Goal: Obtain resource: Obtain resource

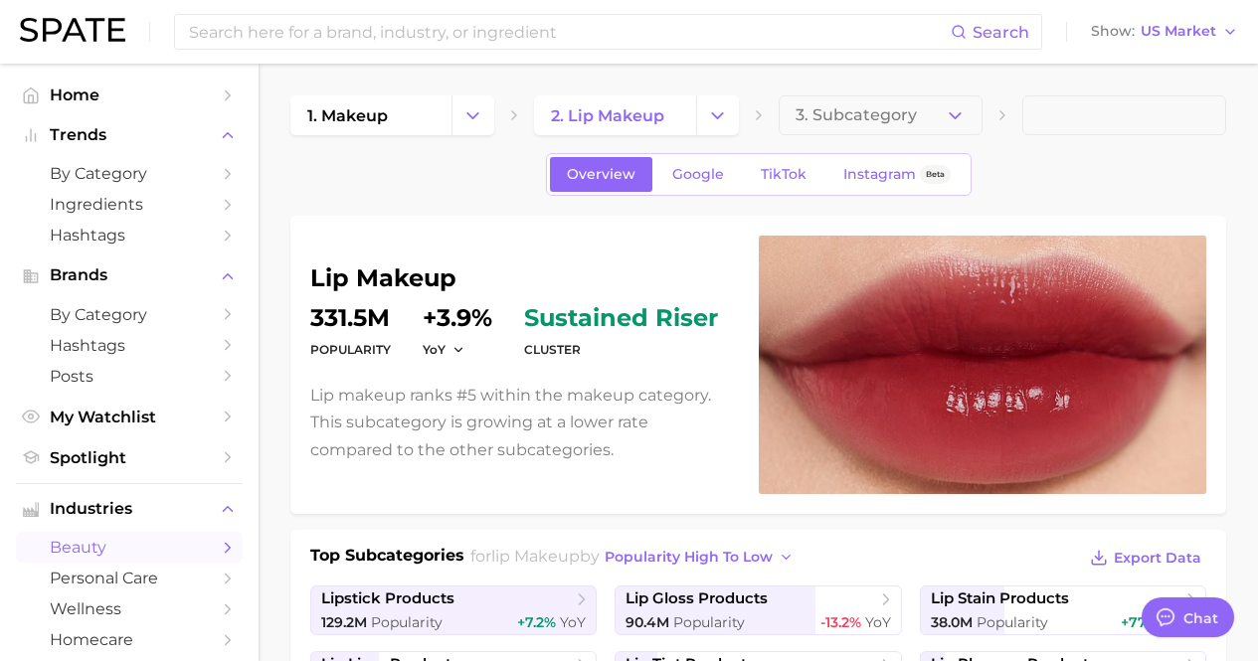
type textarea "x"
click at [1199, 34] on span "US Market" at bounding box center [1179, 31] width 76 height 11
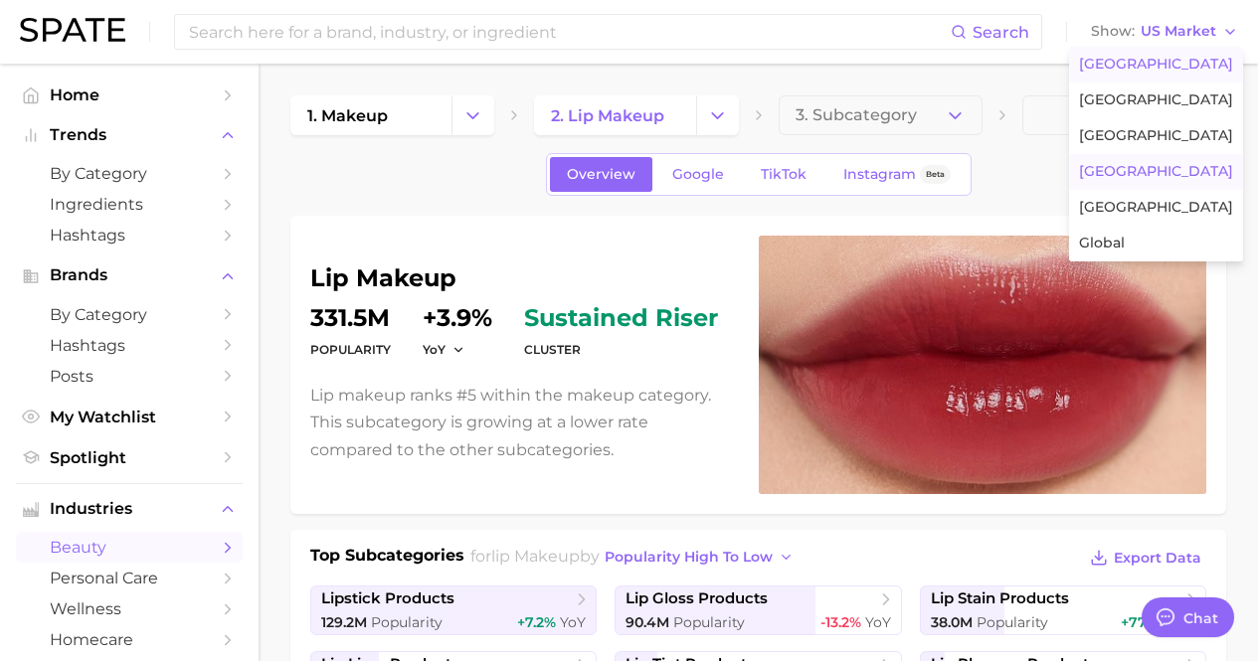
click at [1183, 174] on span "[GEOGRAPHIC_DATA]" at bounding box center [1156, 171] width 154 height 17
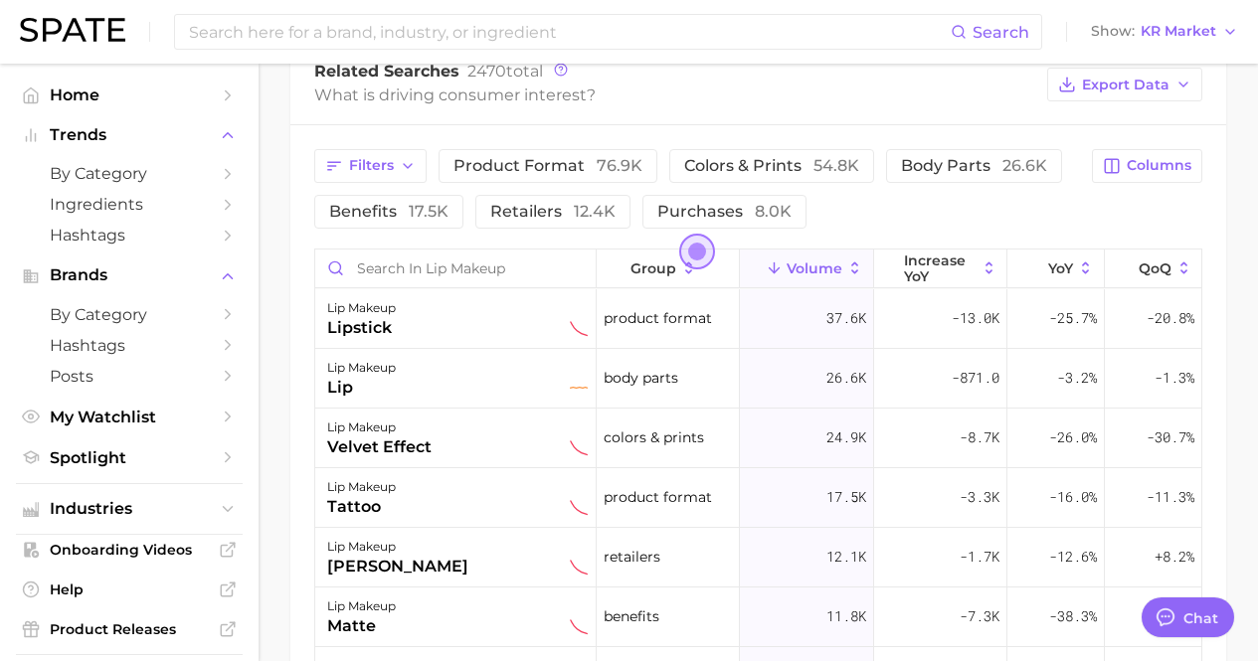
scroll to position [1094, 0]
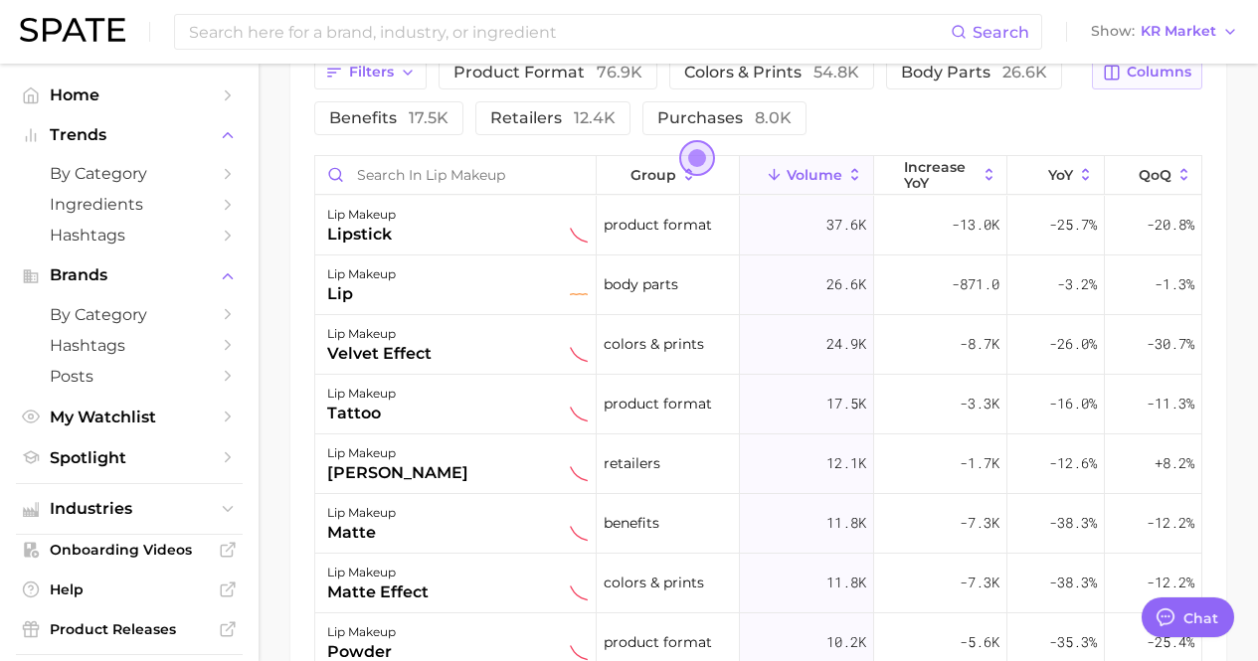
click at [1112, 82] on icon "button" at bounding box center [1112, 73] width 18 height 18
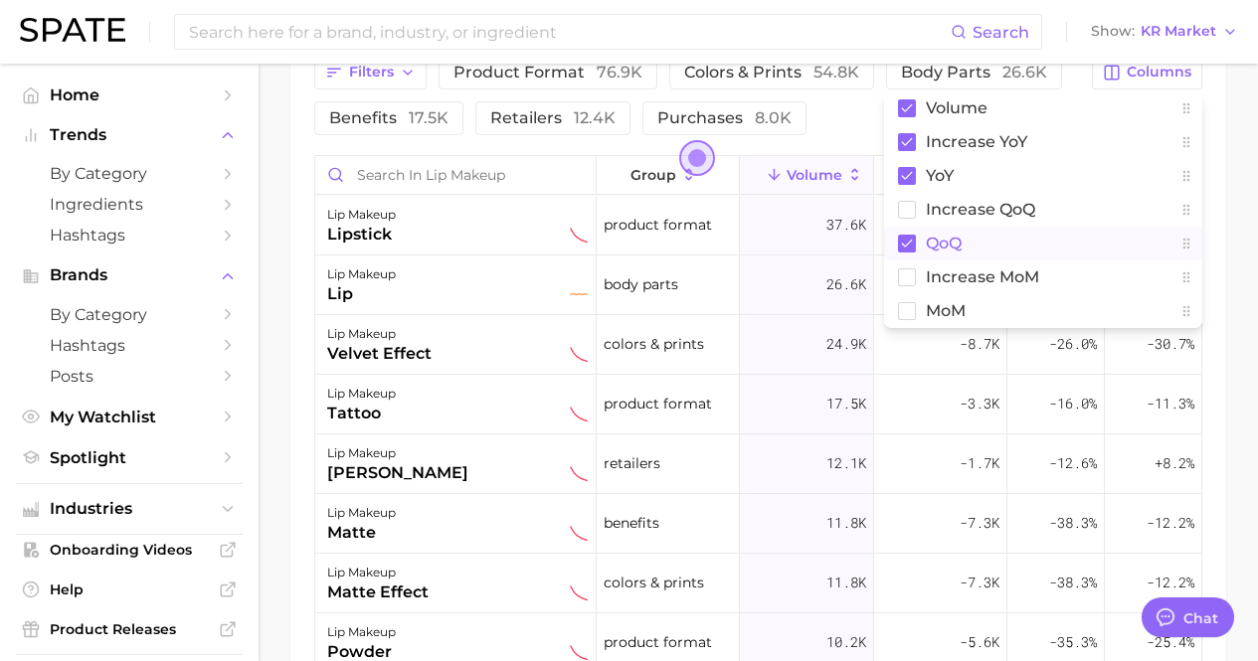
click at [915, 253] on rect at bounding box center [907, 244] width 18 height 18
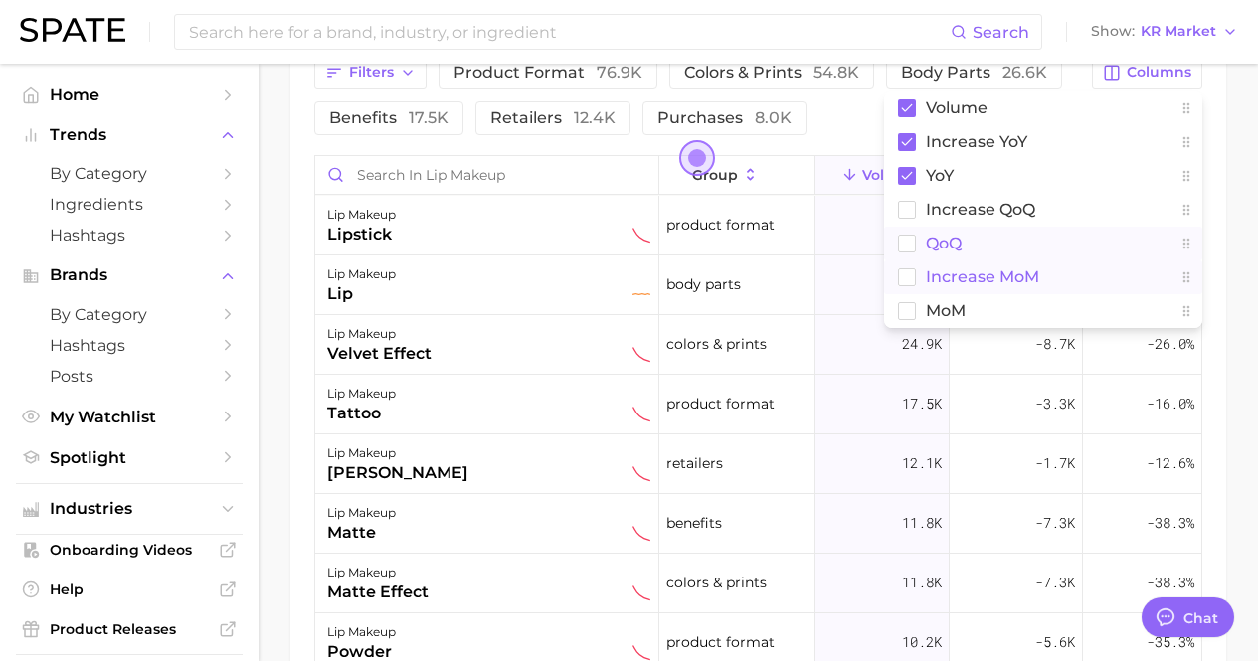
click at [911, 285] on rect at bounding box center [907, 277] width 17 height 17
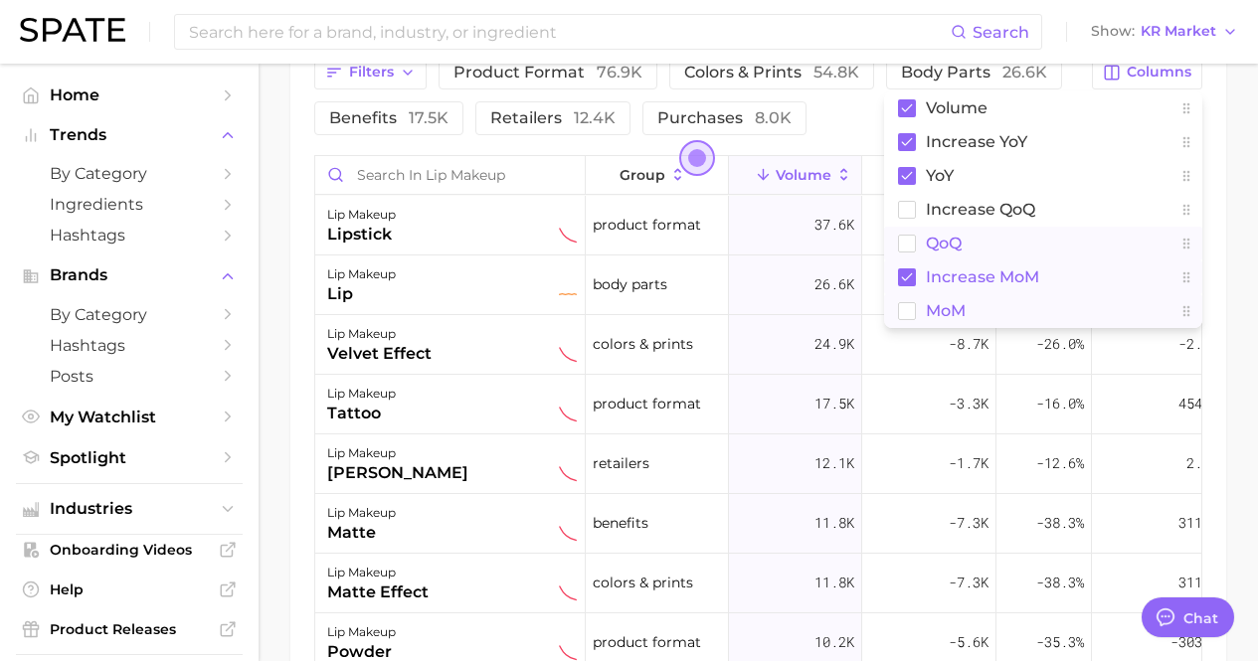
click at [899, 319] on rect at bounding box center [907, 310] width 17 height 17
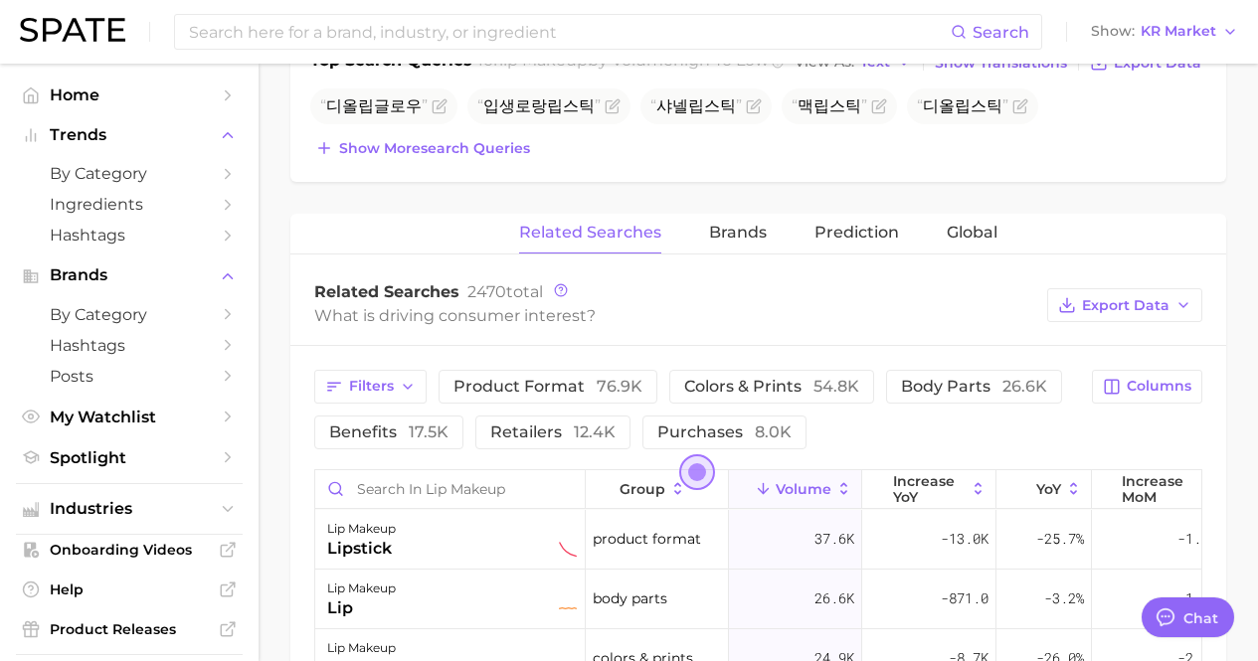
scroll to position [696, 0]
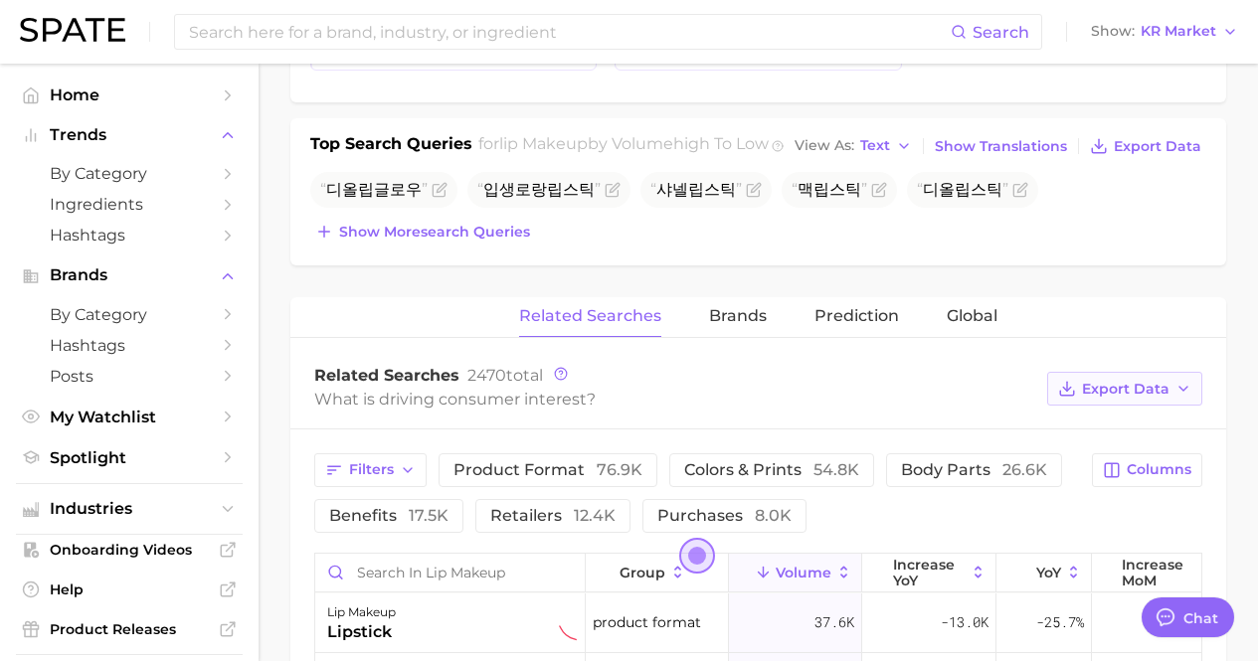
click at [1153, 398] on span "Export Data" at bounding box center [1126, 389] width 88 height 17
click at [1123, 435] on span "Table Data CSV" at bounding box center [1071, 426] width 109 height 17
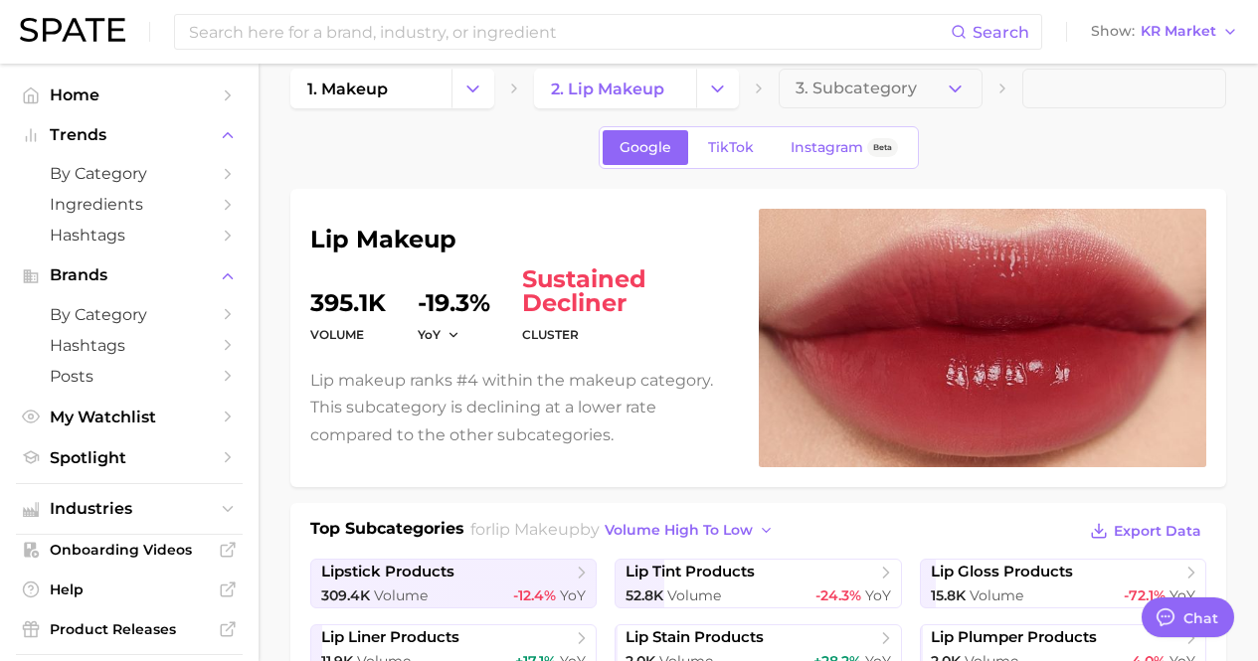
scroll to position [0, 0]
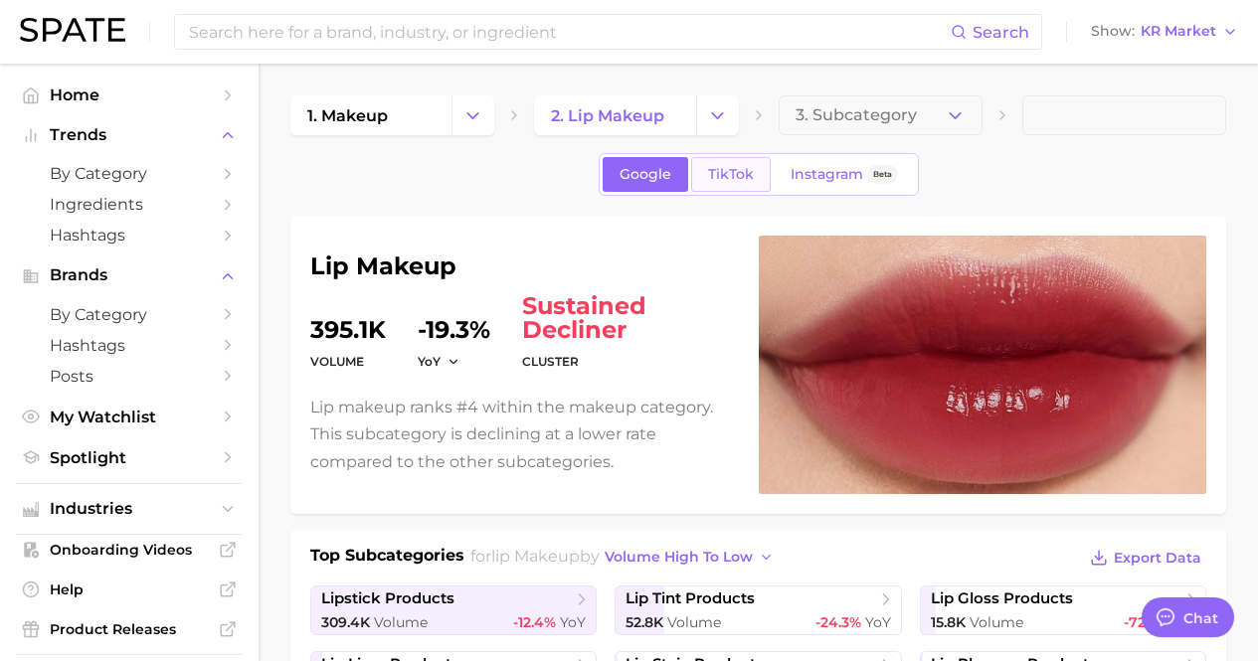
click at [732, 174] on span "TikTok" at bounding box center [731, 174] width 46 height 17
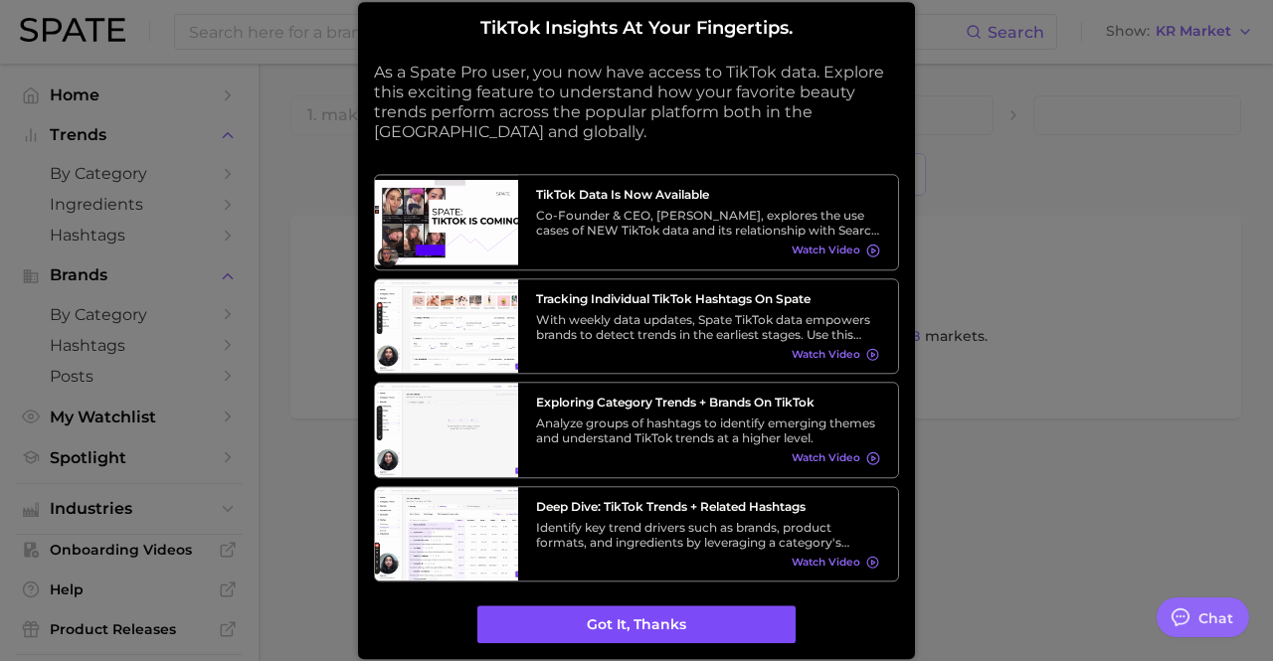
click at [737, 633] on button "Got it, thanks" at bounding box center [636, 626] width 318 height 38
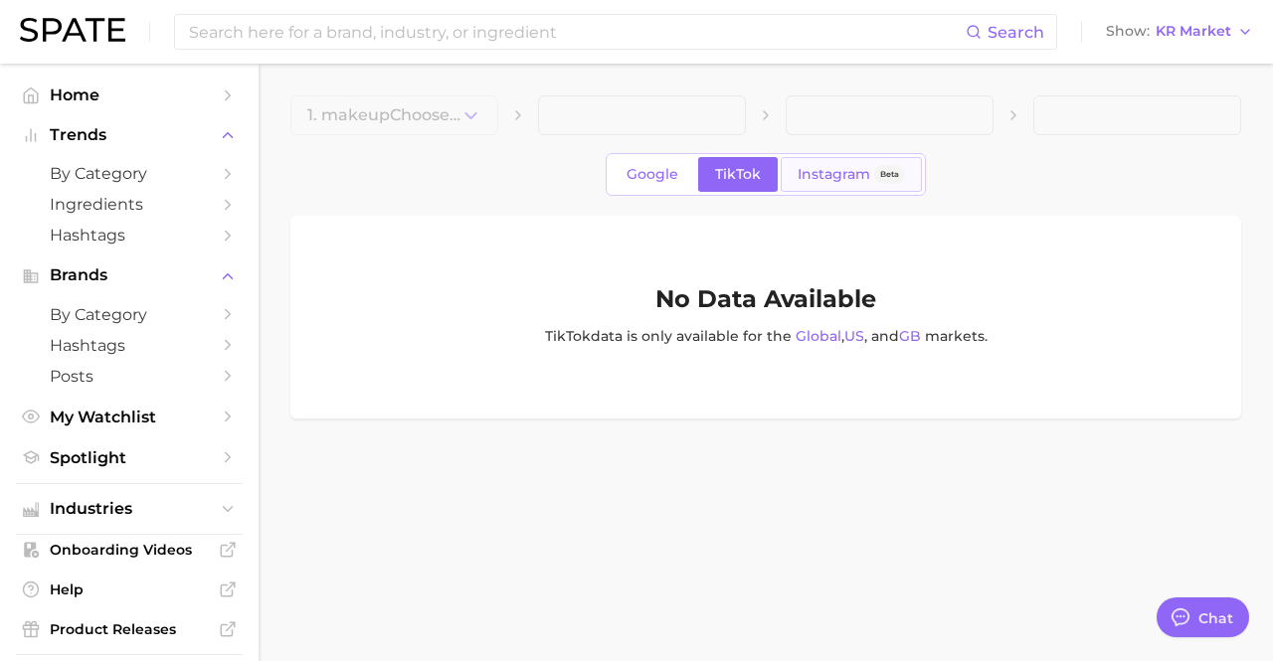
click at [837, 179] on span "Instagram" at bounding box center [834, 174] width 73 height 17
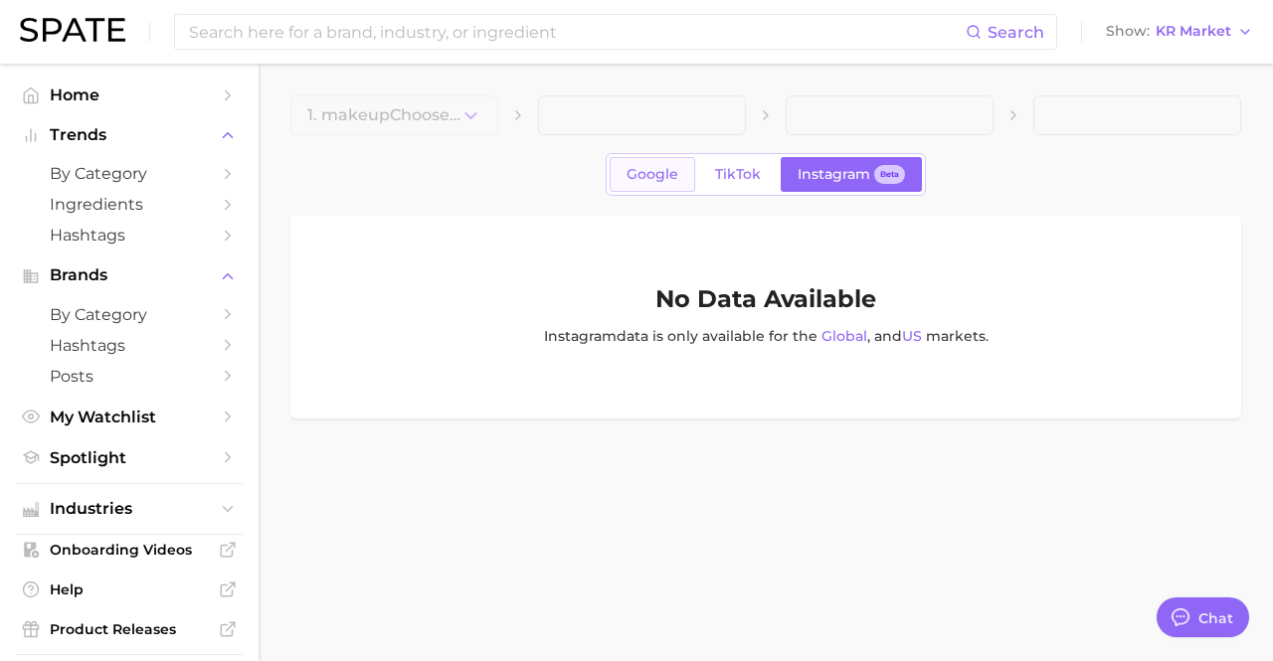
click at [665, 182] on span "Google" at bounding box center [653, 174] width 52 height 17
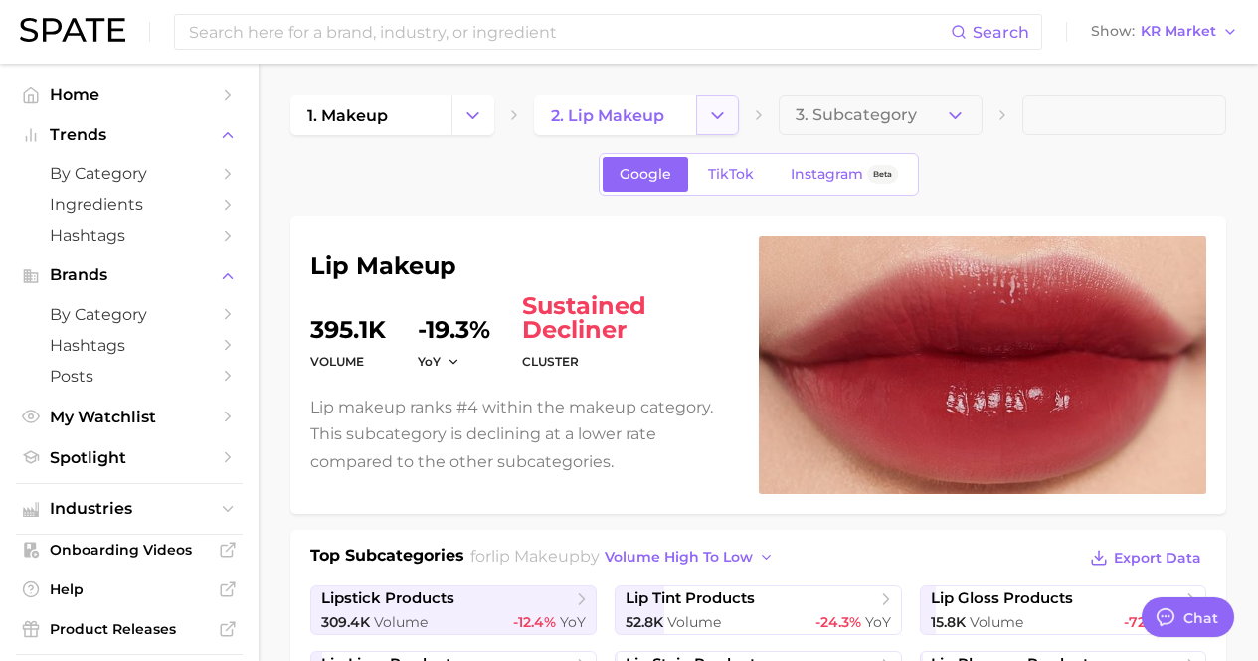
click at [724, 113] on icon "Change Category" at bounding box center [717, 115] width 21 height 21
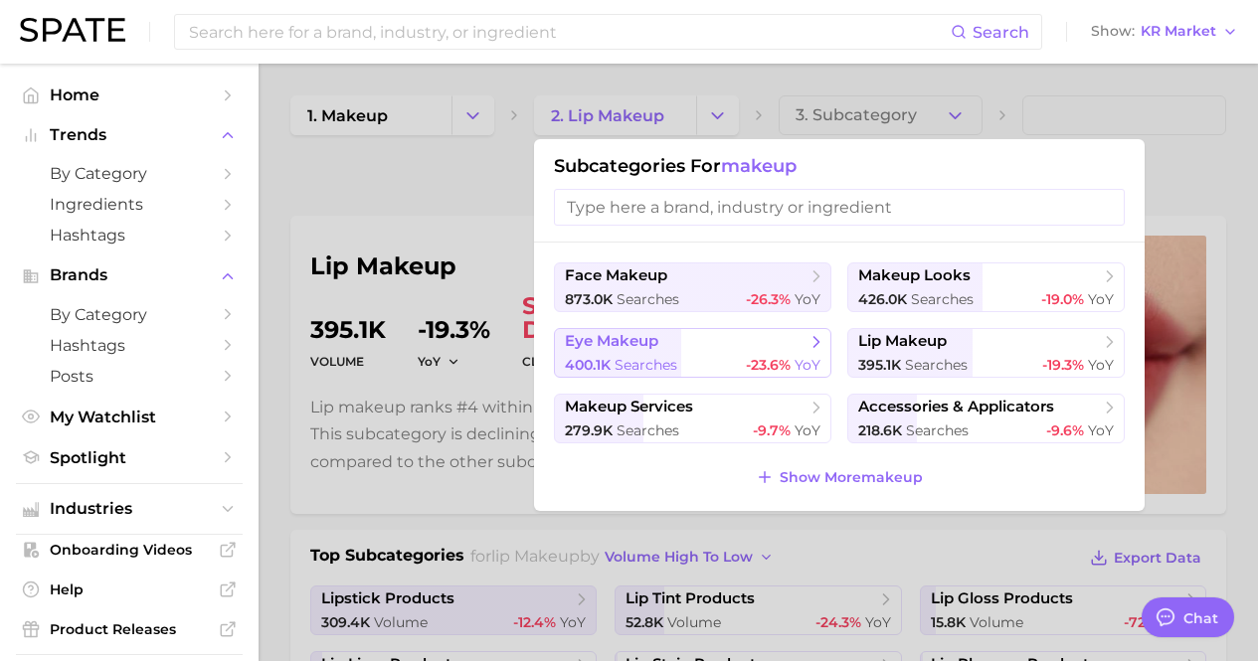
click at [706, 356] on div "400.1k searches -23.6% YoY" at bounding box center [693, 365] width 256 height 19
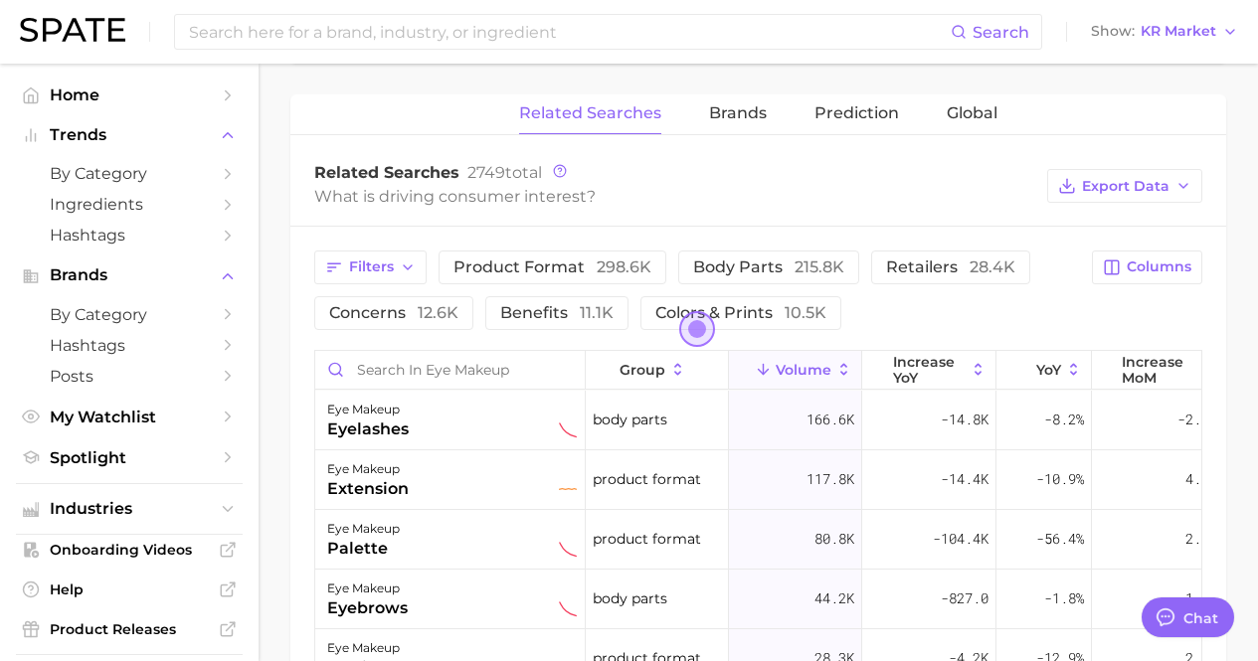
scroll to position [895, 0]
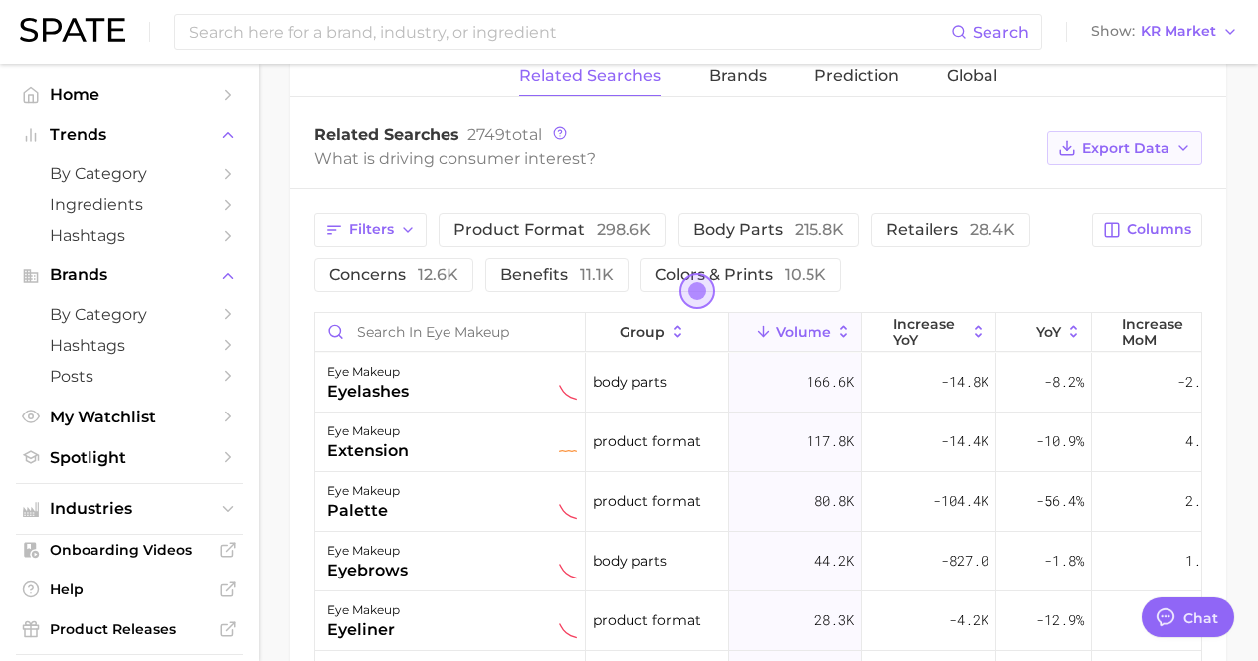
click at [1128, 144] on span "Export Data" at bounding box center [1126, 148] width 88 height 17
click at [1085, 189] on span "Table Data CSV" at bounding box center [1071, 185] width 109 height 17
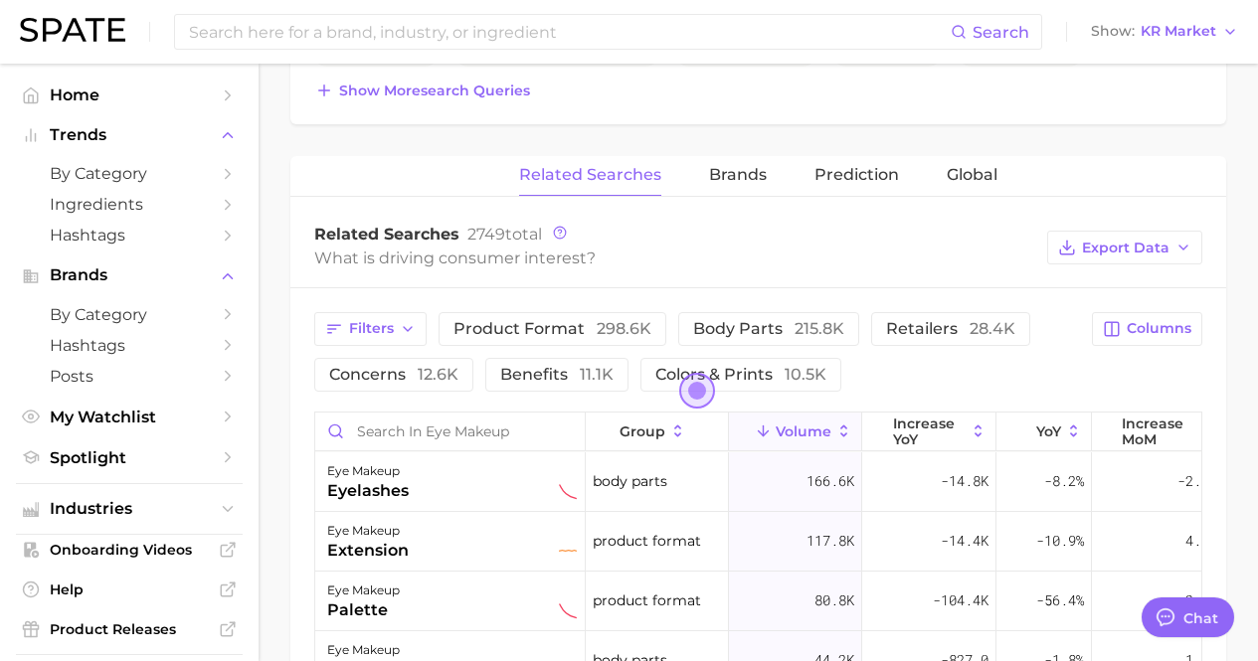
click at [780, 261] on div "What is driving consumer interest?" at bounding box center [675, 258] width 723 height 27
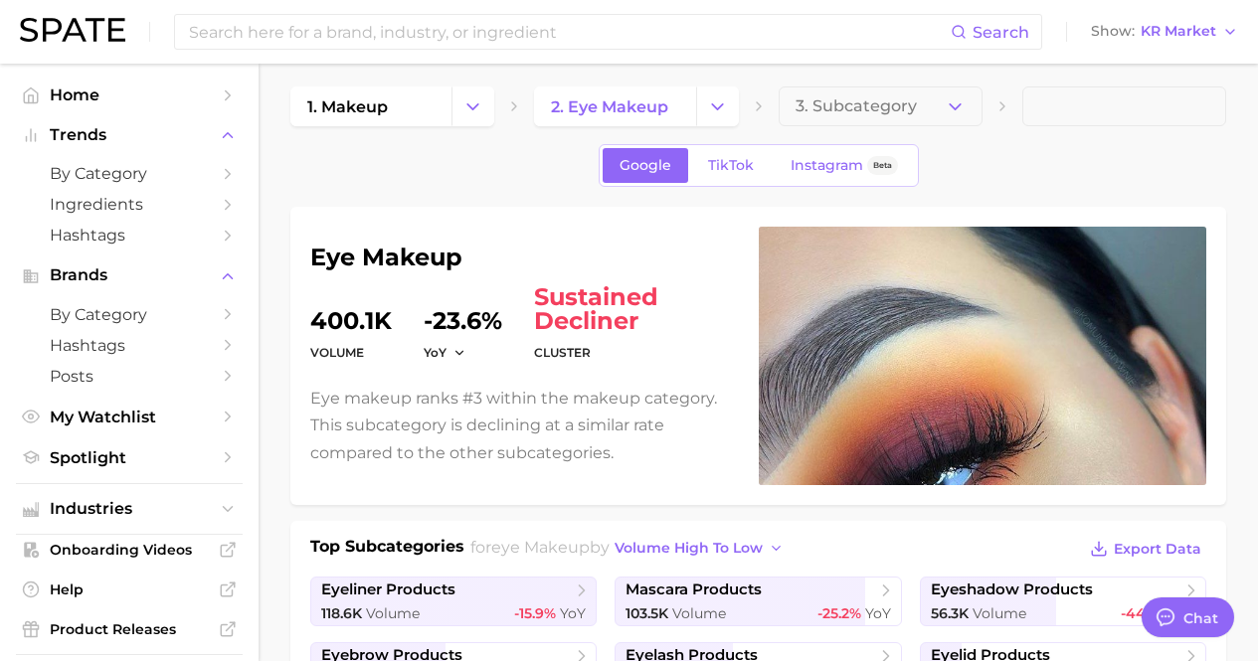
scroll to position [0, 0]
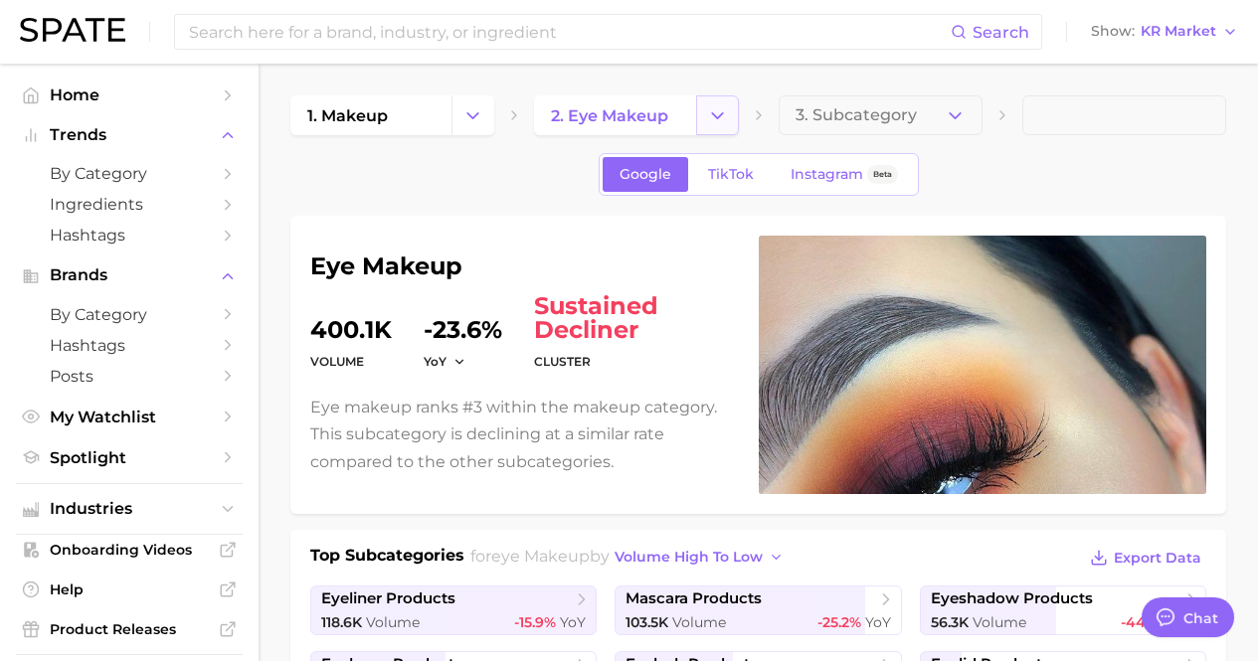
click at [713, 115] on icon "Change Category" at bounding box center [717, 115] width 21 height 21
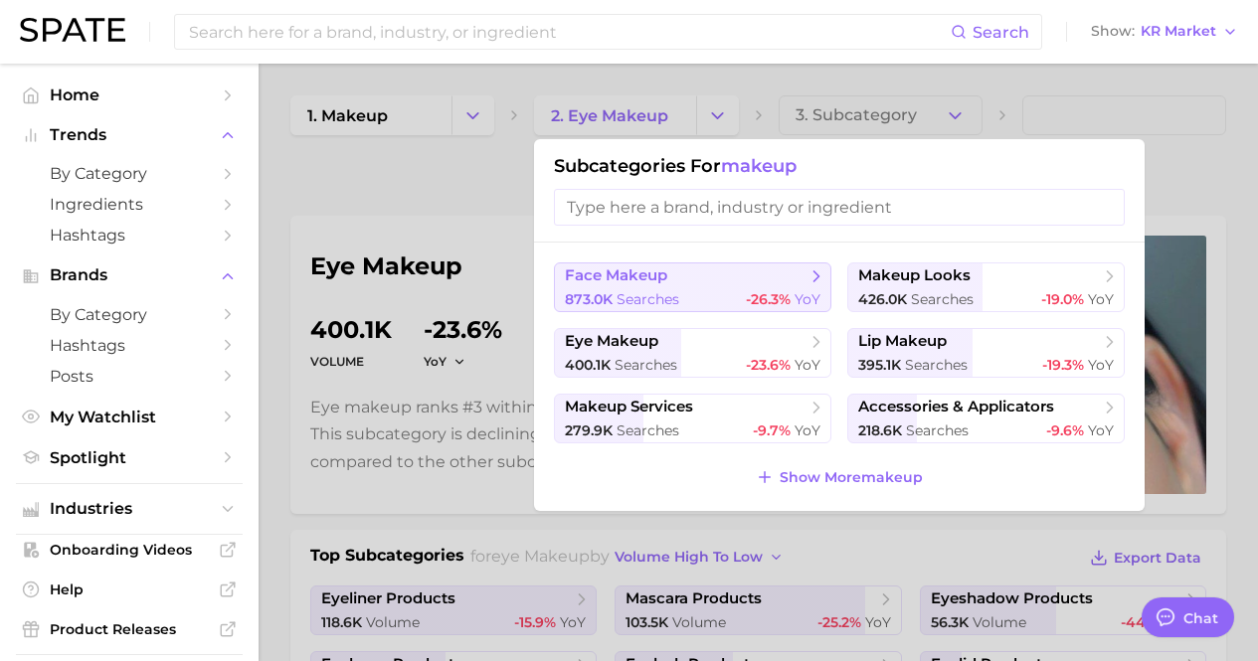
click at [676, 302] on span "searches" at bounding box center [648, 299] width 63 height 18
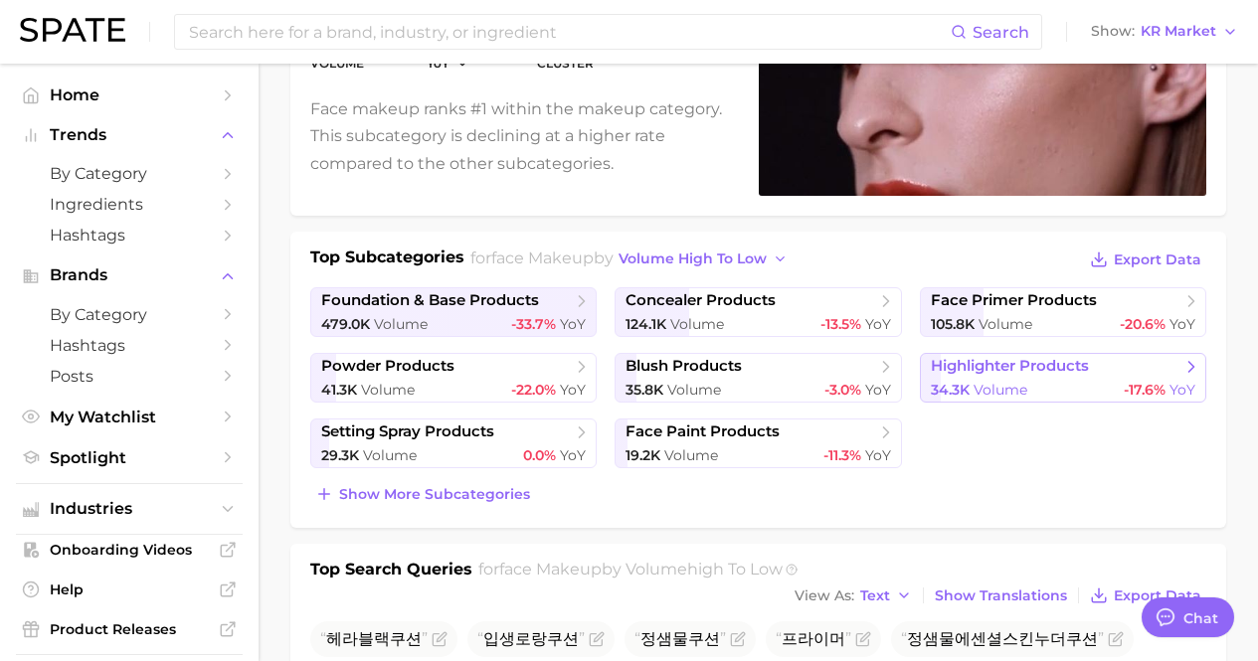
scroll to position [597, 0]
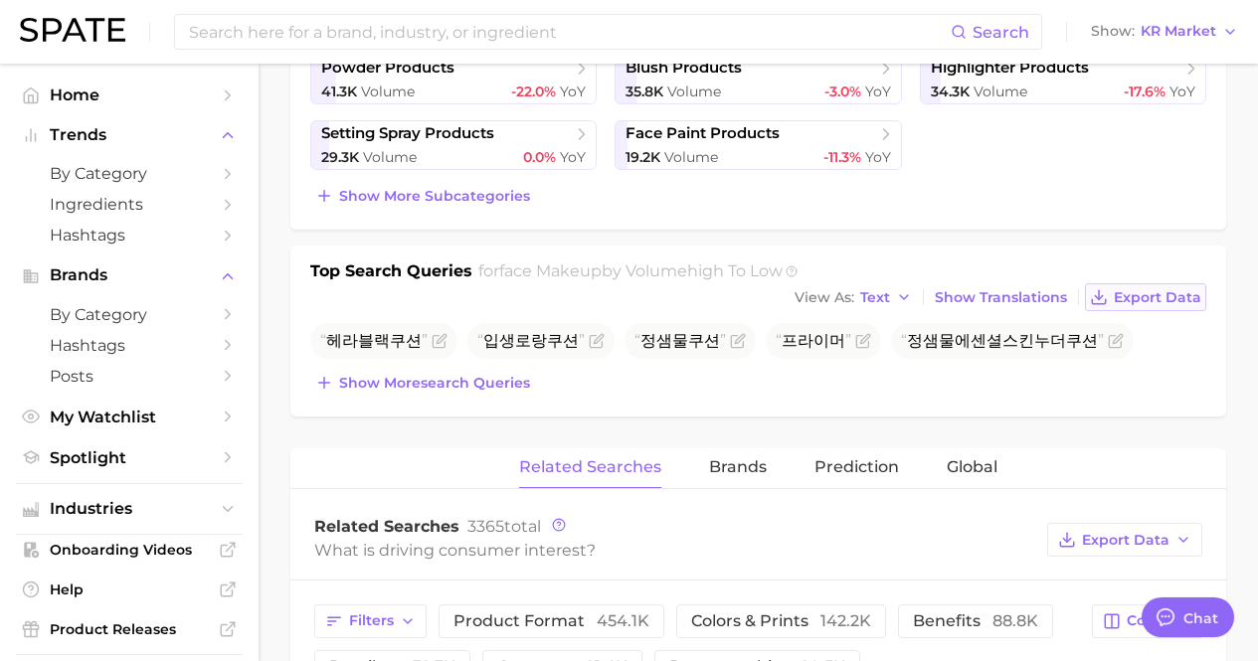
click at [1137, 297] on span "Export Data" at bounding box center [1158, 297] width 88 height 17
click at [1236, 228] on main "1. makeup 2. face makeup 3. Subcategory Google TikTok Instagram Beta face makeu…" at bounding box center [759, 478] width 1000 height 2022
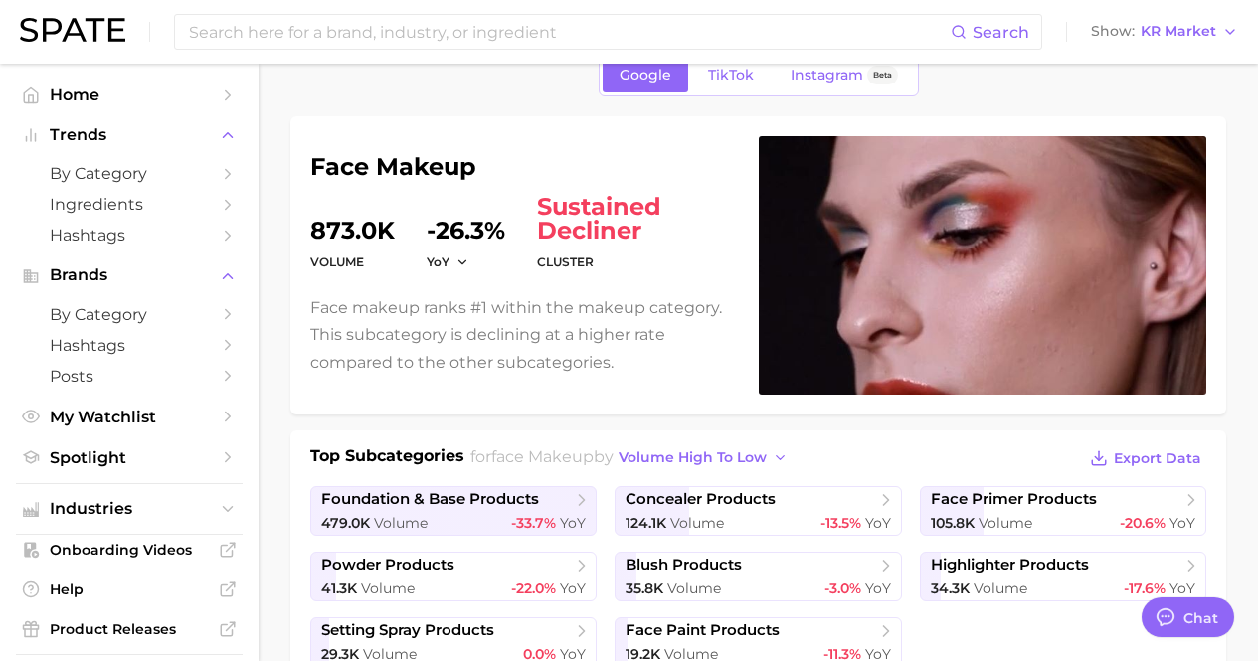
scroll to position [0, 0]
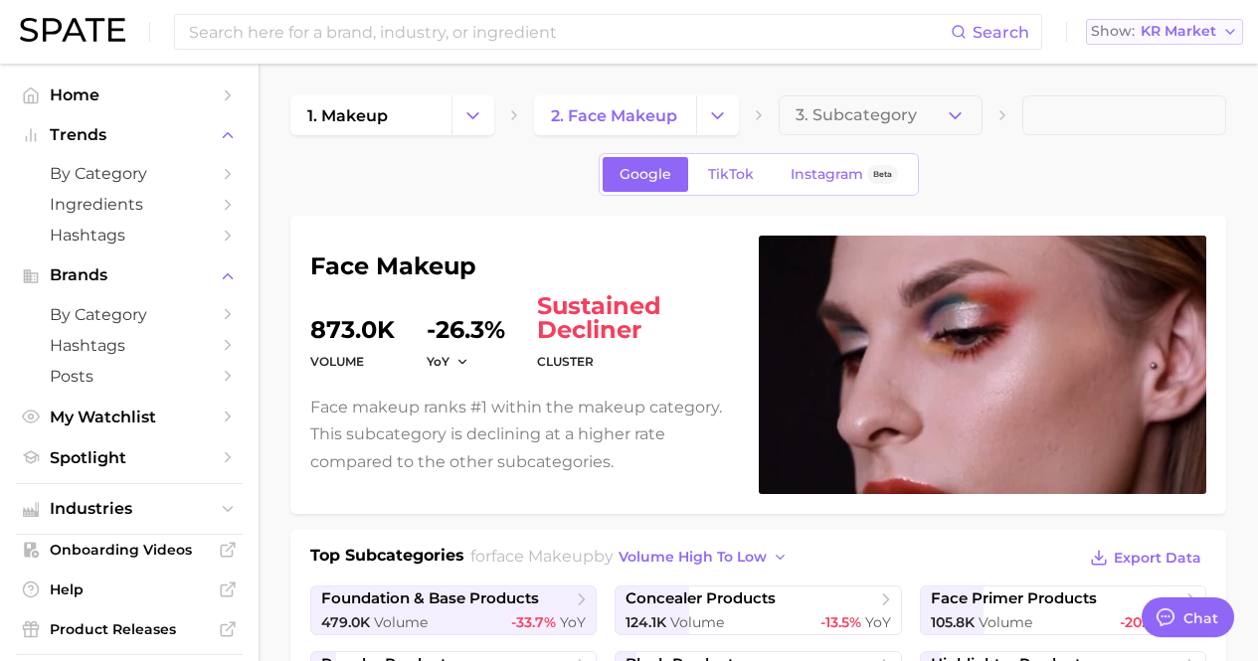
click at [1174, 26] on span "KR Market" at bounding box center [1179, 31] width 76 height 11
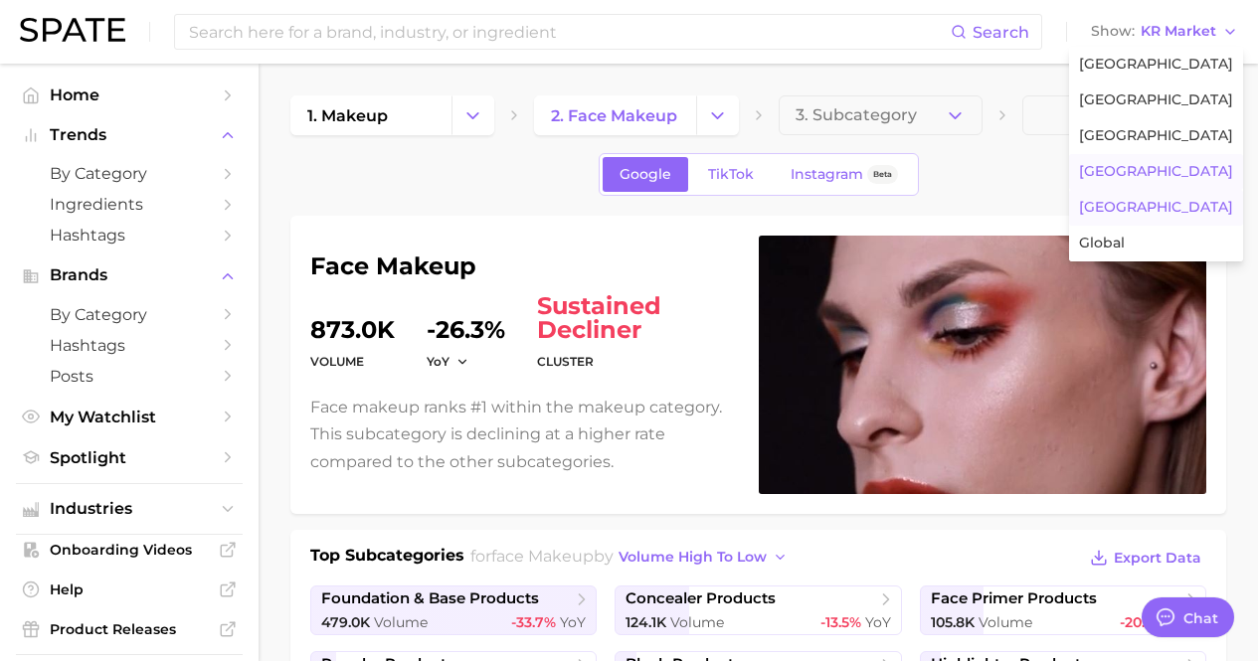
click at [1130, 195] on button "[GEOGRAPHIC_DATA]" at bounding box center [1156, 208] width 174 height 36
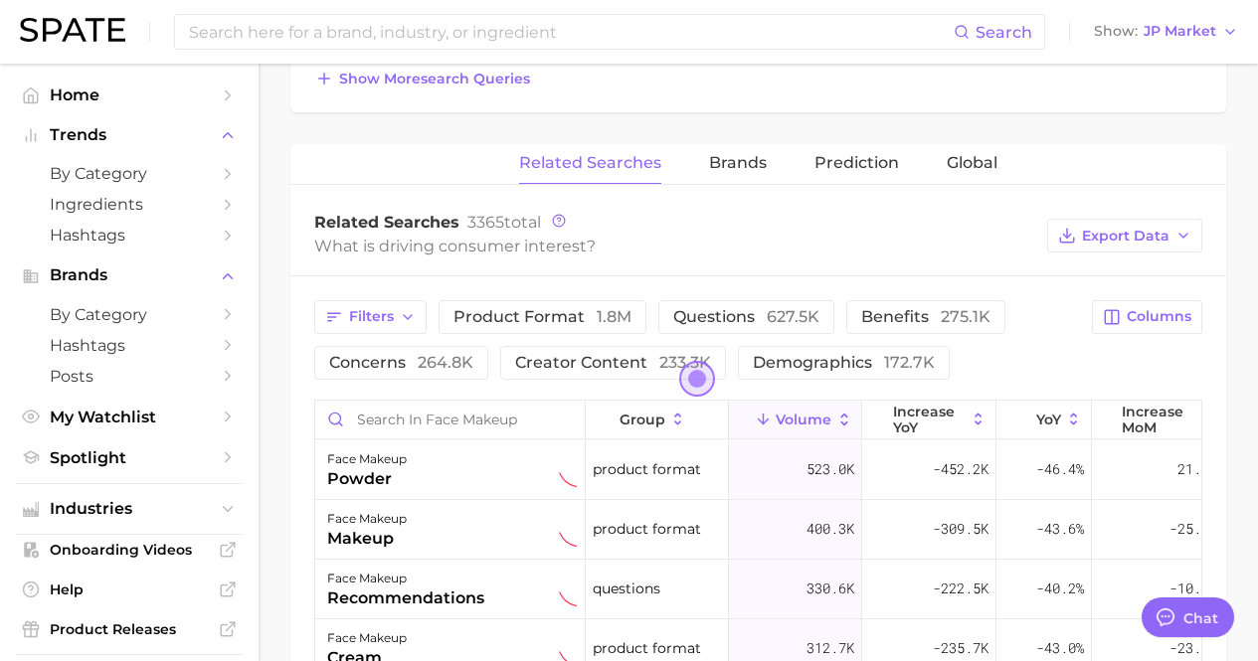
scroll to position [995, 0]
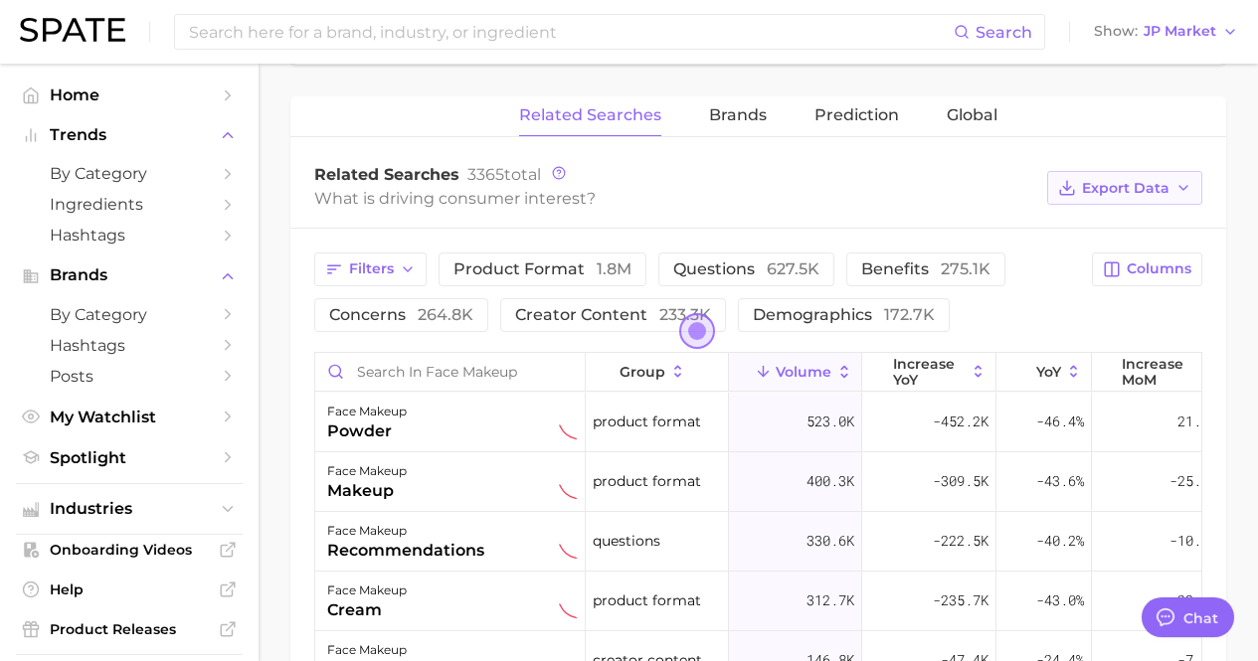
click at [1135, 190] on span "Export Data" at bounding box center [1126, 188] width 88 height 17
click at [1113, 221] on span "Table Data CSV" at bounding box center [1071, 225] width 109 height 17
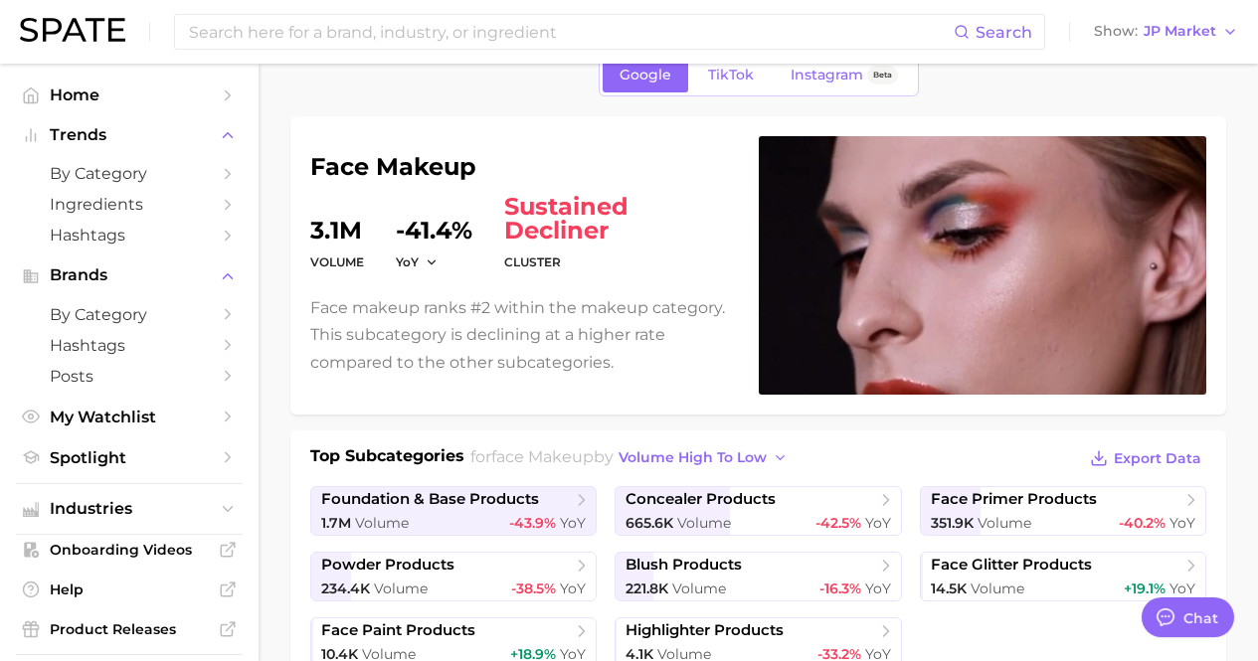
scroll to position [0, 0]
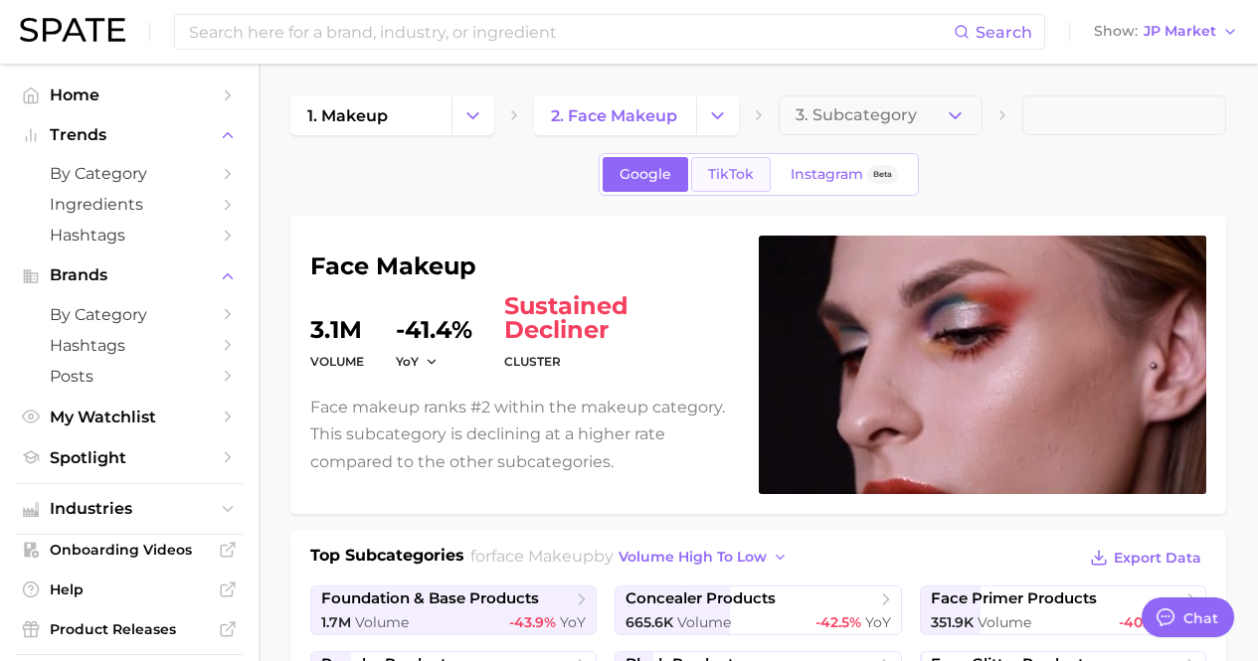
click at [721, 177] on span "TikTok" at bounding box center [731, 174] width 46 height 17
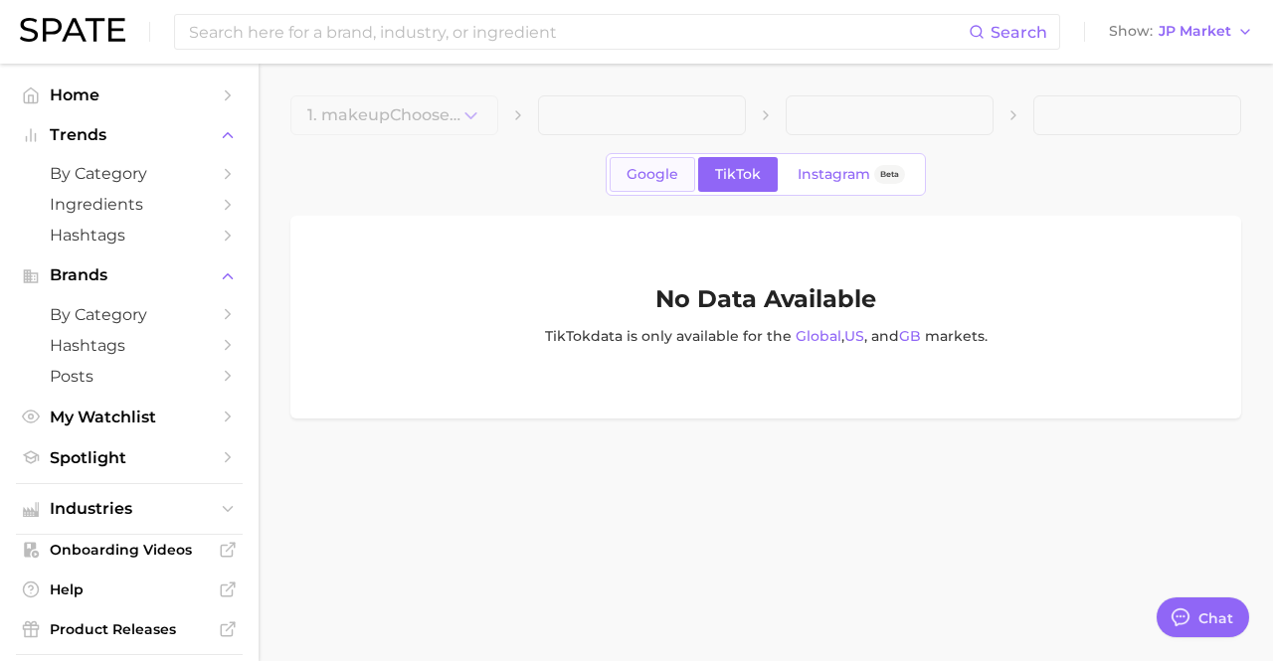
click at [665, 172] on span "Google" at bounding box center [653, 174] width 52 height 17
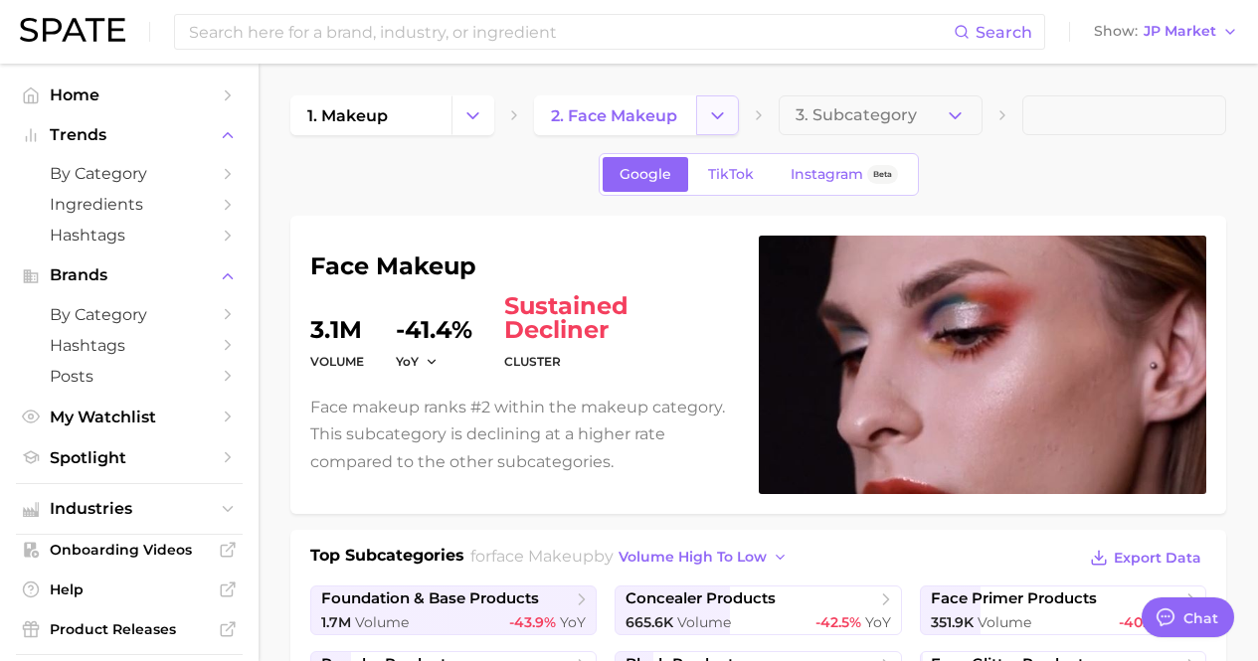
click at [717, 108] on icon "Change Category" at bounding box center [717, 115] width 21 height 21
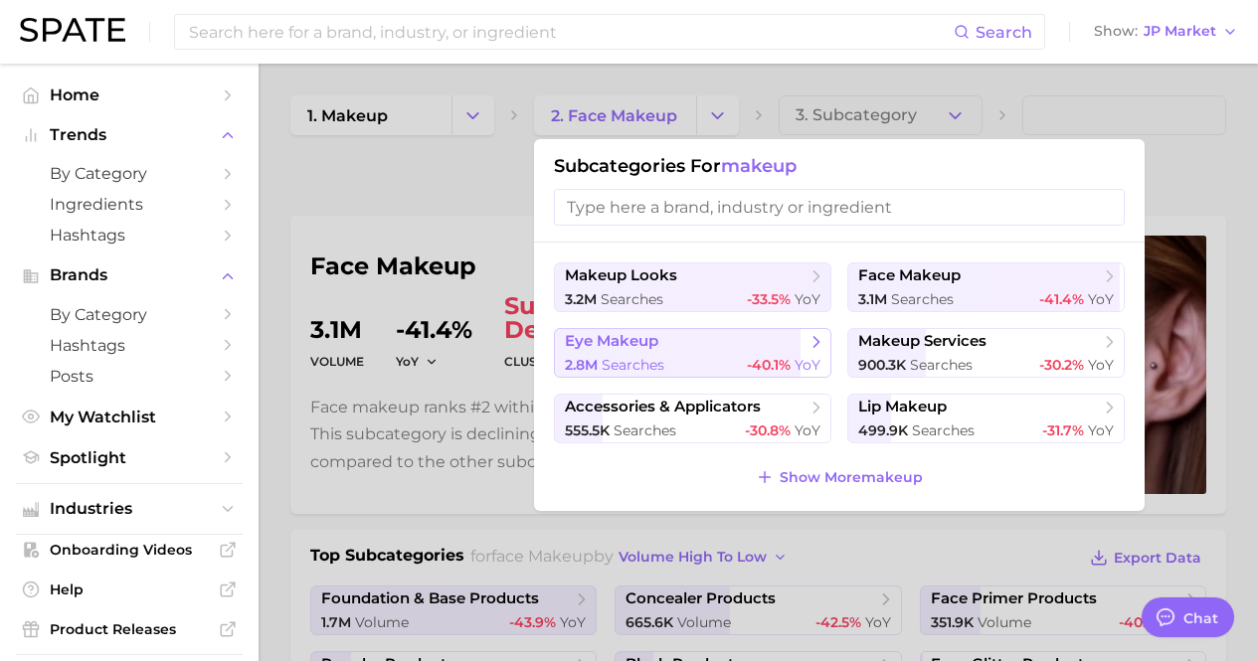
click at [668, 340] on span "eye makeup" at bounding box center [686, 342] width 242 height 20
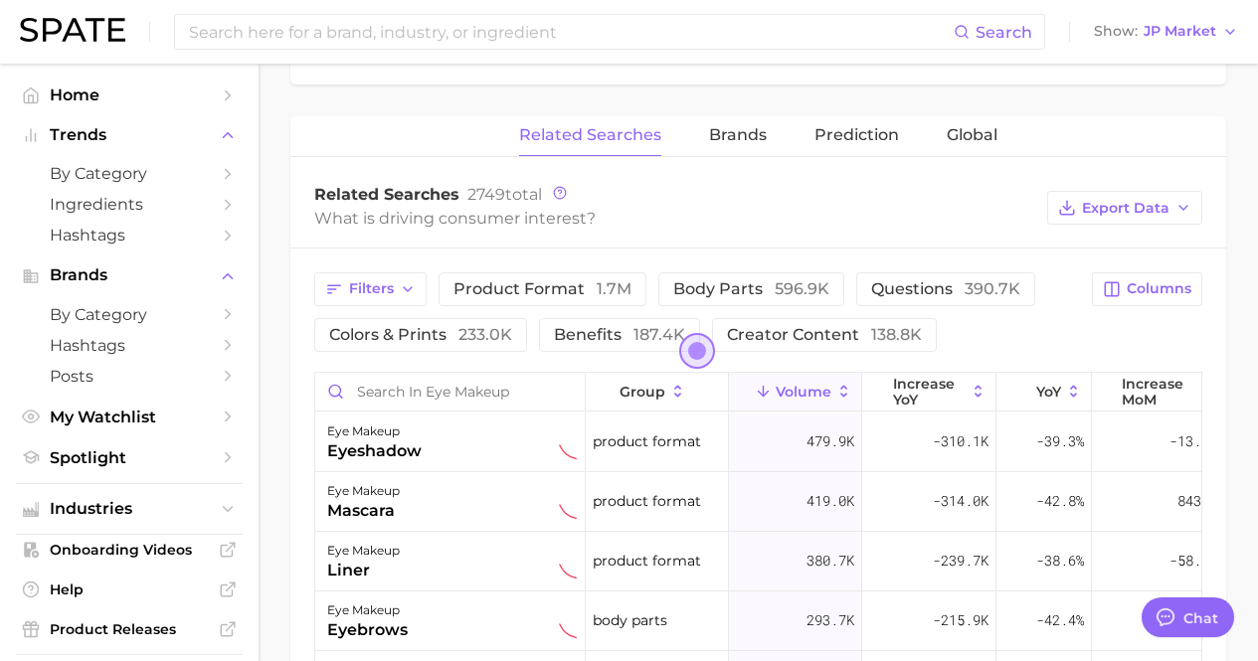
scroll to position [895, 0]
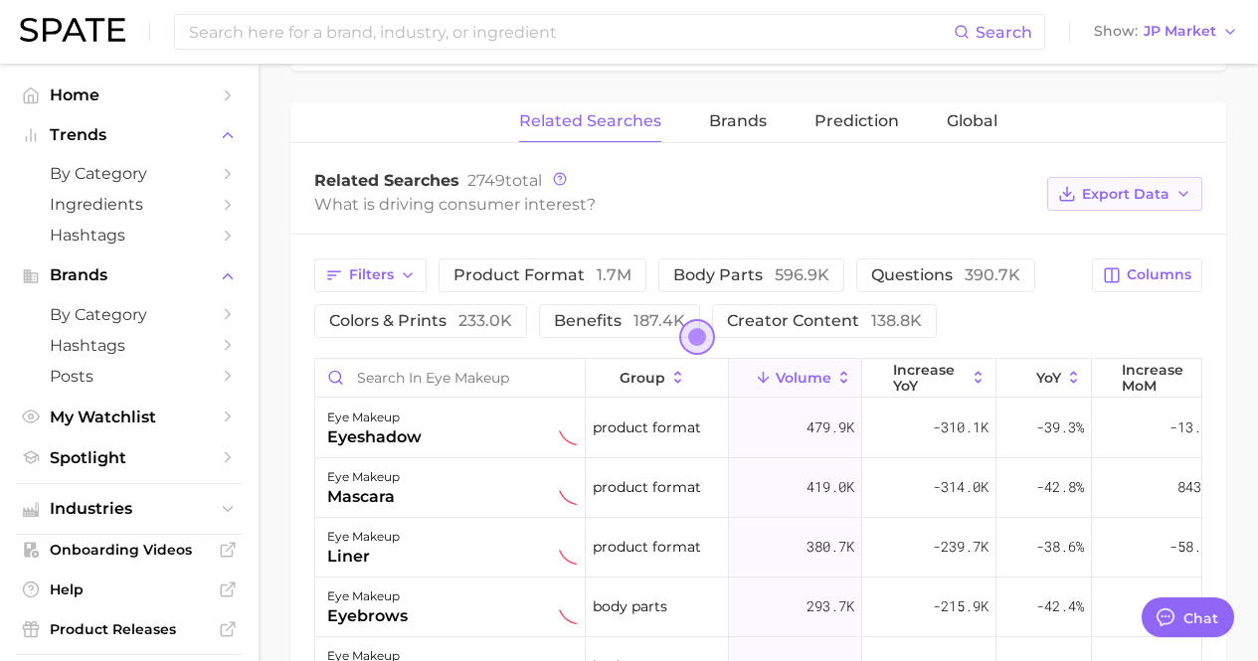
click at [1107, 202] on button "Export Data" at bounding box center [1124, 194] width 155 height 34
click at [1099, 223] on span "Table Data CSV" at bounding box center [1071, 231] width 109 height 17
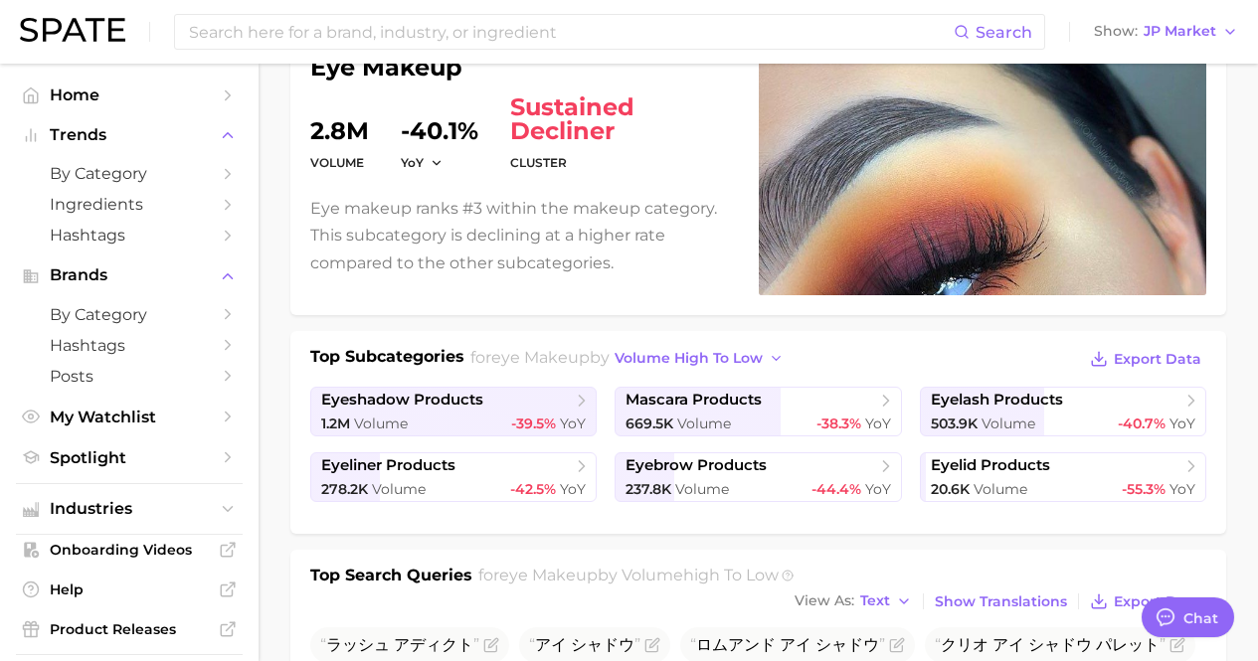
scroll to position [0, 0]
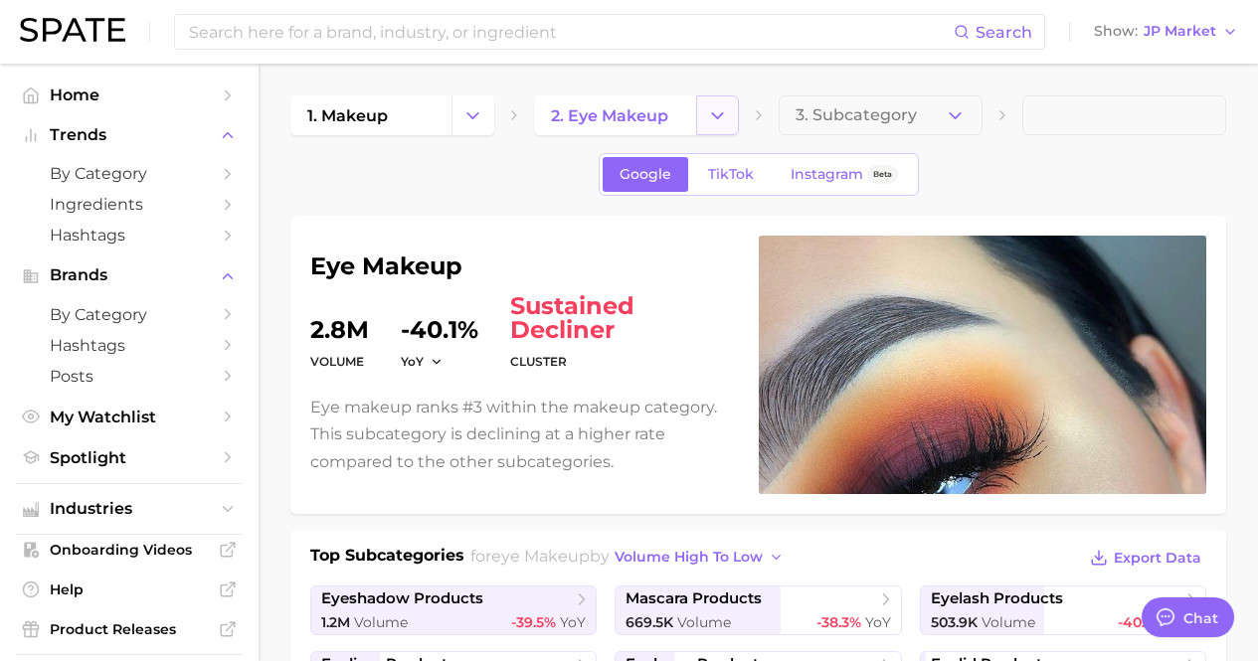
click at [723, 119] on icon "Change Category" at bounding box center [717, 115] width 21 height 21
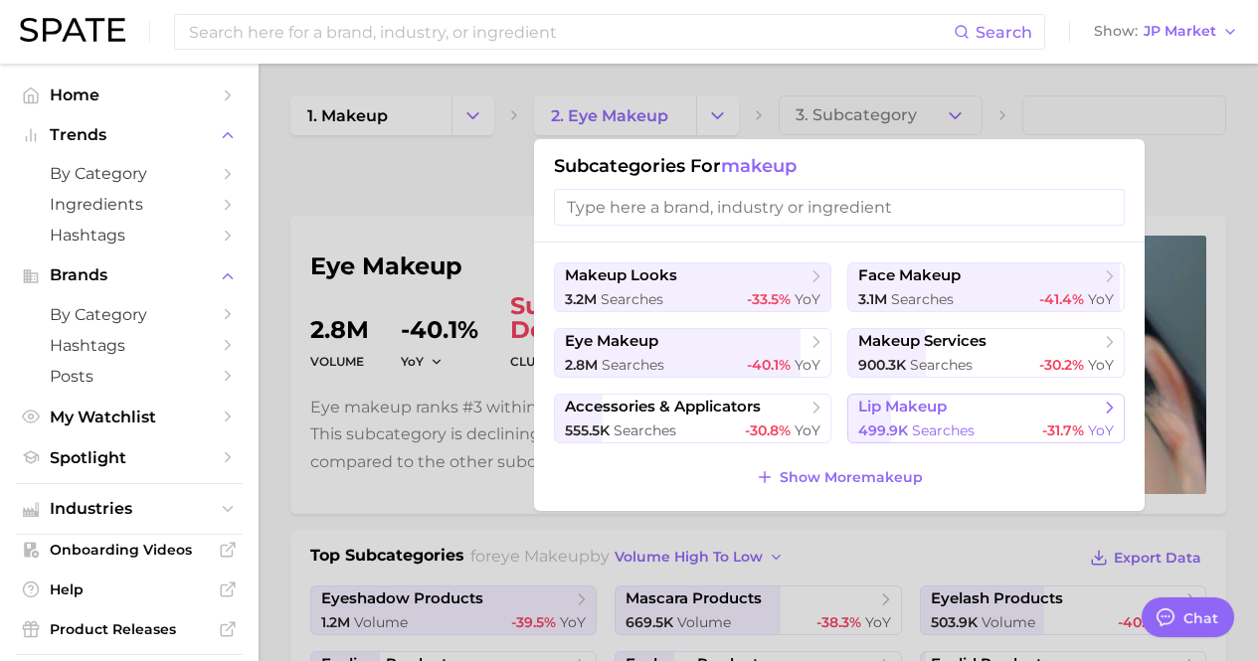
click at [937, 408] on span "lip makeup" at bounding box center [902, 407] width 89 height 19
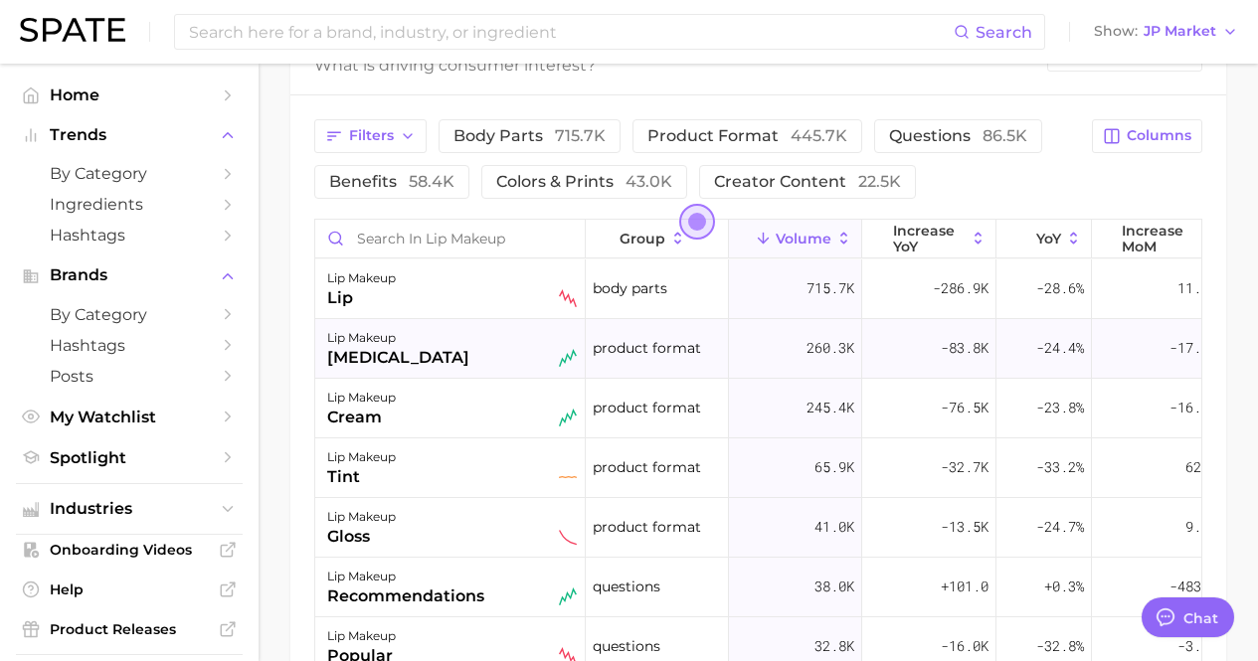
scroll to position [877, 0]
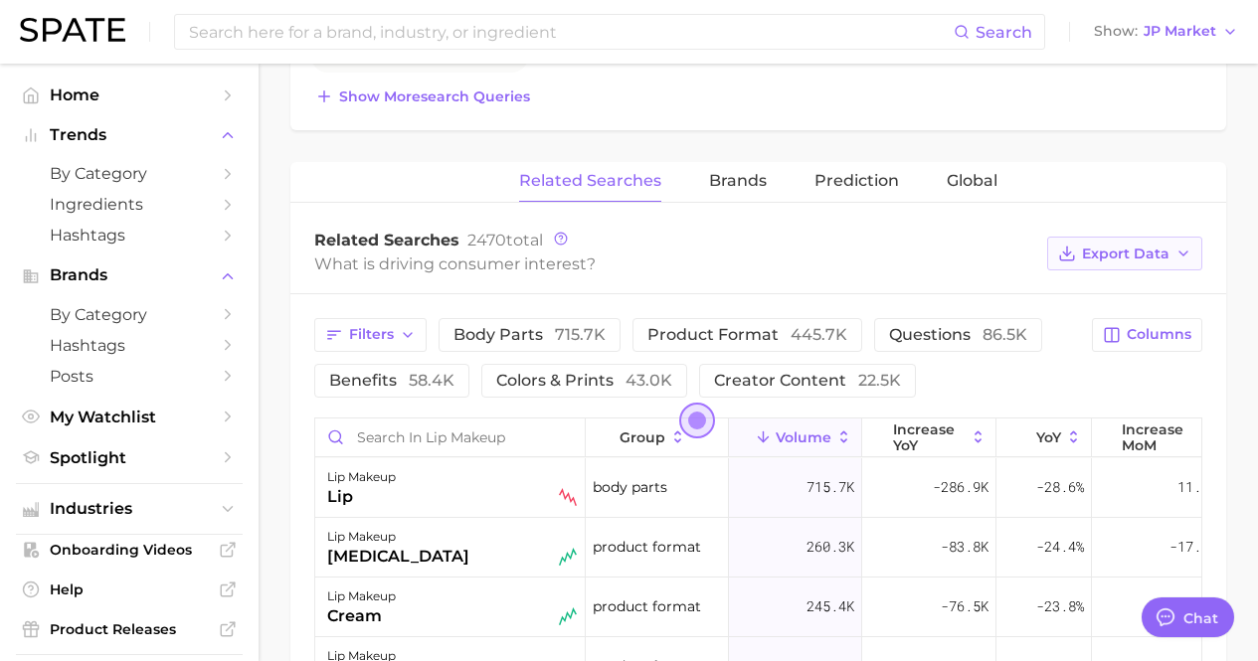
click at [1081, 264] on button "Export Data" at bounding box center [1124, 254] width 155 height 34
click at [1063, 299] on span "Table Data CSV" at bounding box center [1071, 290] width 109 height 17
click at [717, 155] on div "lip makeup volume 499.9k YoY -31.7% cluster sustained decliner Lip makeup ranks…" at bounding box center [758, 221] width 936 height 1764
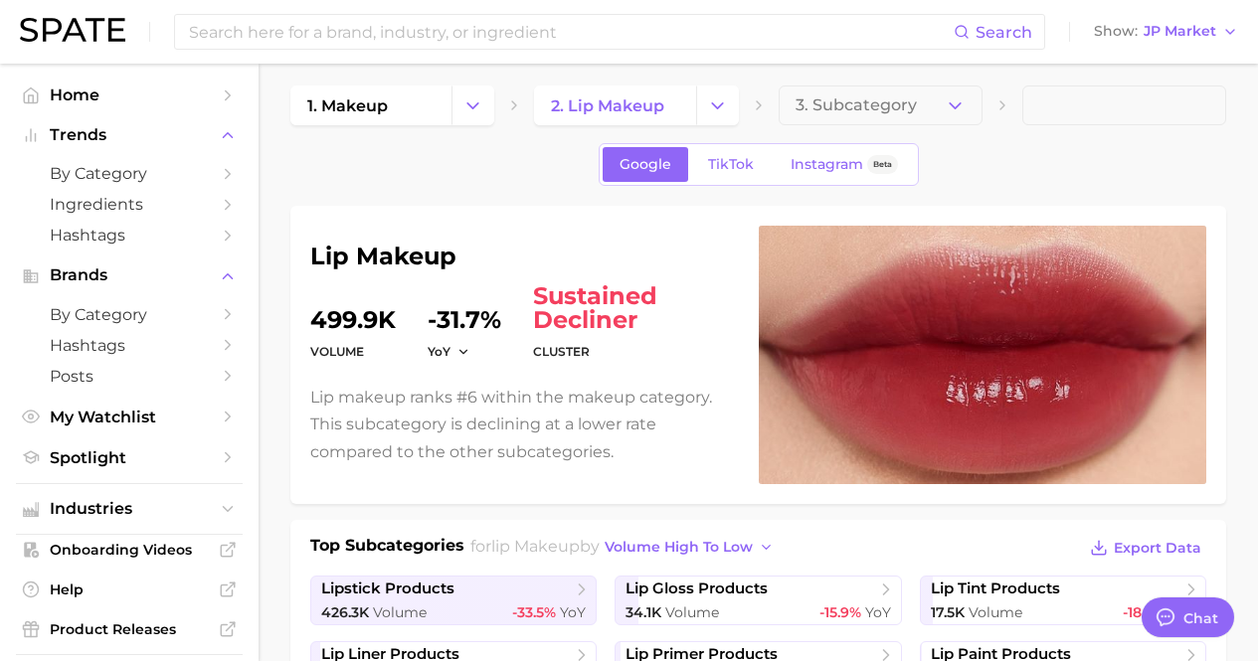
scroll to position [0, 0]
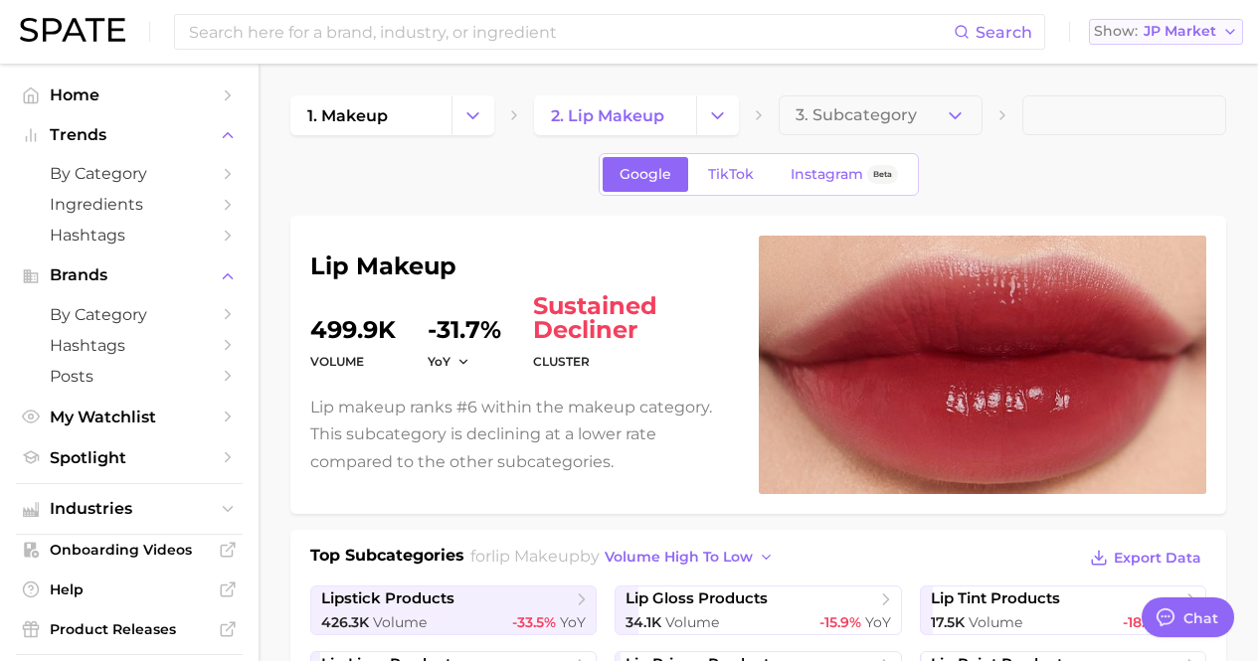
click at [1208, 37] on span "JP Market" at bounding box center [1180, 31] width 73 height 11
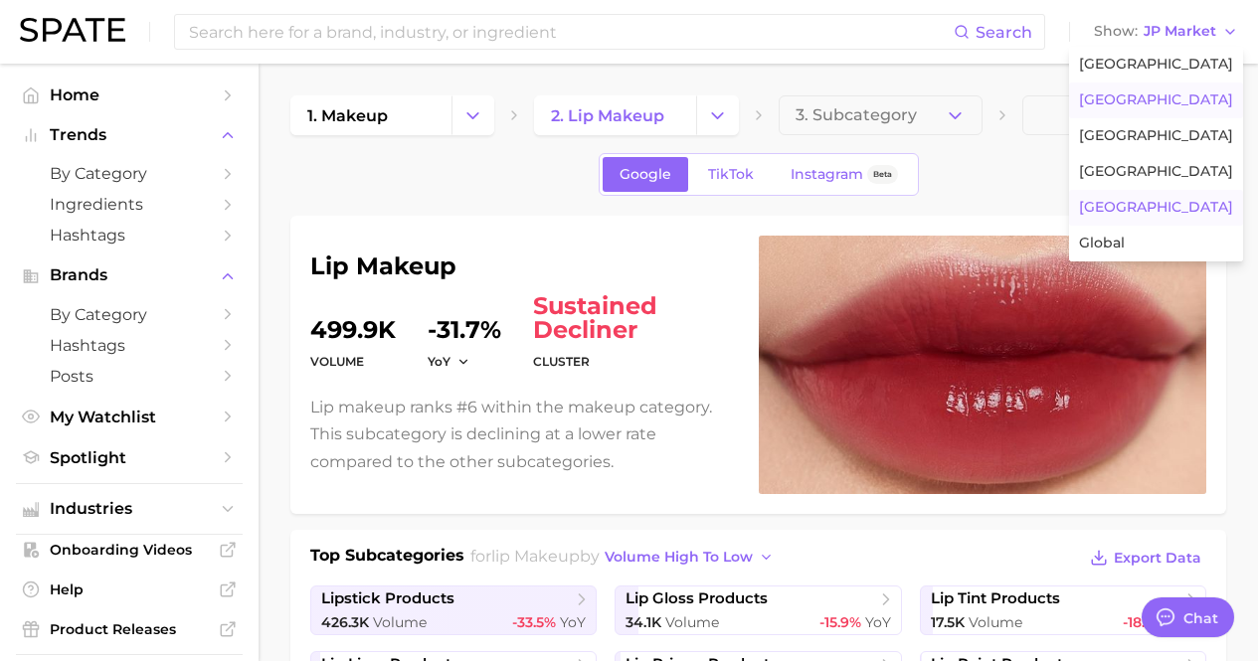
click at [1173, 115] on button "[GEOGRAPHIC_DATA]" at bounding box center [1156, 101] width 174 height 36
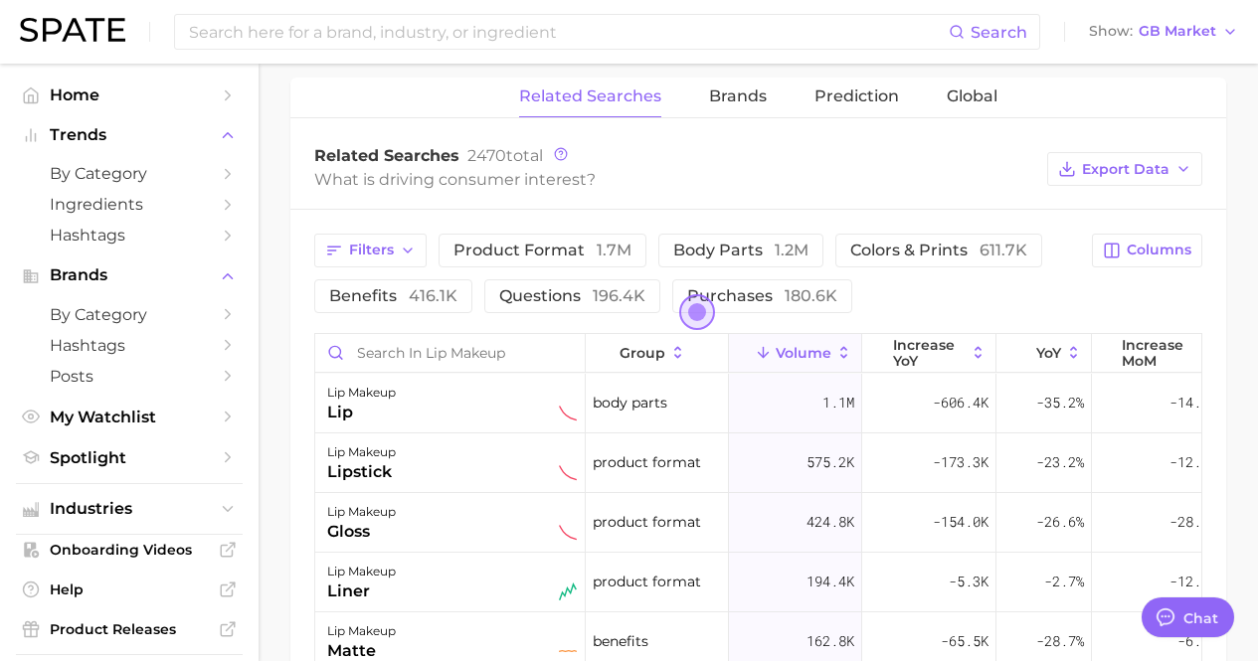
scroll to position [995, 0]
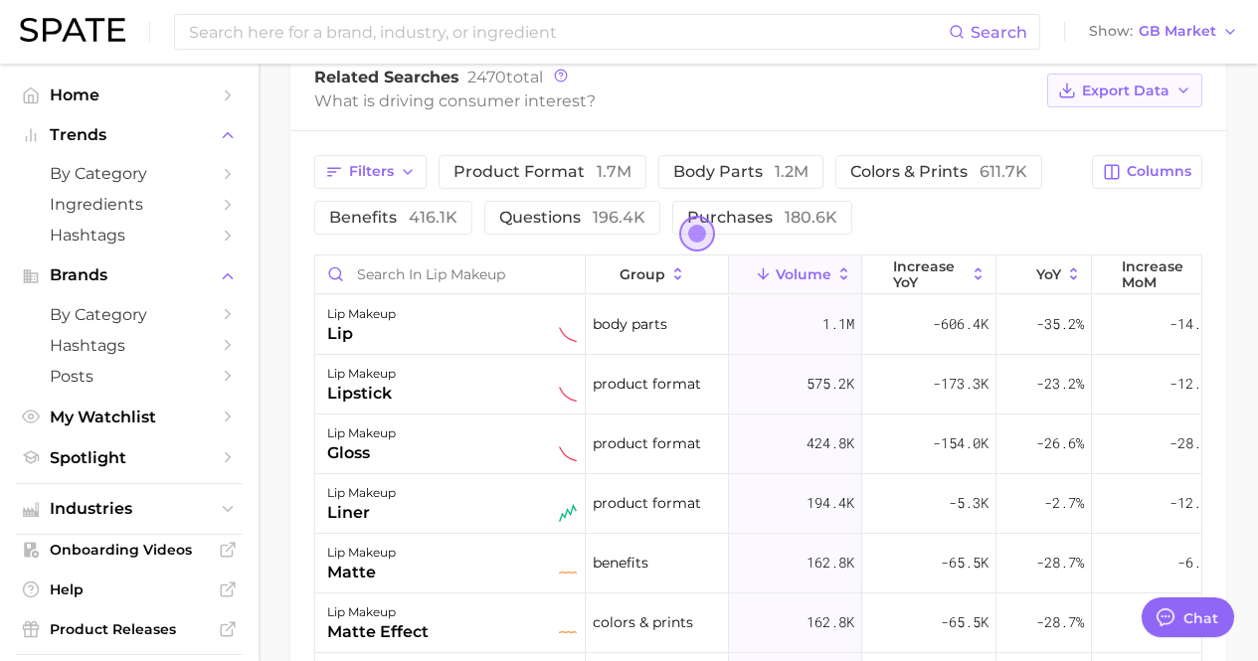
click at [1107, 92] on span "Export Data" at bounding box center [1126, 91] width 88 height 17
click at [1098, 126] on span "Table Data CSV" at bounding box center [1071, 127] width 109 height 17
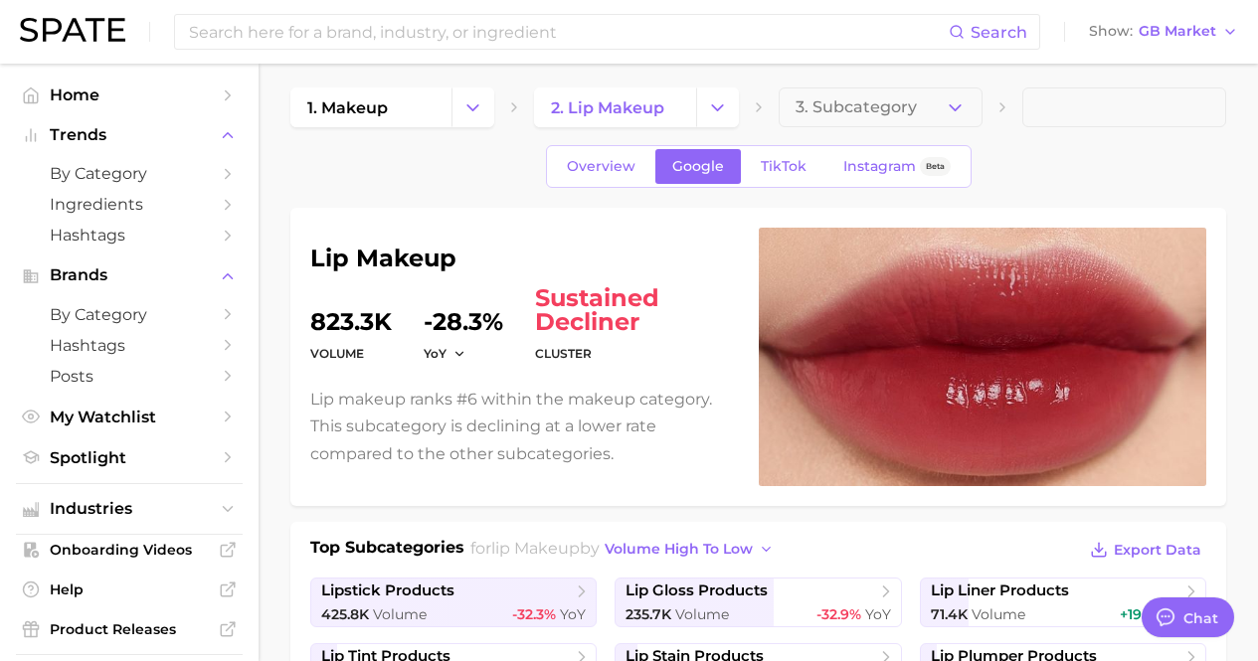
scroll to position [0, 0]
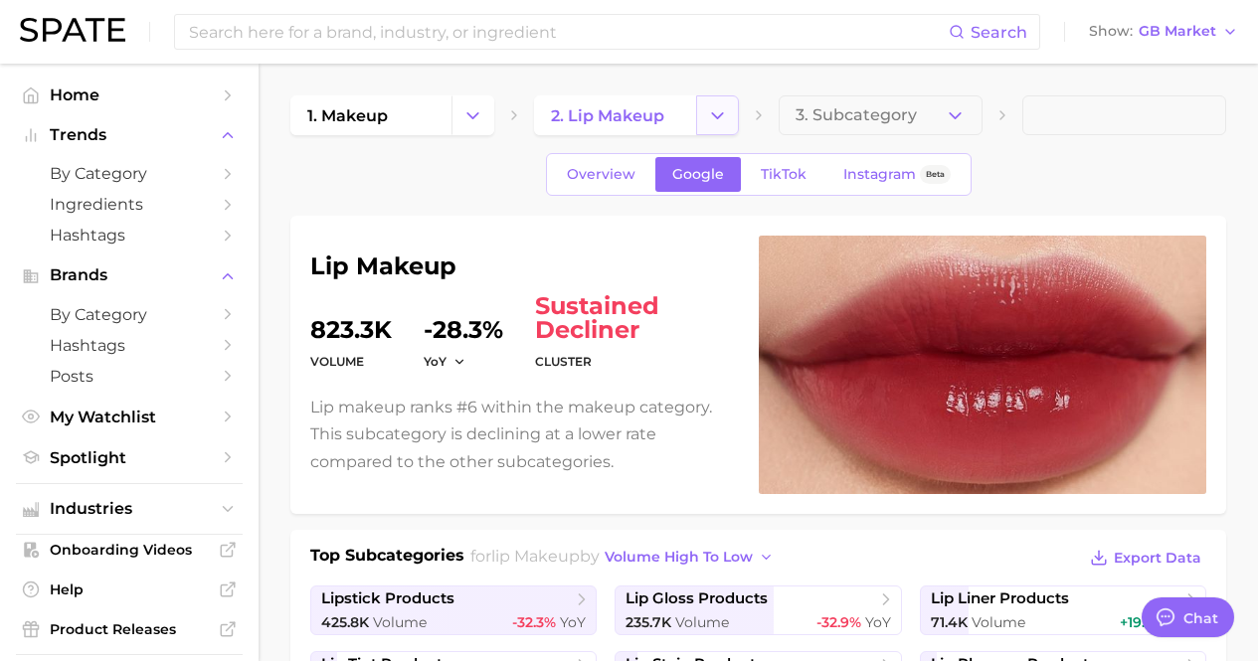
click at [723, 115] on icon "Change Category" at bounding box center [717, 115] width 21 height 21
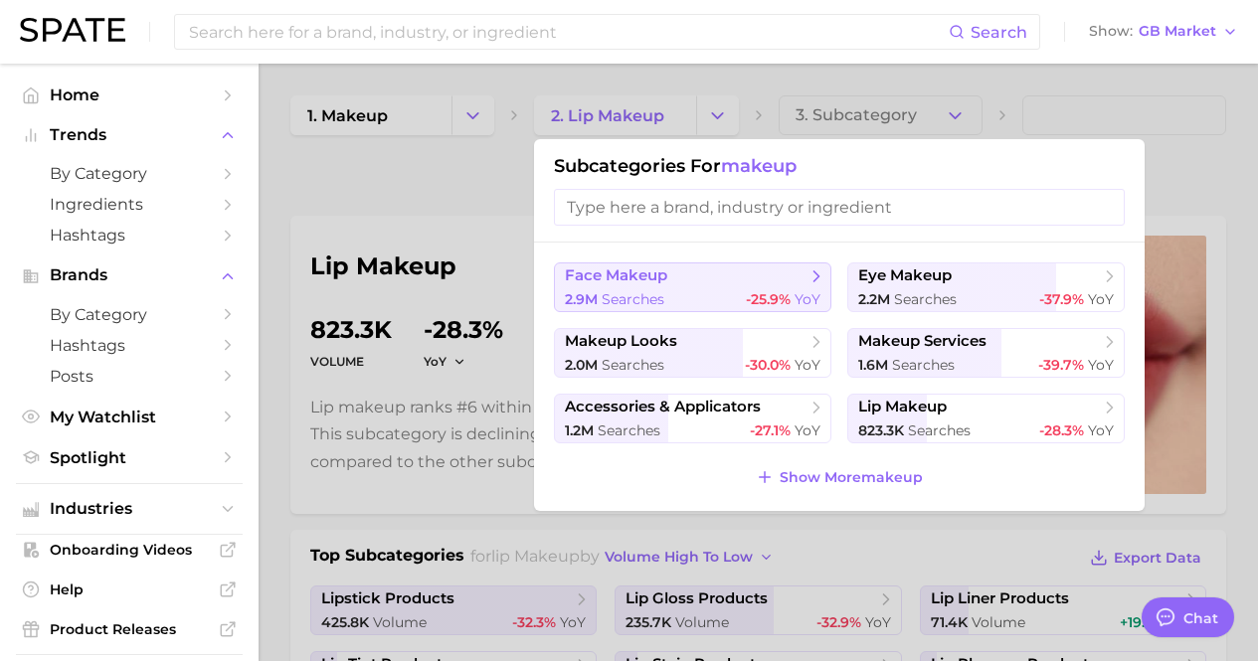
click at [724, 283] on span "face makeup" at bounding box center [686, 277] width 242 height 20
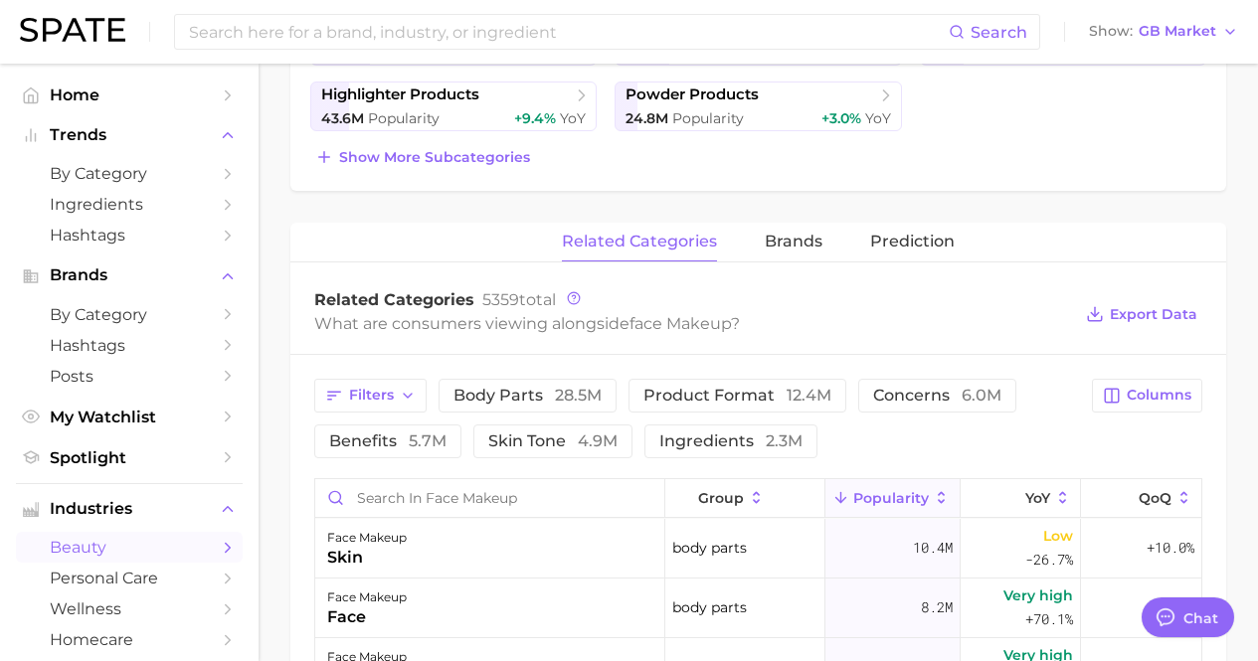
scroll to position [696, 0]
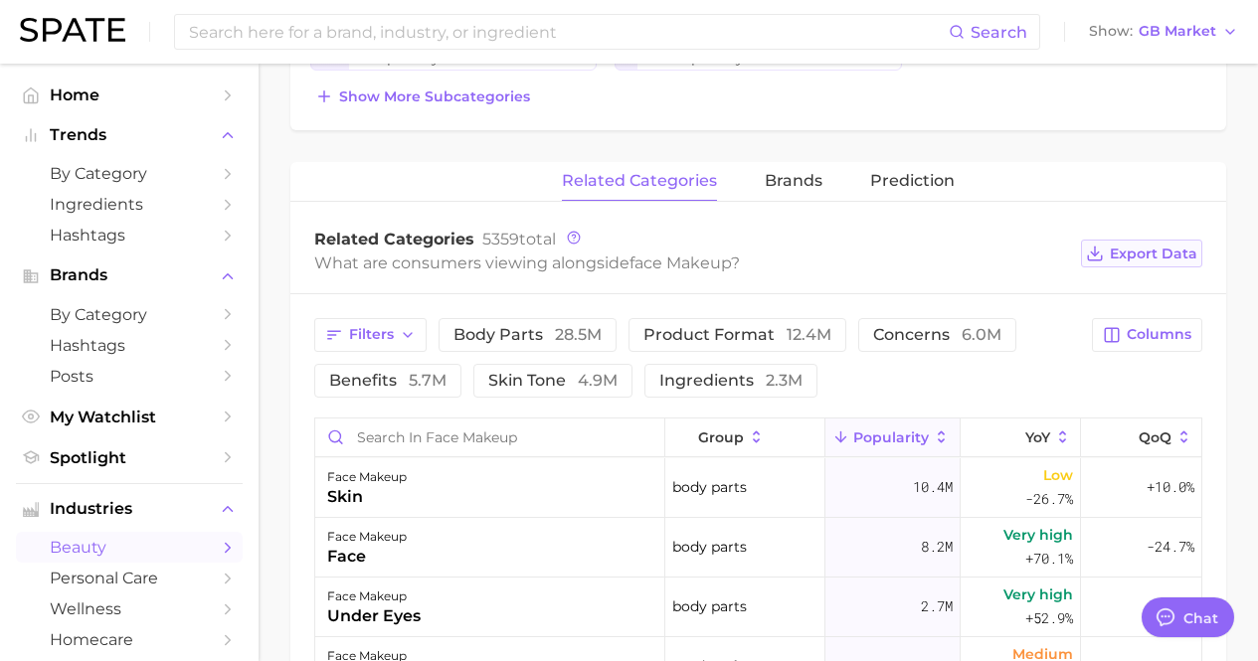
click at [1132, 258] on span "Export Data" at bounding box center [1154, 254] width 88 height 17
click at [1236, 270] on main "1. makeup 2. face makeup 3. Subcategory Overview Google TikTok Instagram Beta f…" at bounding box center [759, 284] width 1000 height 1835
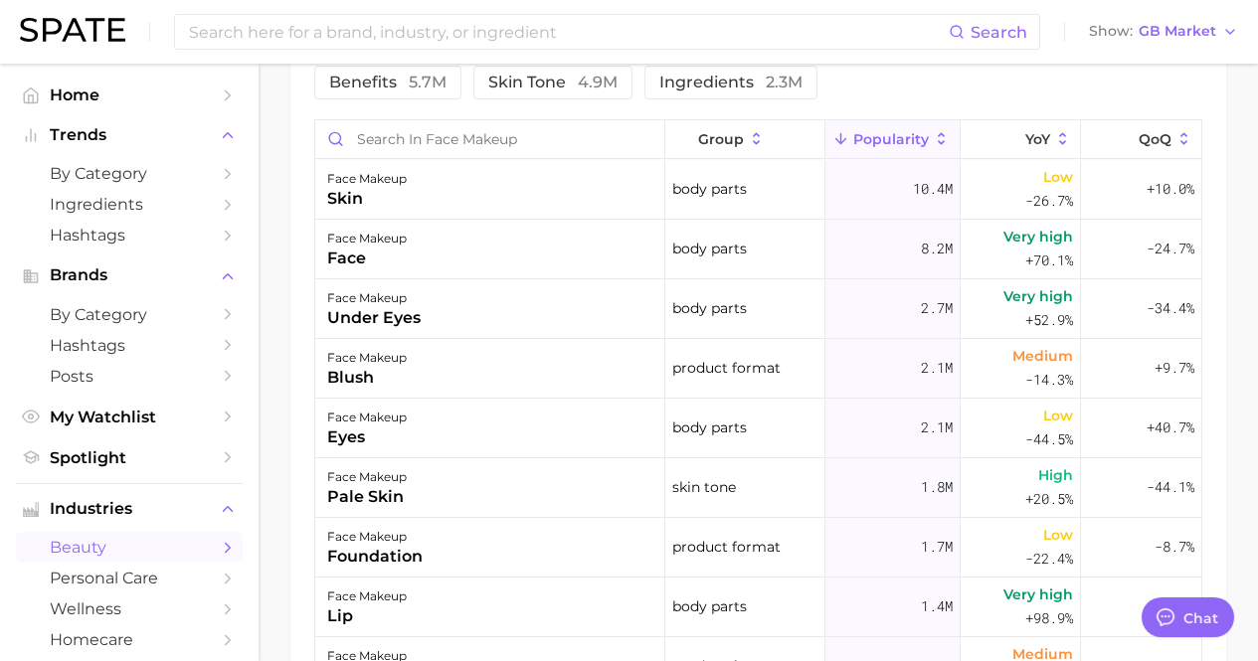
scroll to position [895, 0]
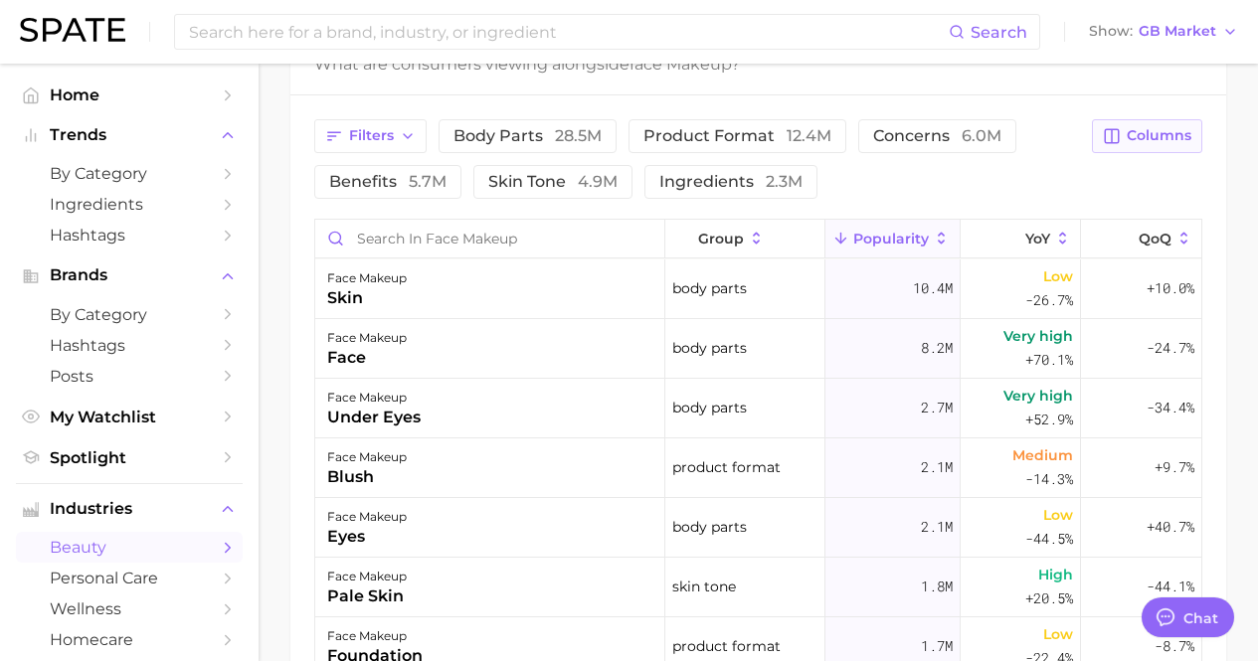
click at [1159, 149] on button "Columns" at bounding box center [1147, 136] width 110 height 34
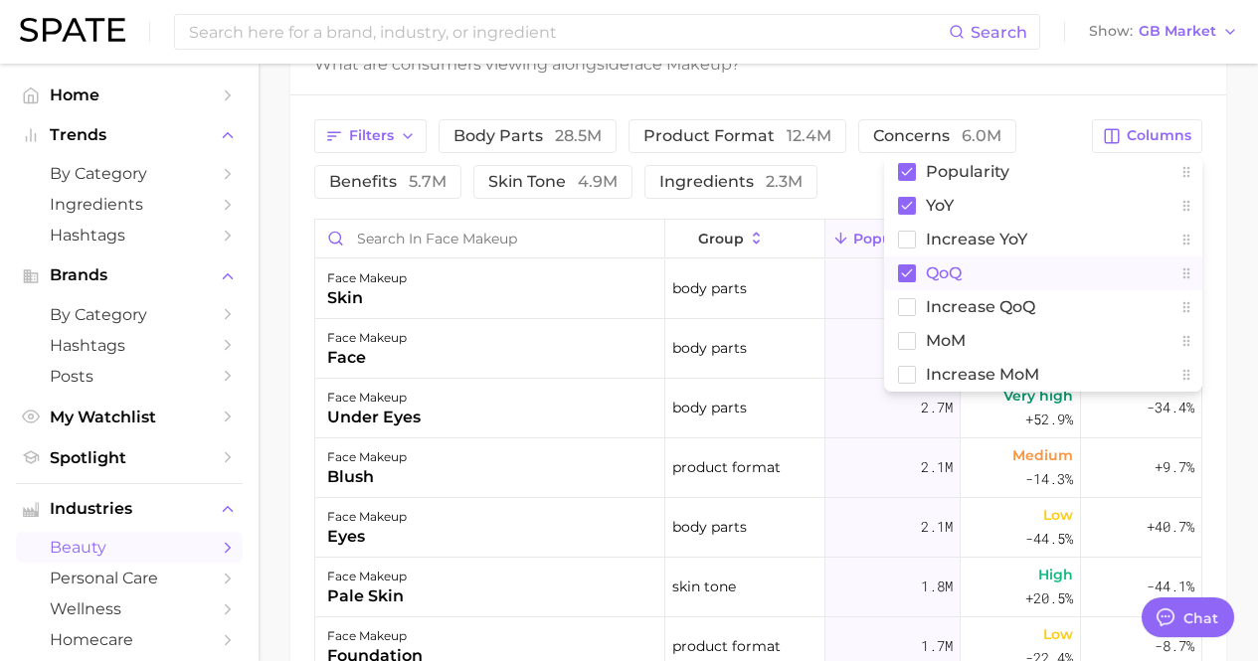
click at [928, 278] on span "QoQ" at bounding box center [944, 273] width 36 height 17
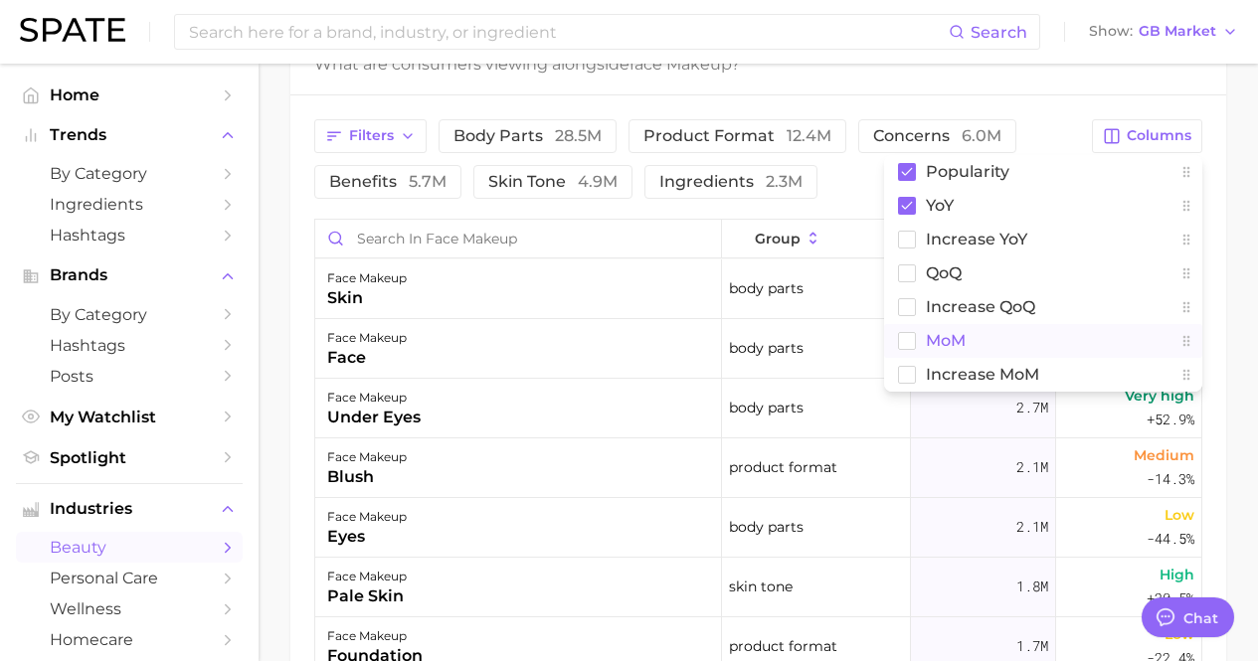
click at [936, 336] on span "MoM" at bounding box center [946, 340] width 40 height 17
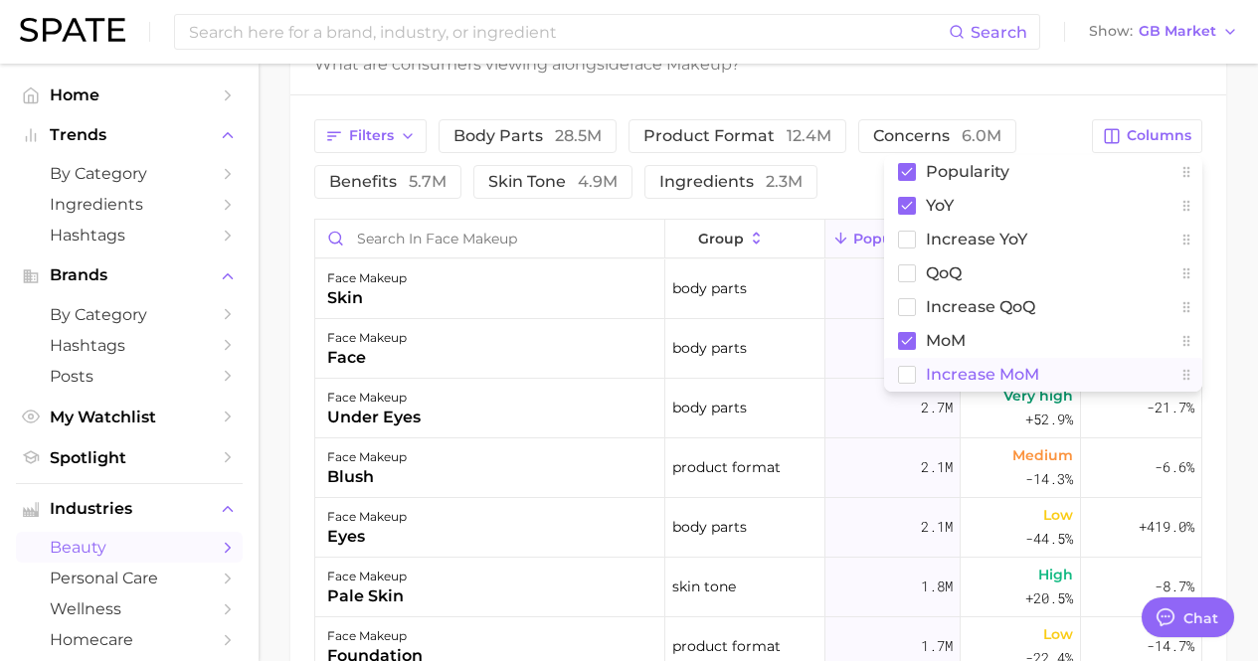
click at [941, 362] on button "Increase MoM" at bounding box center [1043, 375] width 318 height 34
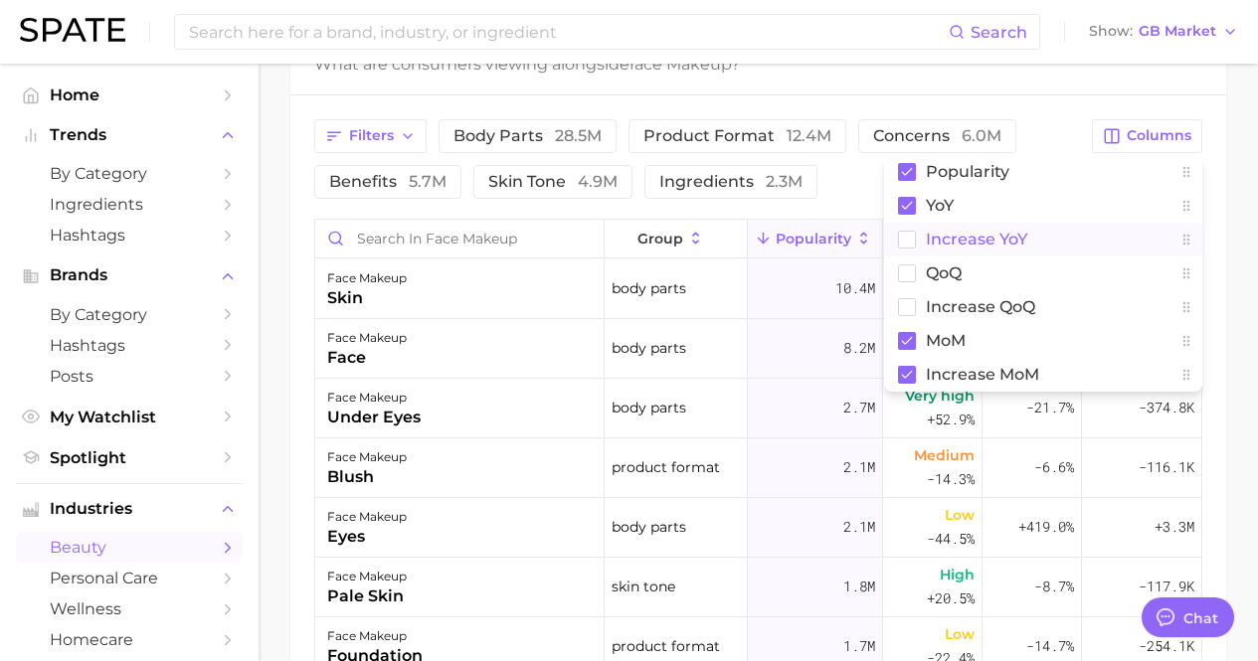
drag, startPoint x: 961, startPoint y: 235, endPoint x: 1211, endPoint y: 296, distance: 258.1
click at [962, 235] on span "Increase YoY" at bounding box center [976, 239] width 101 height 17
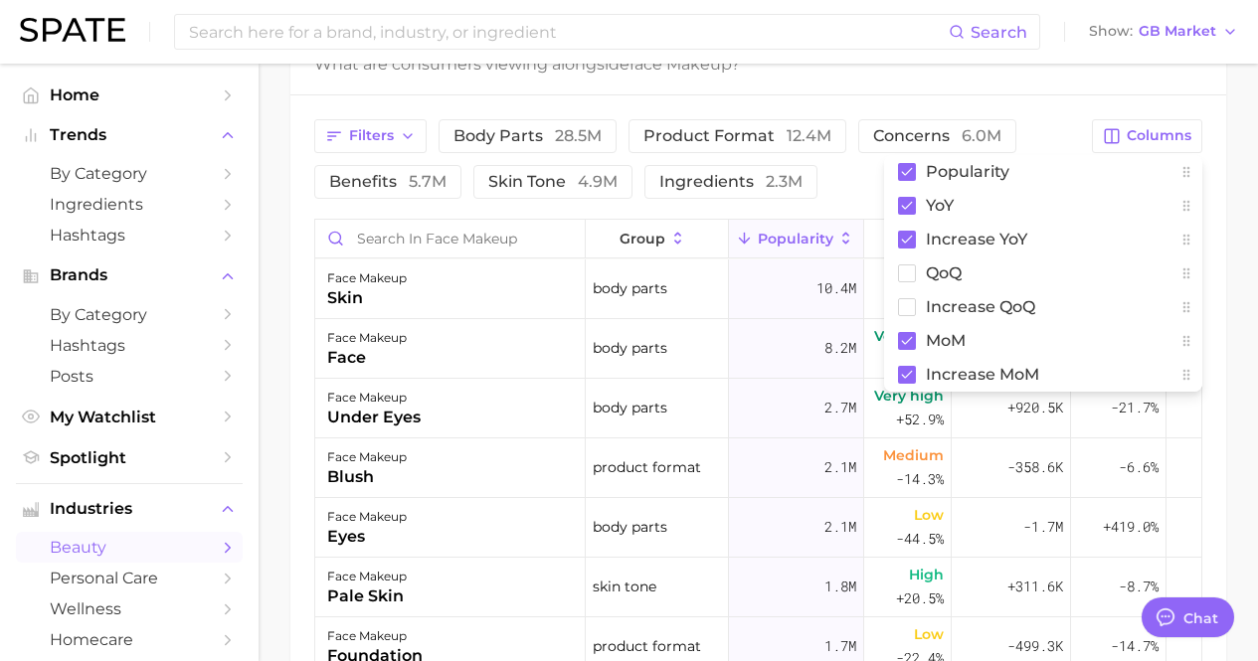
click at [1230, 281] on main "1. makeup 2. face makeup 3. Subcategory Overview Google TikTok Instagram Beta f…" at bounding box center [759, 86] width 1000 height 1835
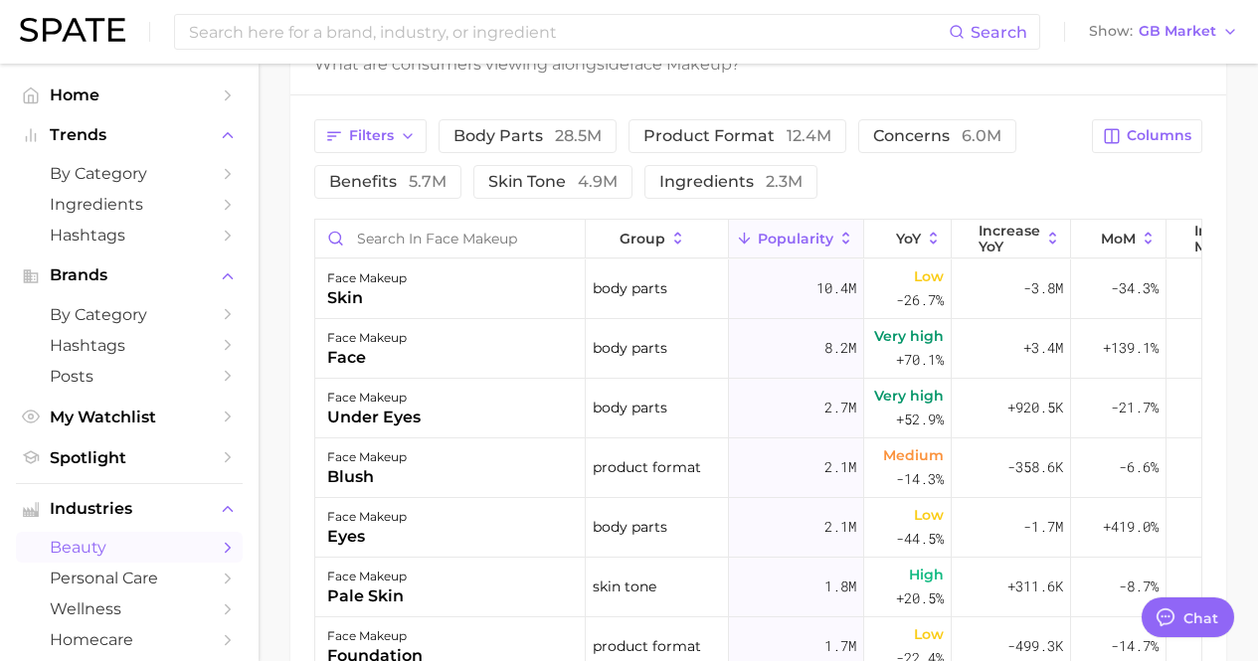
scroll to position [597, 0]
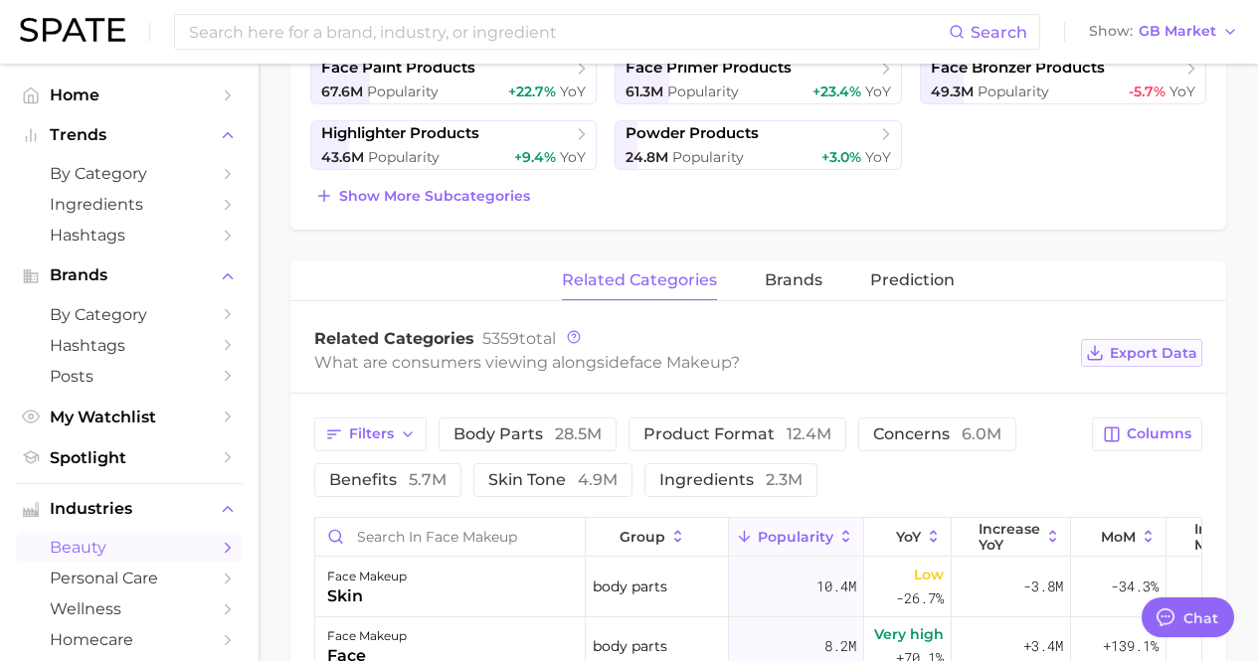
click at [1155, 341] on button "Export Data" at bounding box center [1141, 353] width 121 height 28
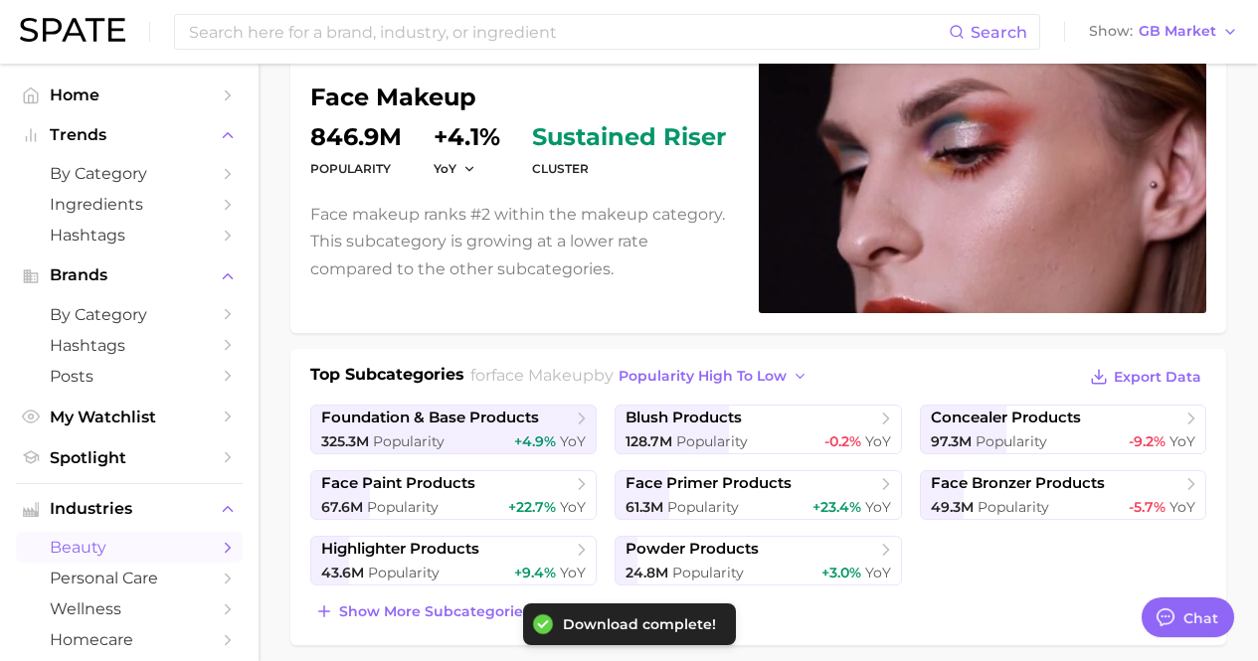
scroll to position [0, 0]
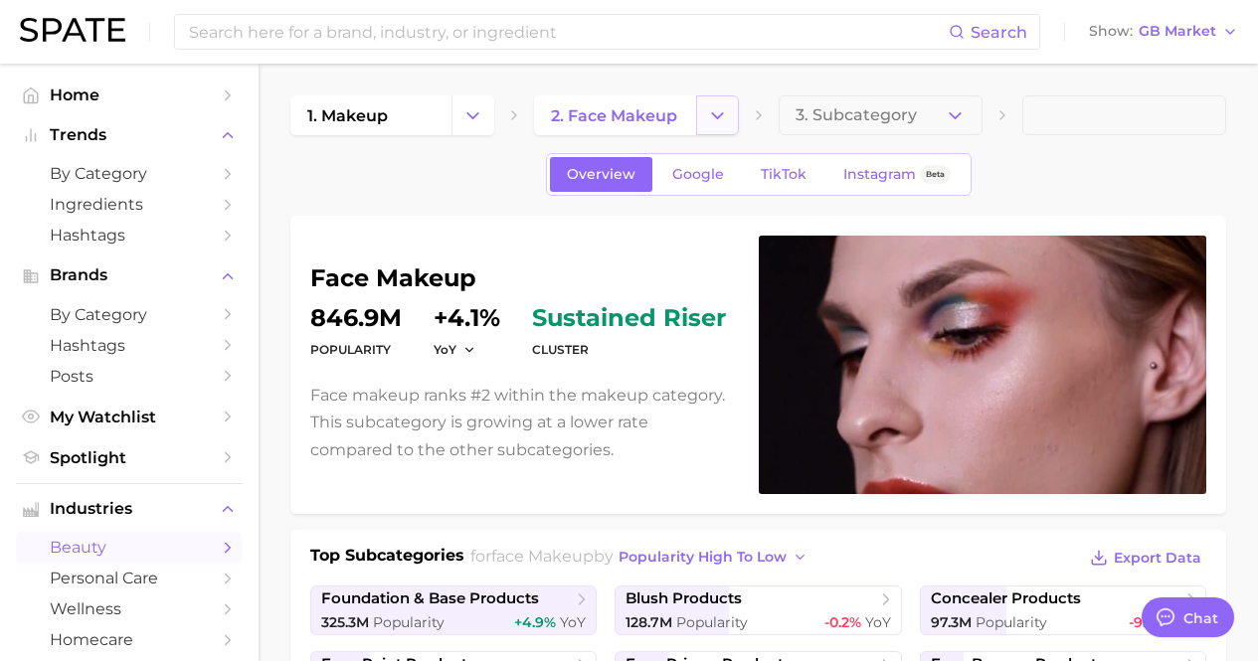
click at [723, 117] on icon "Change Category" at bounding box center [717, 115] width 21 height 21
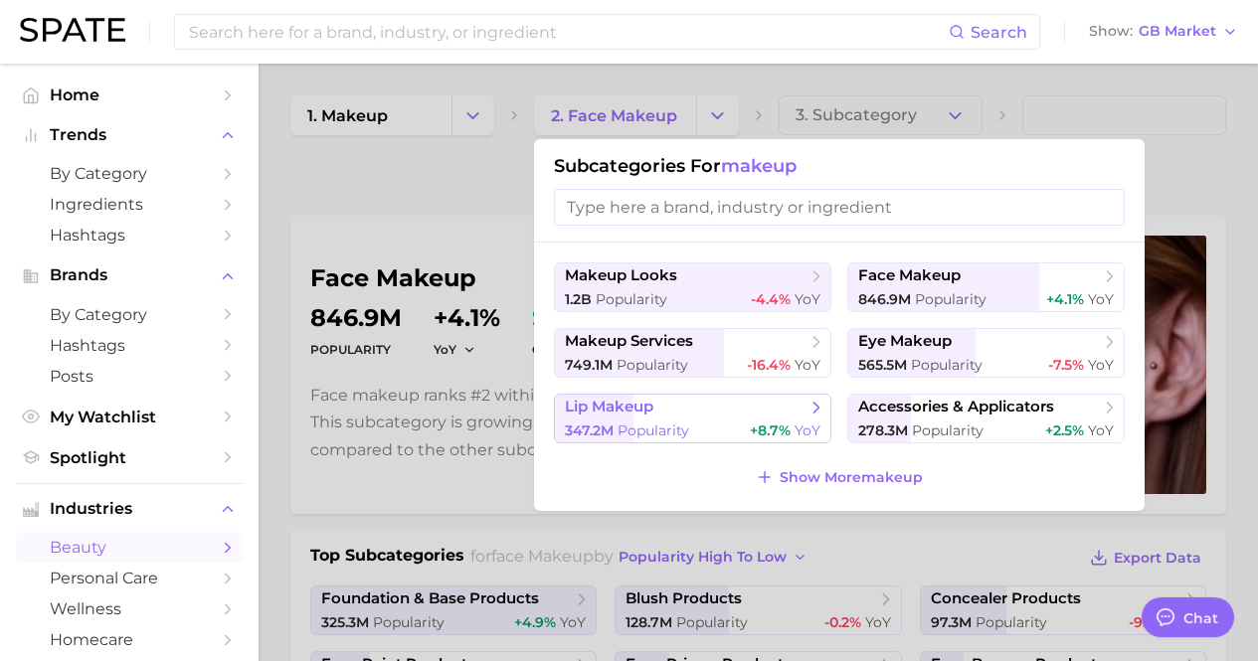
click at [664, 428] on span "Popularity" at bounding box center [654, 431] width 72 height 18
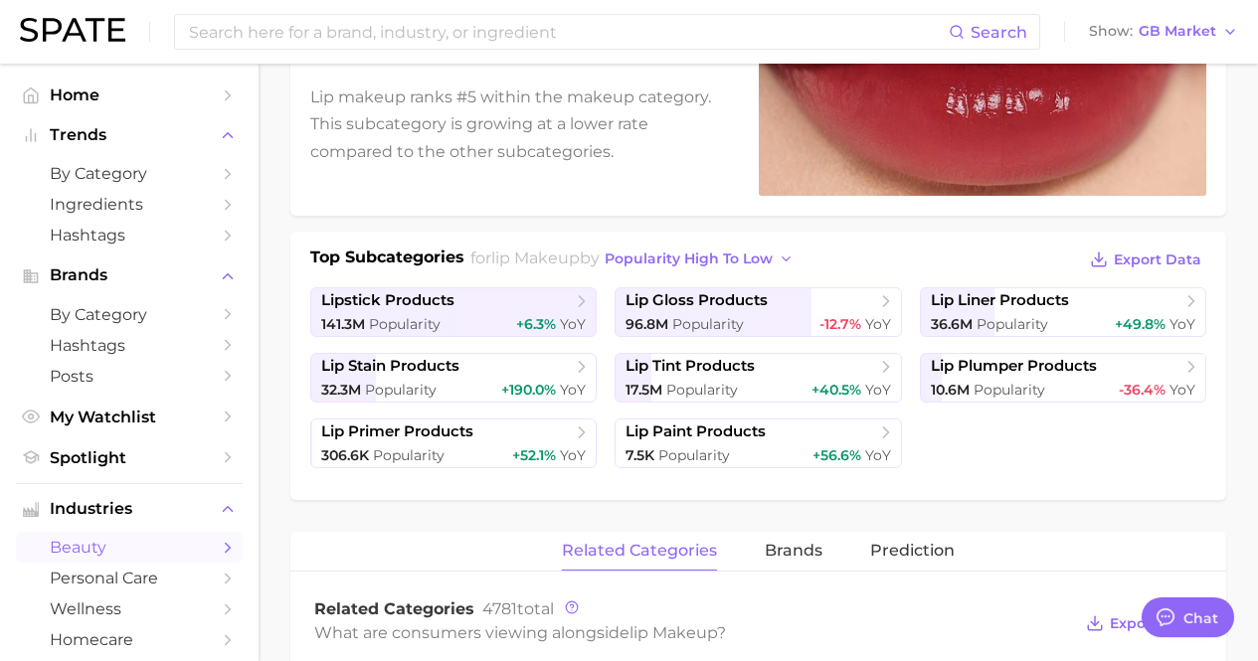
scroll to position [696, 0]
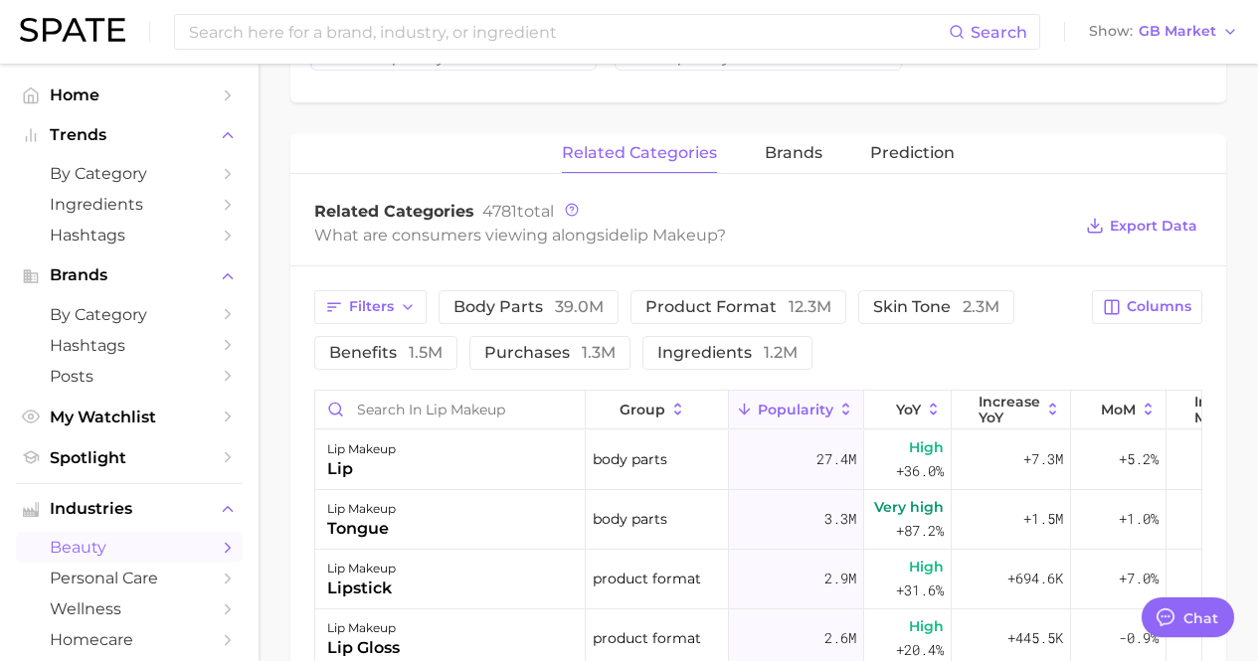
click at [1152, 210] on span "Export Data" at bounding box center [1141, 225] width 121 height 47
click at [1148, 218] on span "Export Data" at bounding box center [1154, 226] width 88 height 17
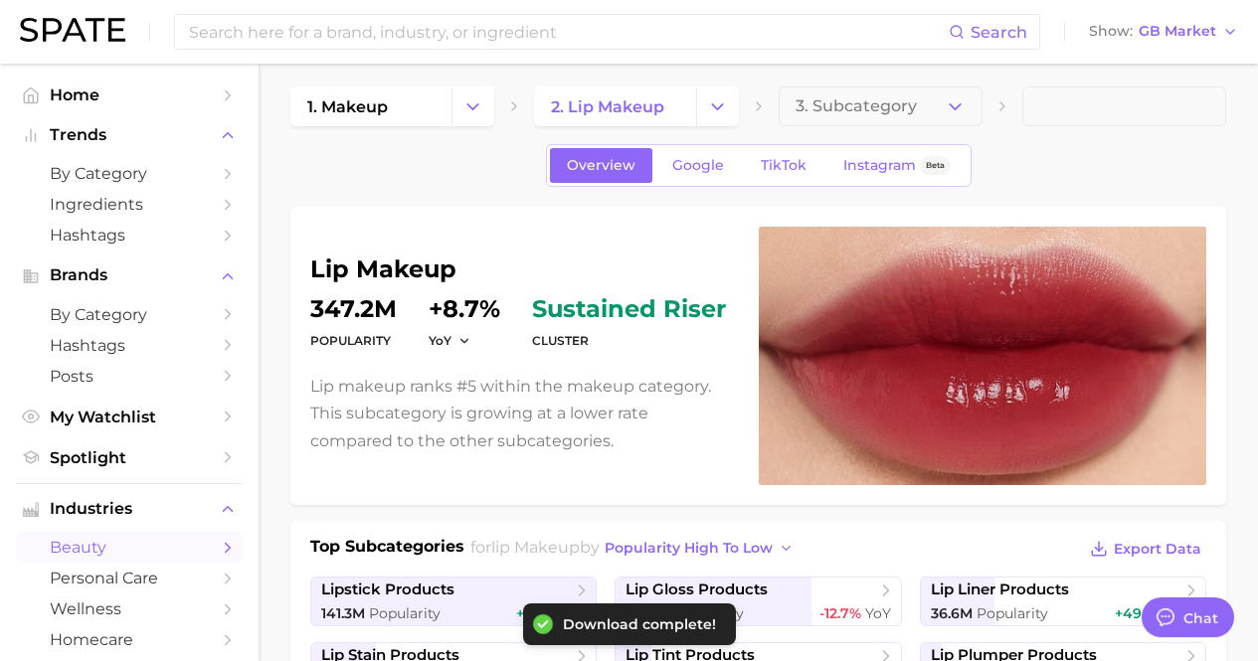
scroll to position [0, 0]
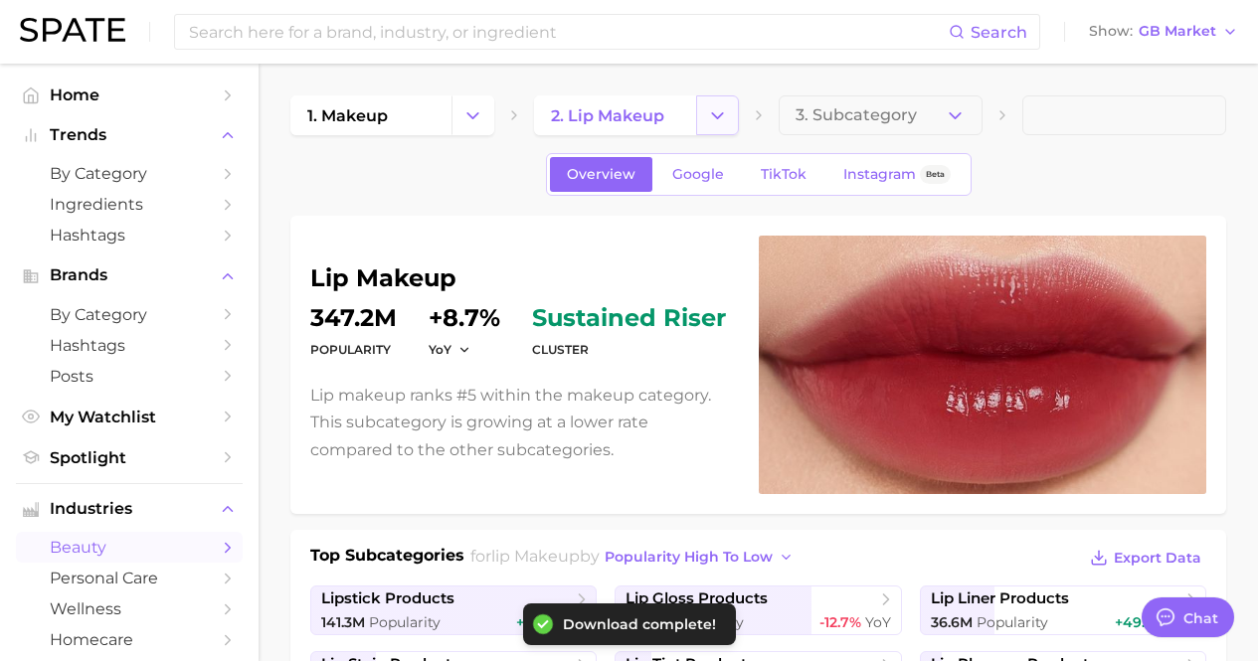
click at [696, 118] on button "Change Category" at bounding box center [717, 115] width 43 height 40
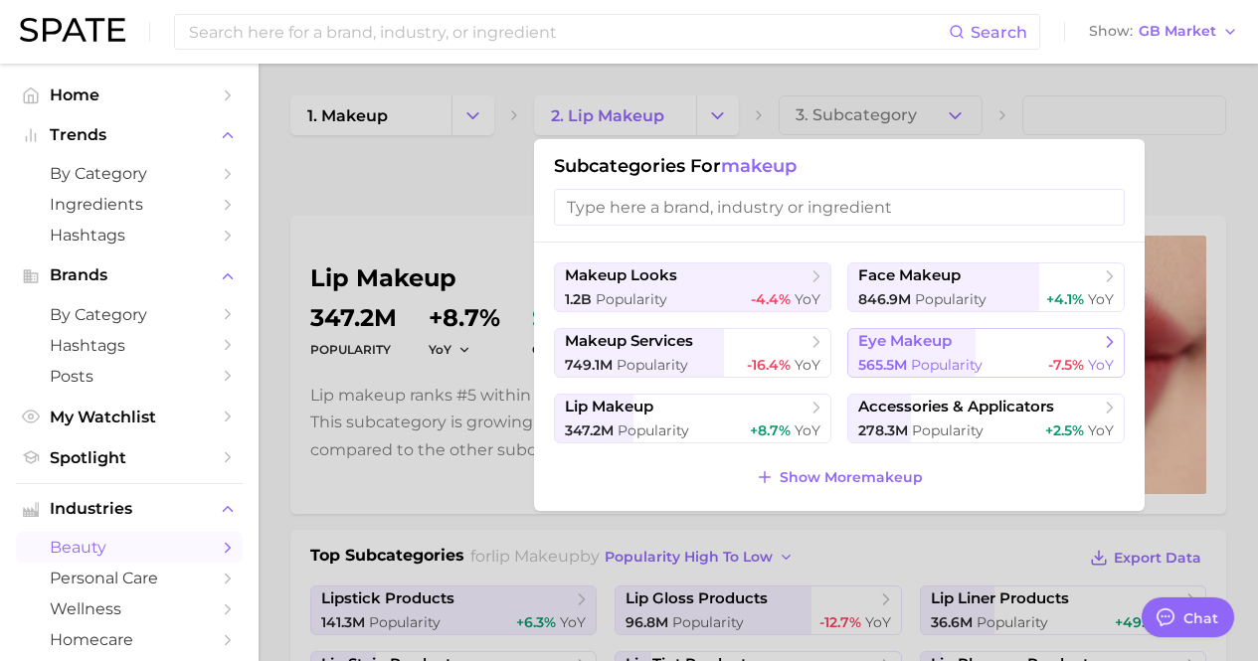
click at [906, 348] on span "eye makeup" at bounding box center [904, 341] width 93 height 19
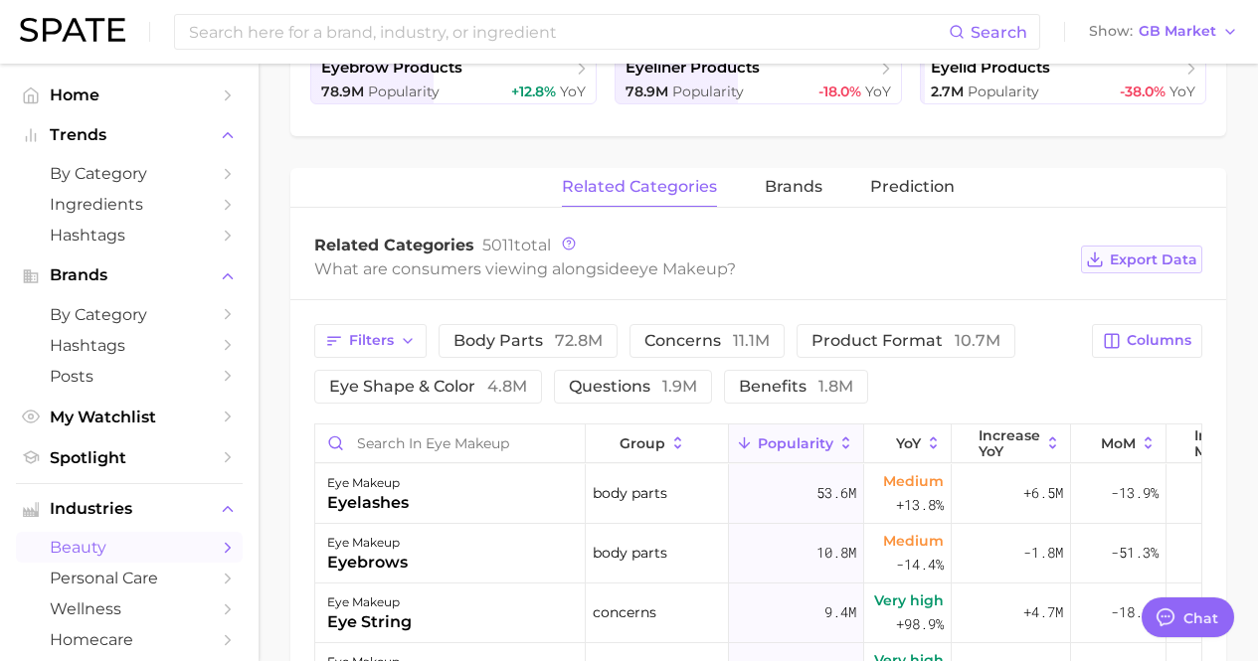
scroll to position [597, 0]
click at [1141, 250] on button "Export Data" at bounding box center [1141, 260] width 121 height 28
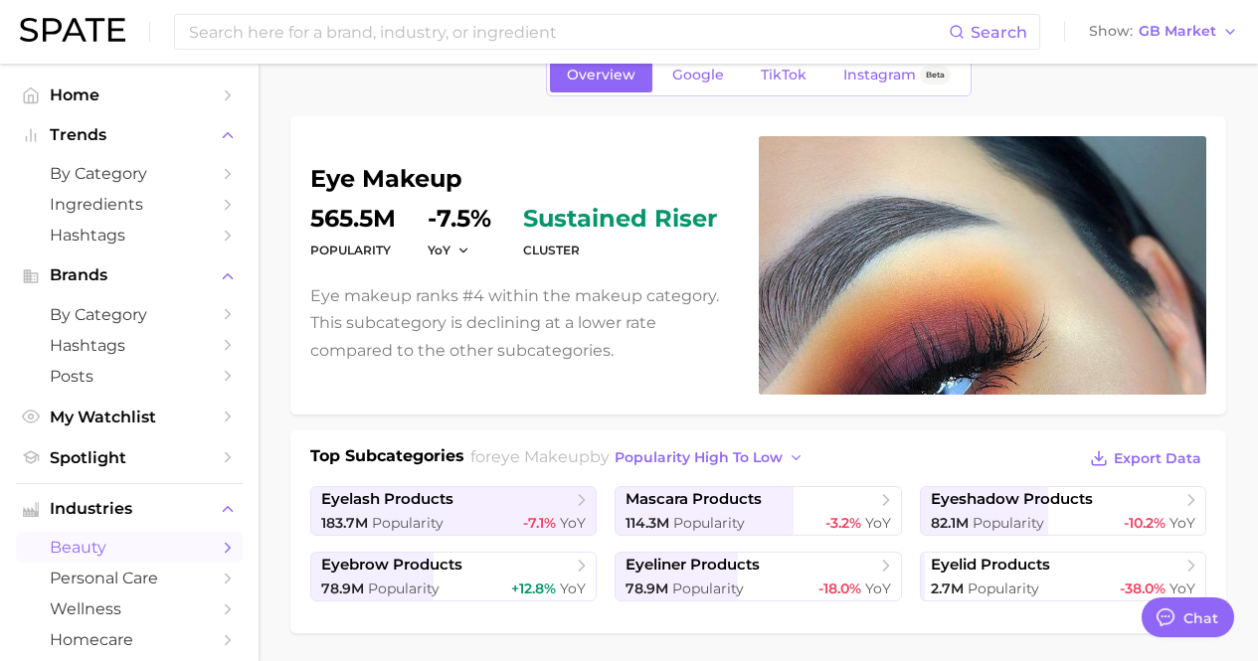
scroll to position [0, 0]
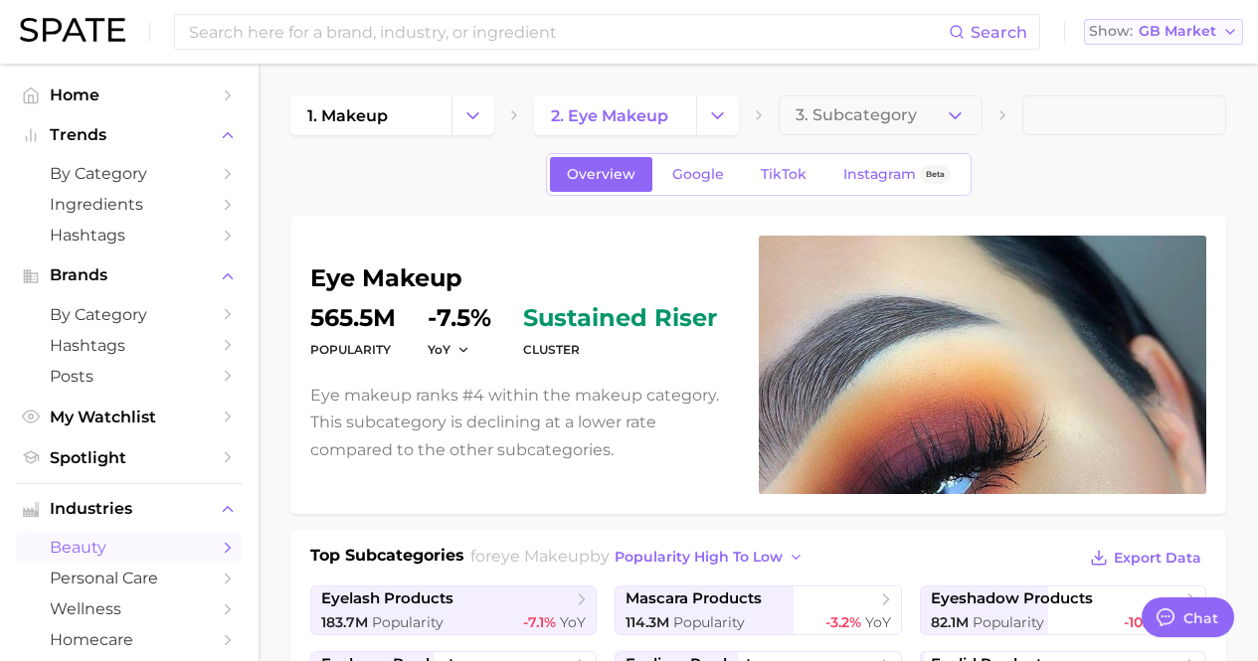
click at [1161, 28] on span "GB Market" at bounding box center [1178, 31] width 78 height 11
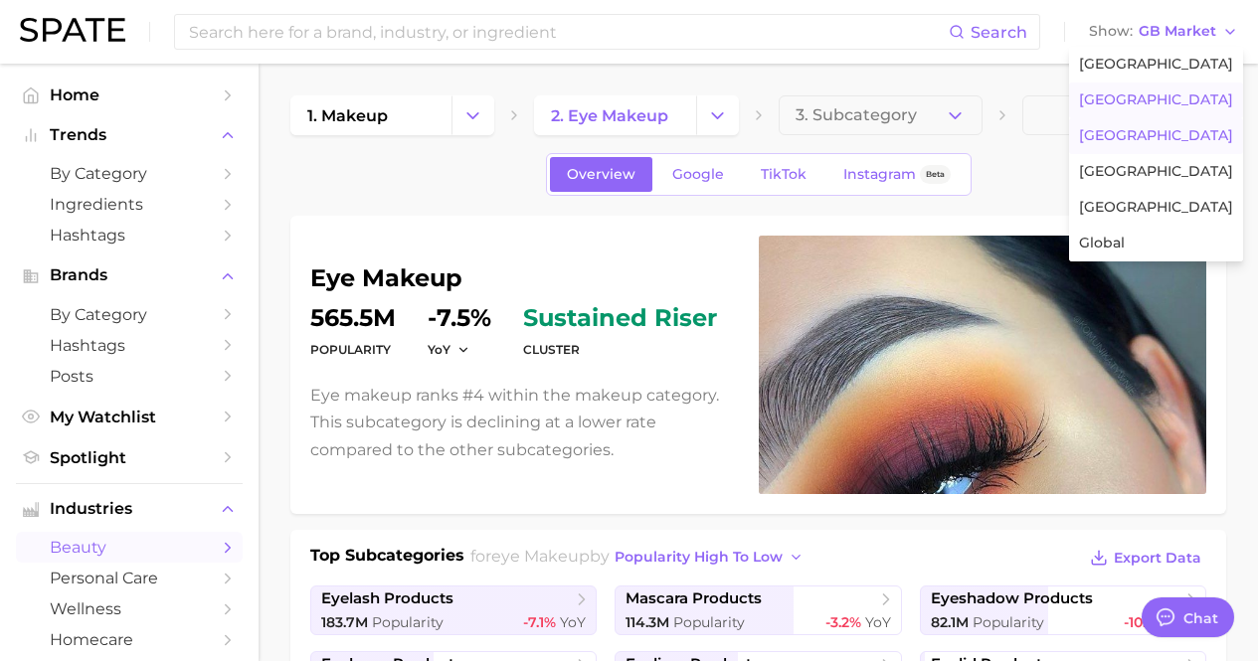
click at [1157, 125] on button "[GEOGRAPHIC_DATA]" at bounding box center [1156, 136] width 174 height 36
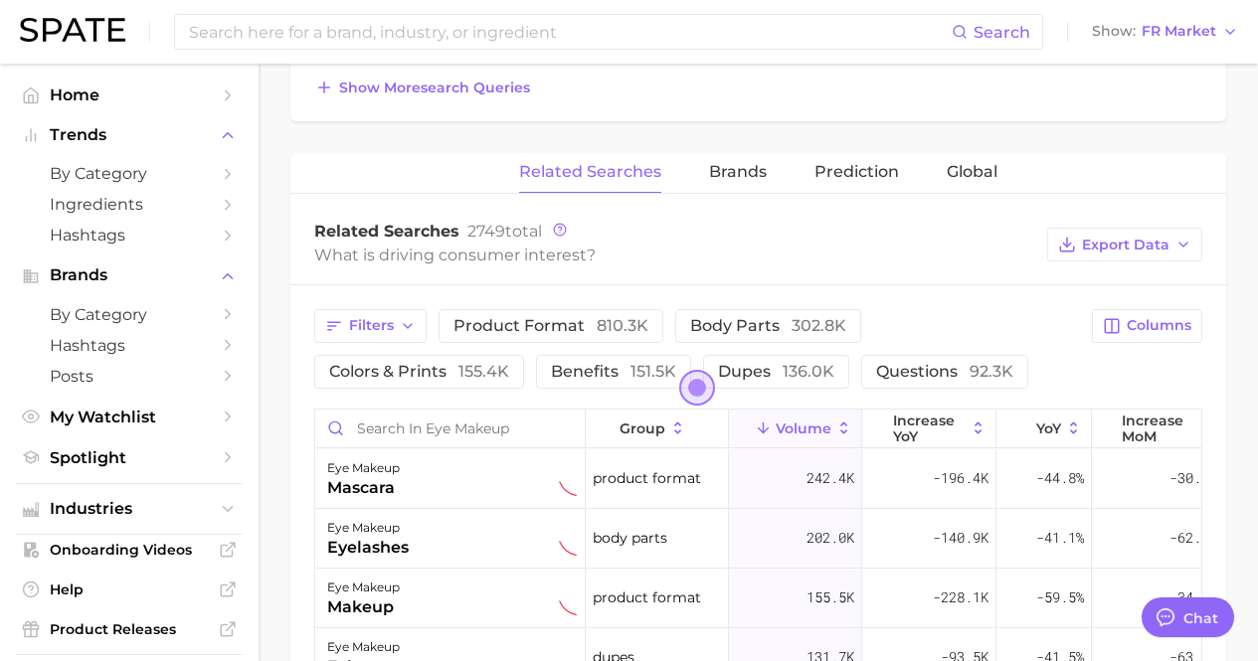
scroll to position [796, 0]
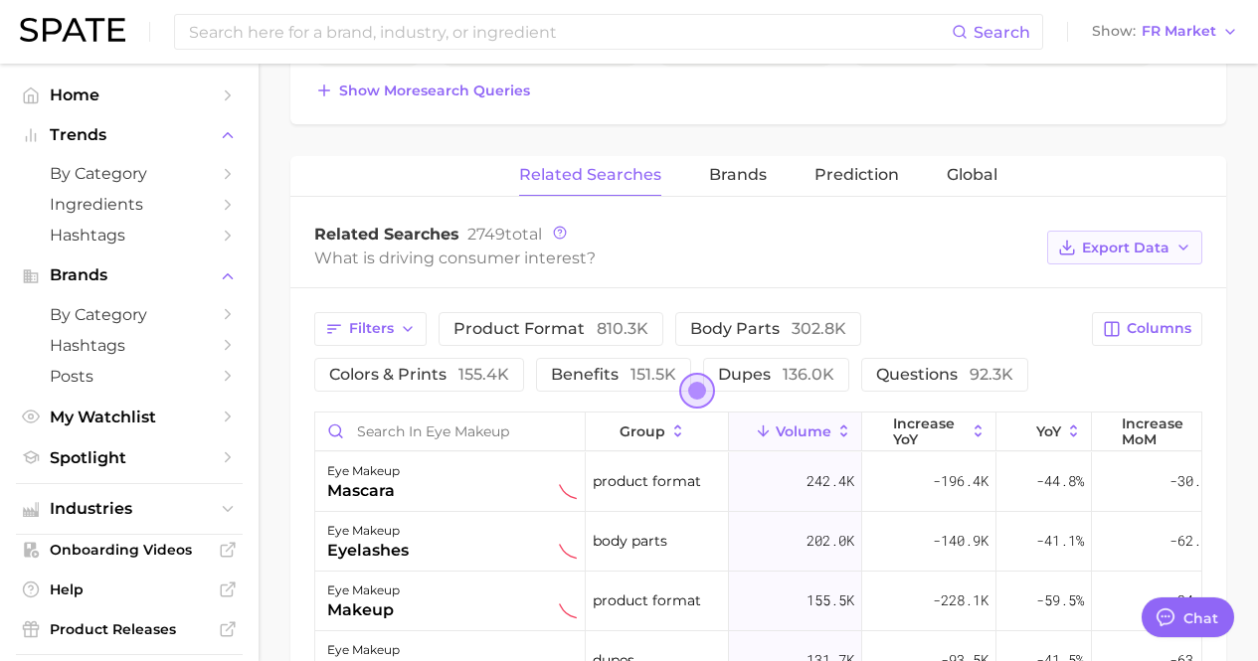
click at [1108, 244] on span "Export Data" at bounding box center [1126, 248] width 88 height 17
click at [1031, 277] on span "Table Data CSV" at bounding box center [1071, 284] width 109 height 17
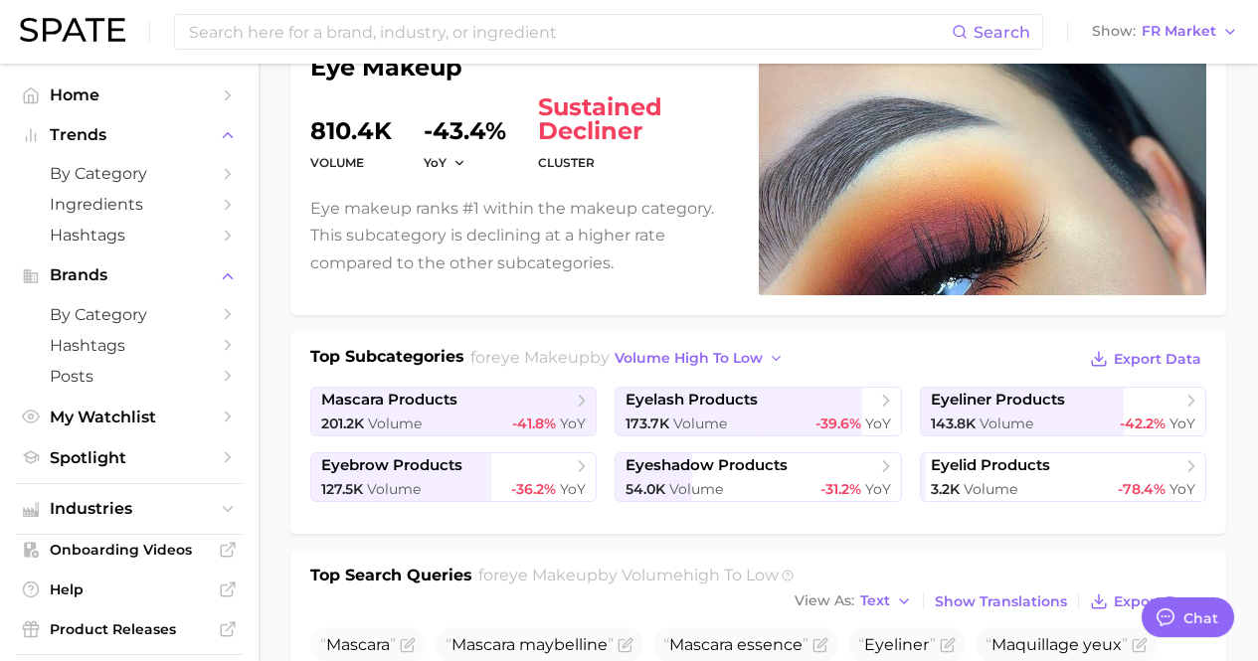
scroll to position [0, 0]
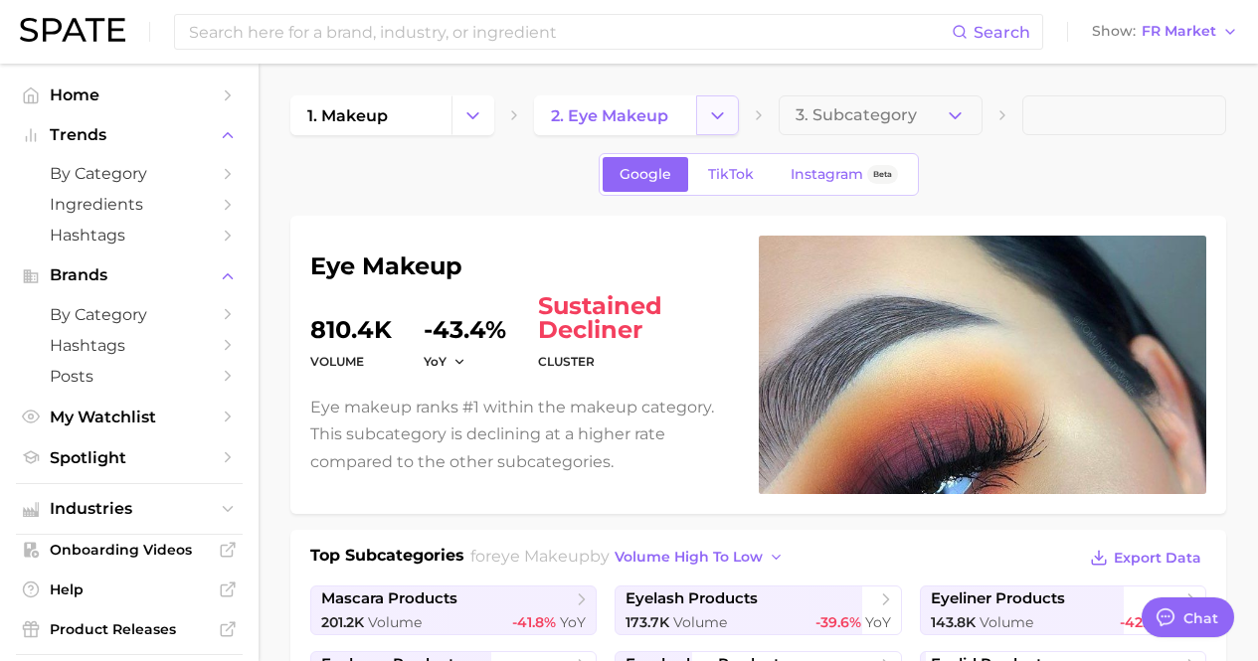
click at [712, 111] on icon "Change Category" at bounding box center [717, 115] width 21 height 21
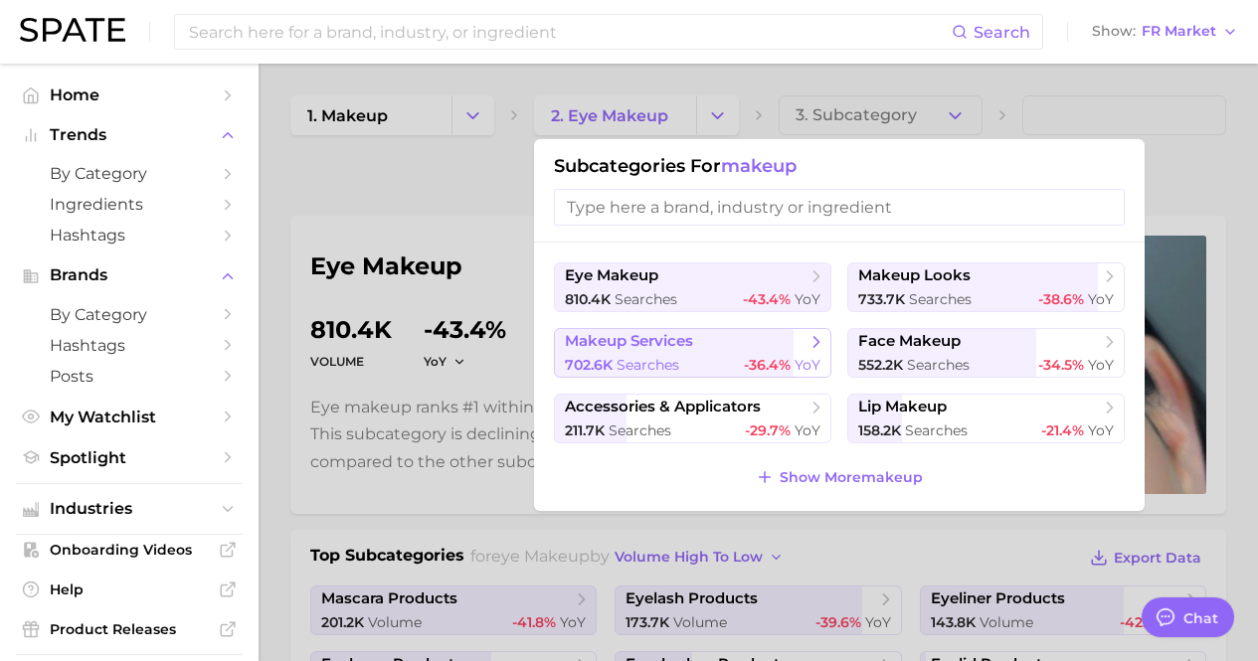
click at [651, 349] on span "makeup services" at bounding box center [629, 341] width 128 height 19
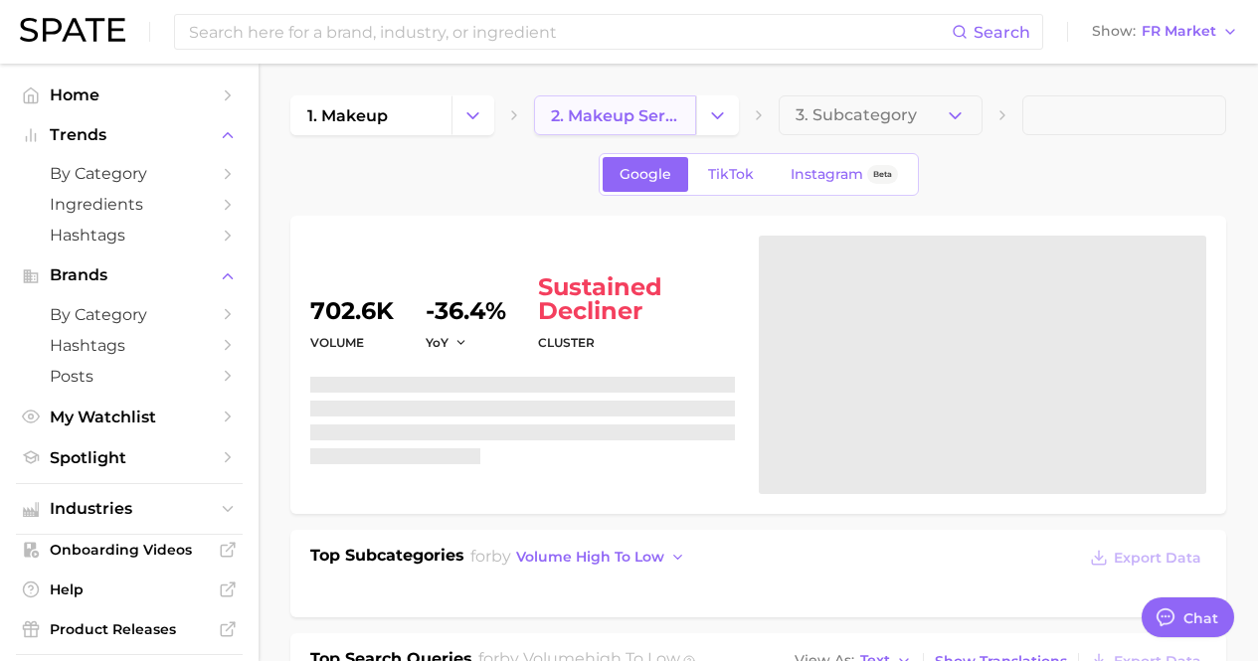
click at [691, 101] on link "2. makeup services" at bounding box center [614, 115] width 161 height 40
click at [704, 117] on button "Change Category" at bounding box center [717, 115] width 43 height 40
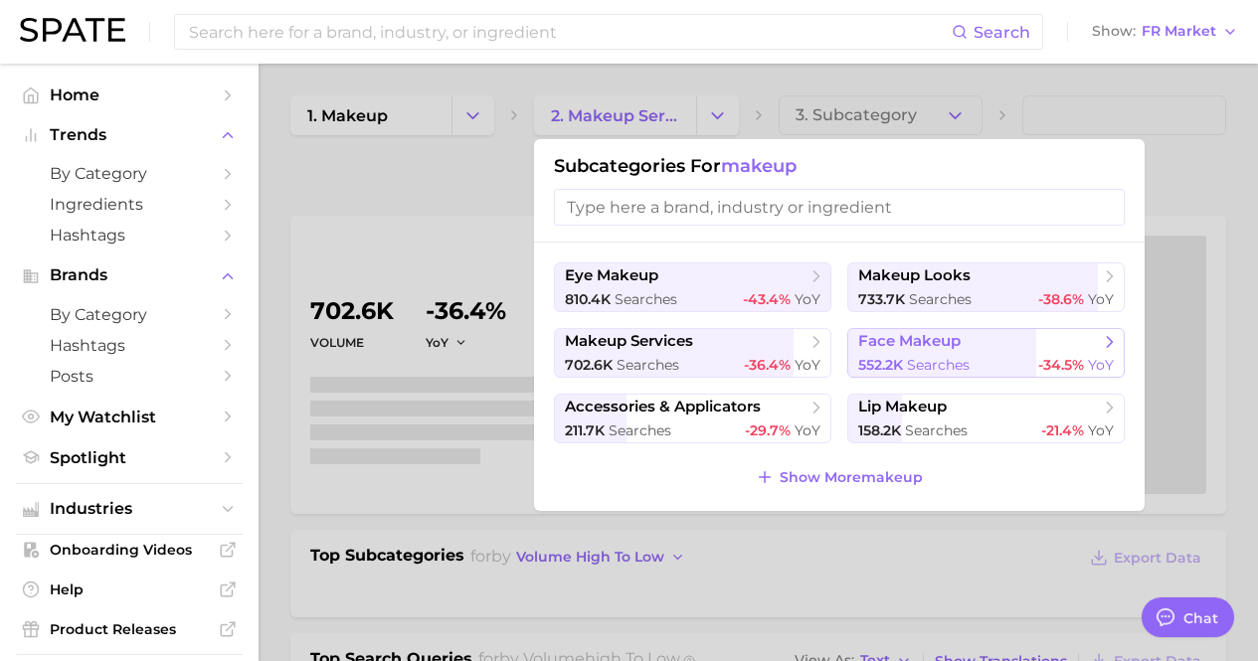
click at [898, 345] on span "face makeup" at bounding box center [909, 341] width 102 height 19
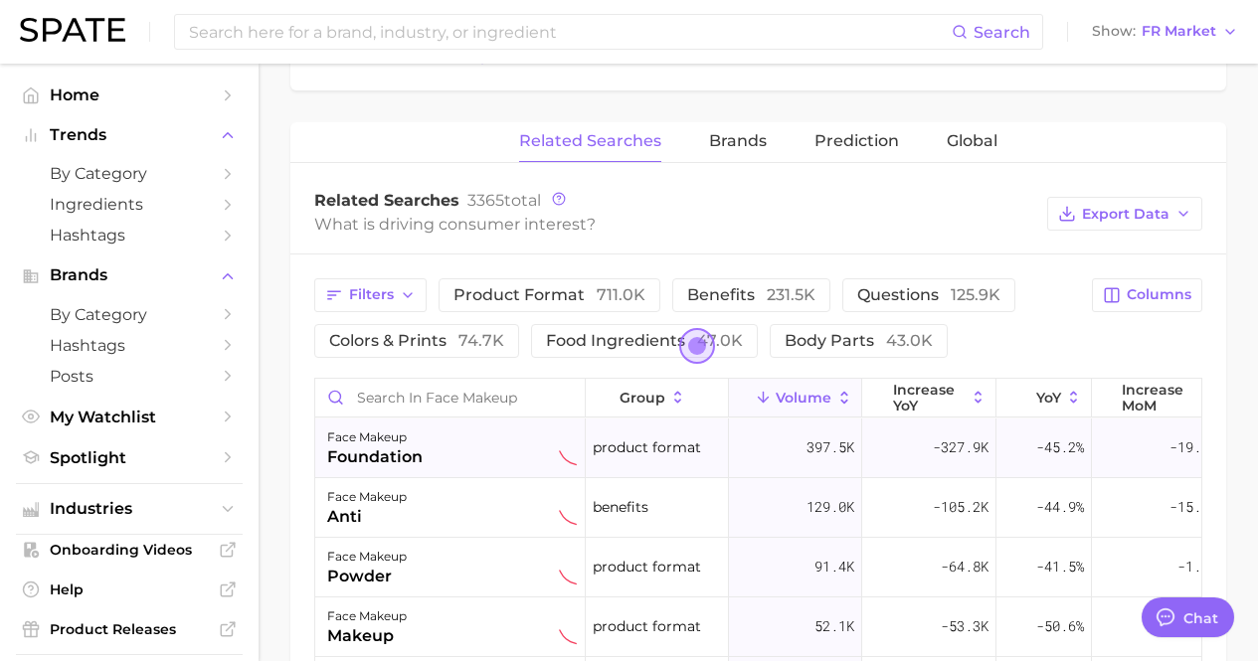
scroll to position [995, 0]
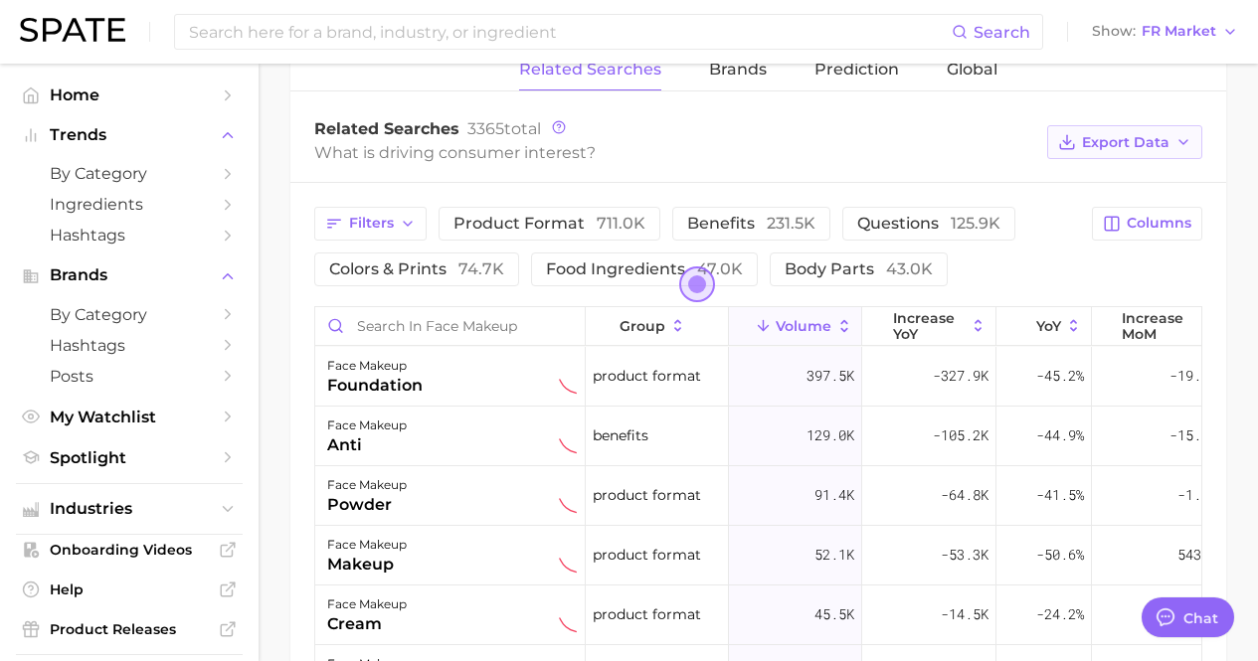
click at [1092, 141] on span "Export Data" at bounding box center [1126, 142] width 88 height 17
click at [1038, 178] on span "Table Data CSV" at bounding box center [1071, 179] width 109 height 17
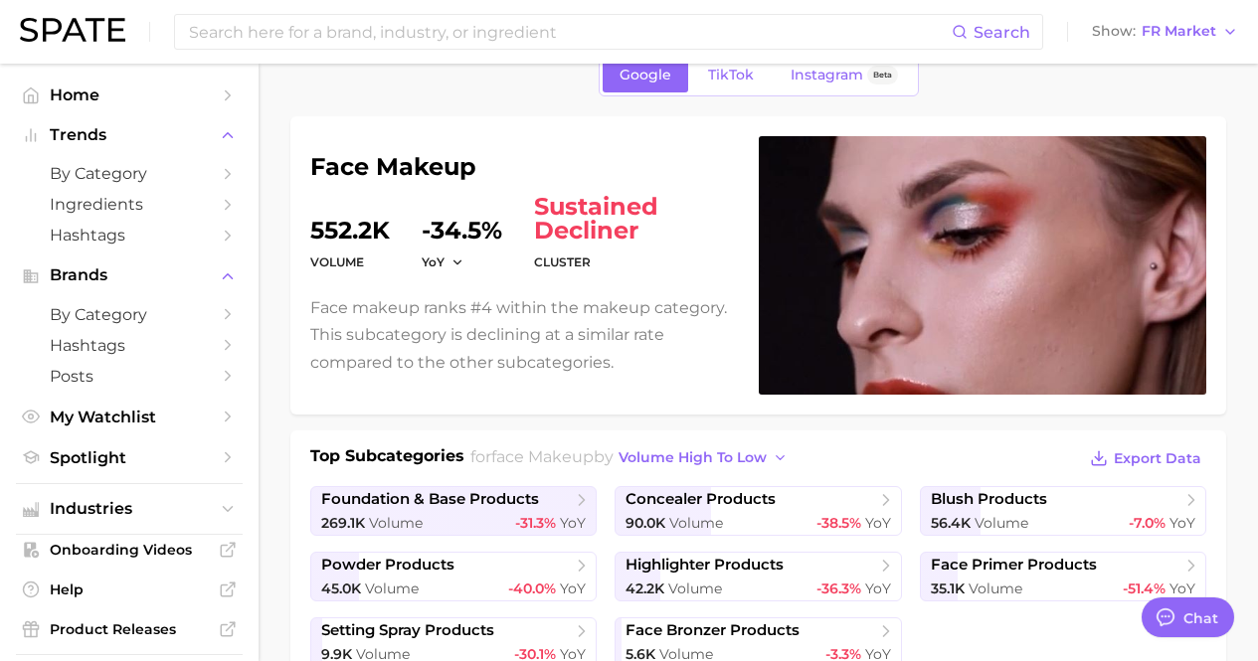
scroll to position [0, 0]
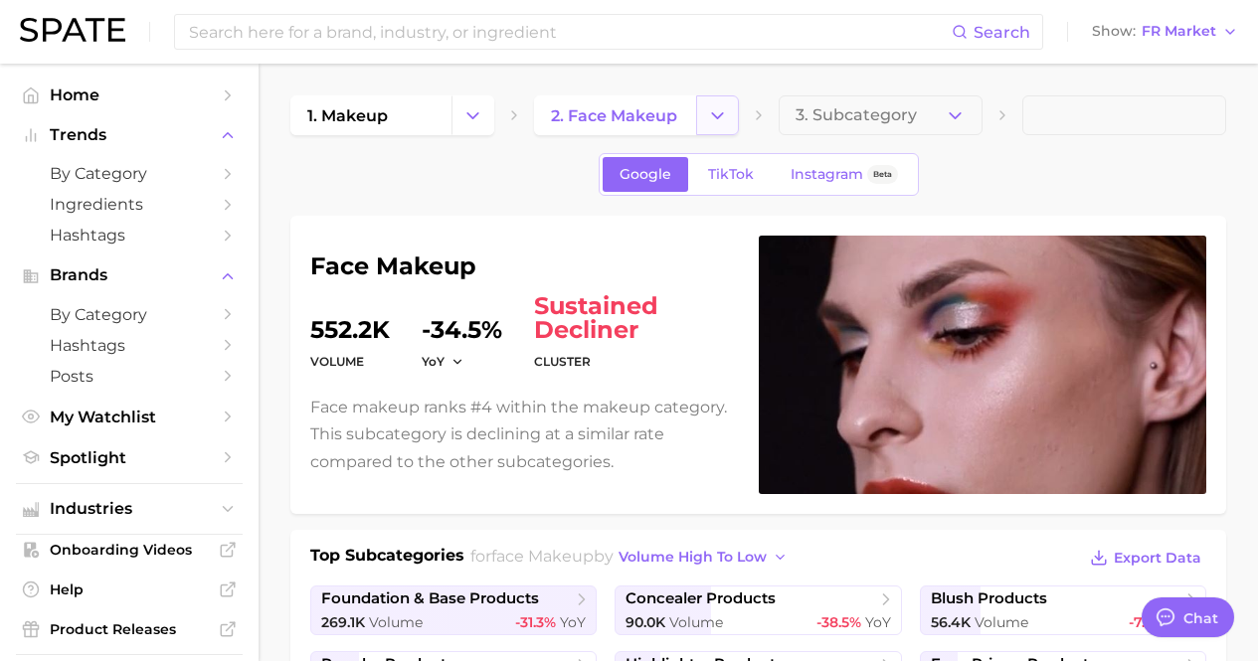
click at [713, 111] on icon "Change Category" at bounding box center [717, 115] width 21 height 21
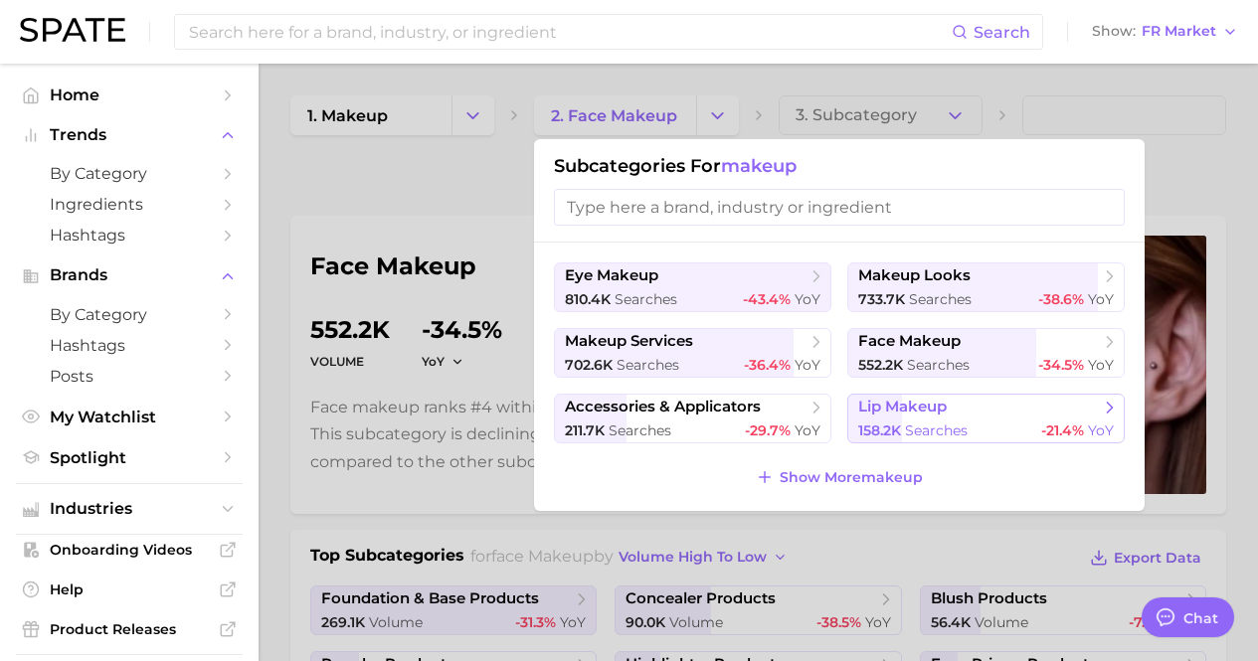
click at [882, 415] on span "lip makeup" at bounding box center [902, 407] width 89 height 19
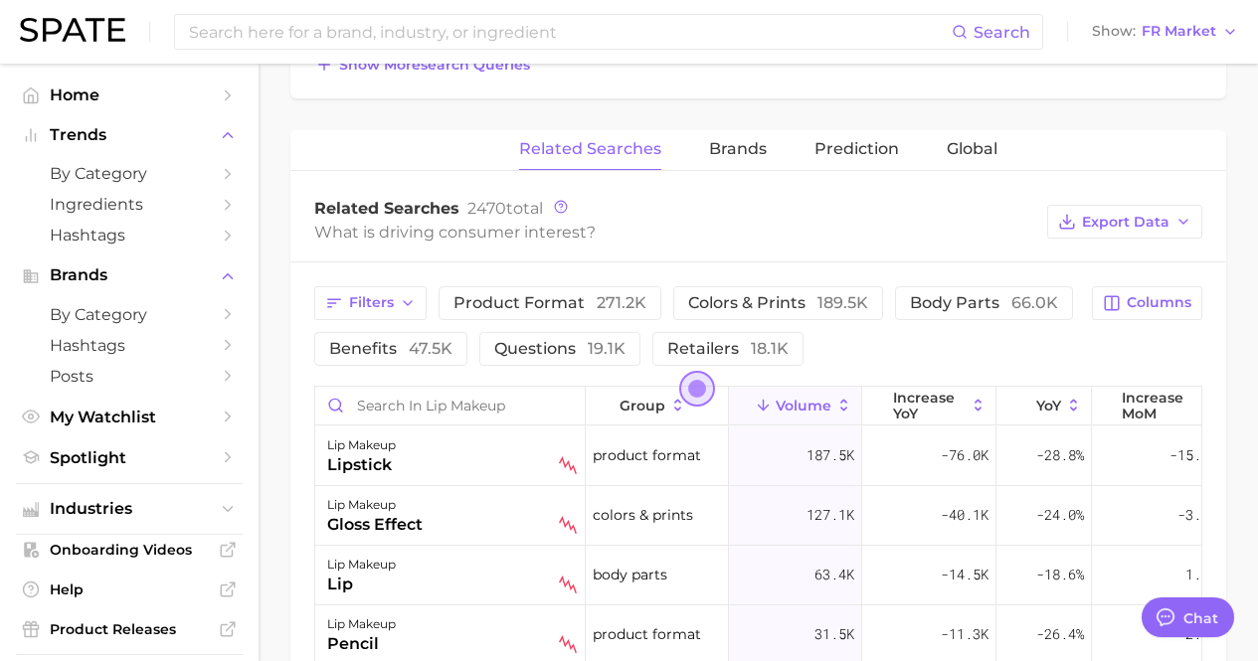
scroll to position [895, 0]
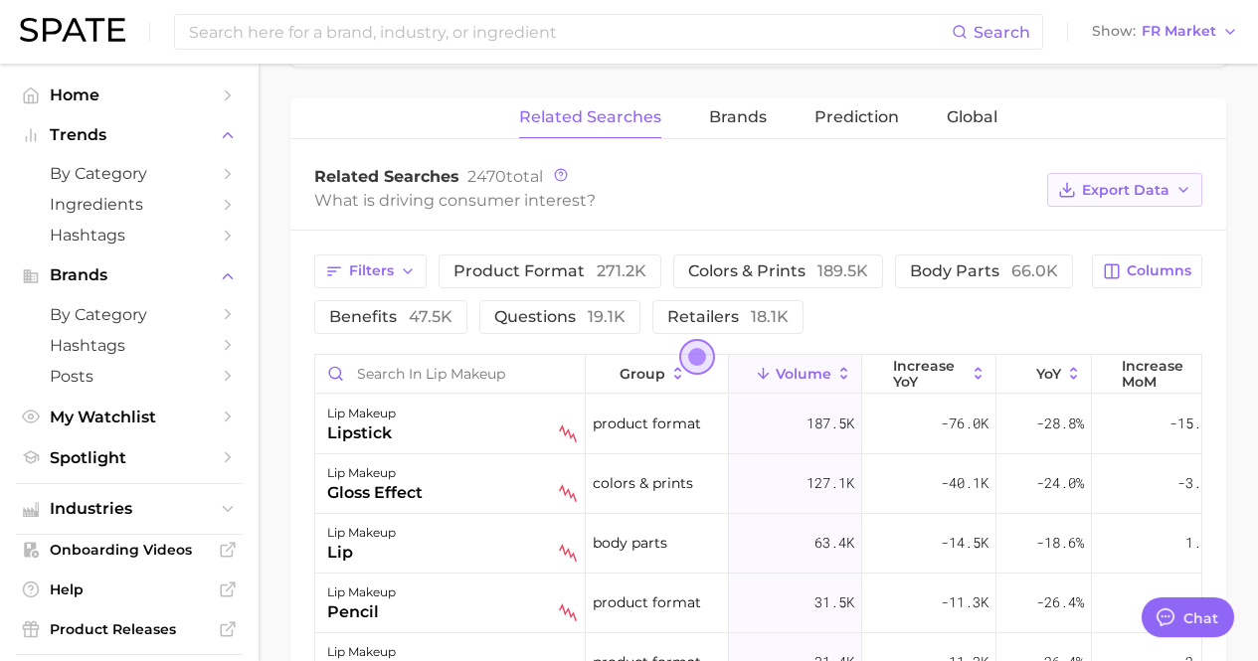
click at [1124, 199] on span "Export Data" at bounding box center [1126, 190] width 88 height 17
click at [1107, 236] on span "Table Data CSV" at bounding box center [1071, 227] width 109 height 17
click at [856, 187] on div "Related Searches 2470 total" at bounding box center [675, 177] width 723 height 20
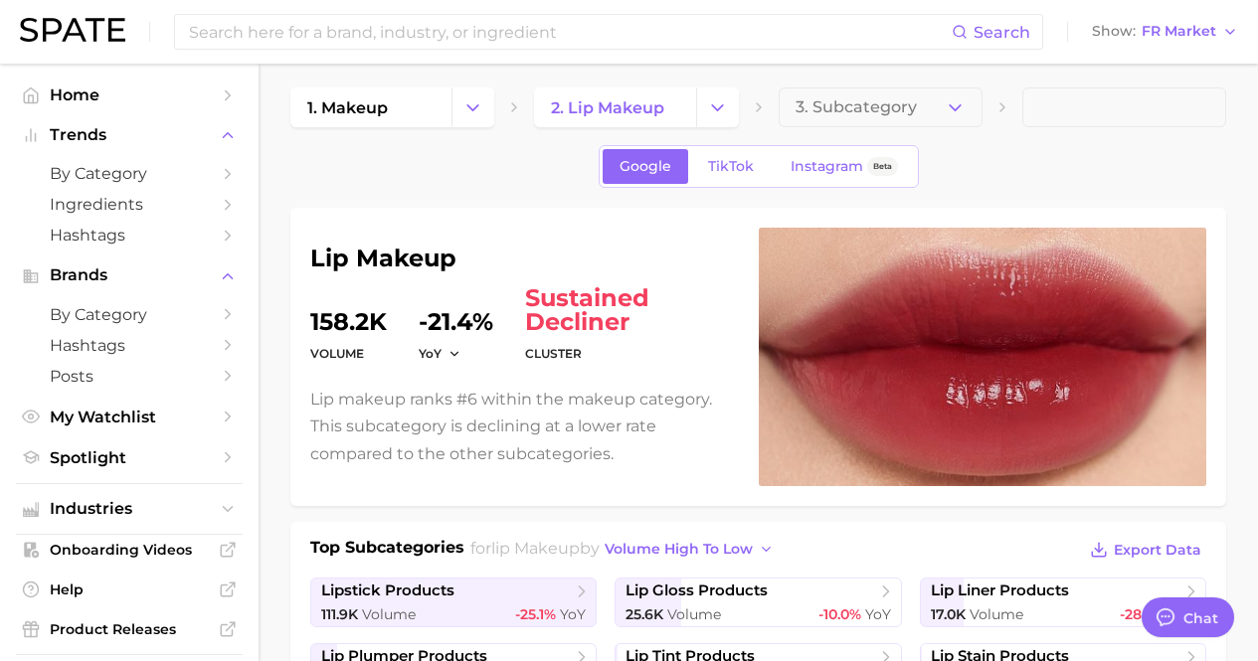
scroll to position [0, 0]
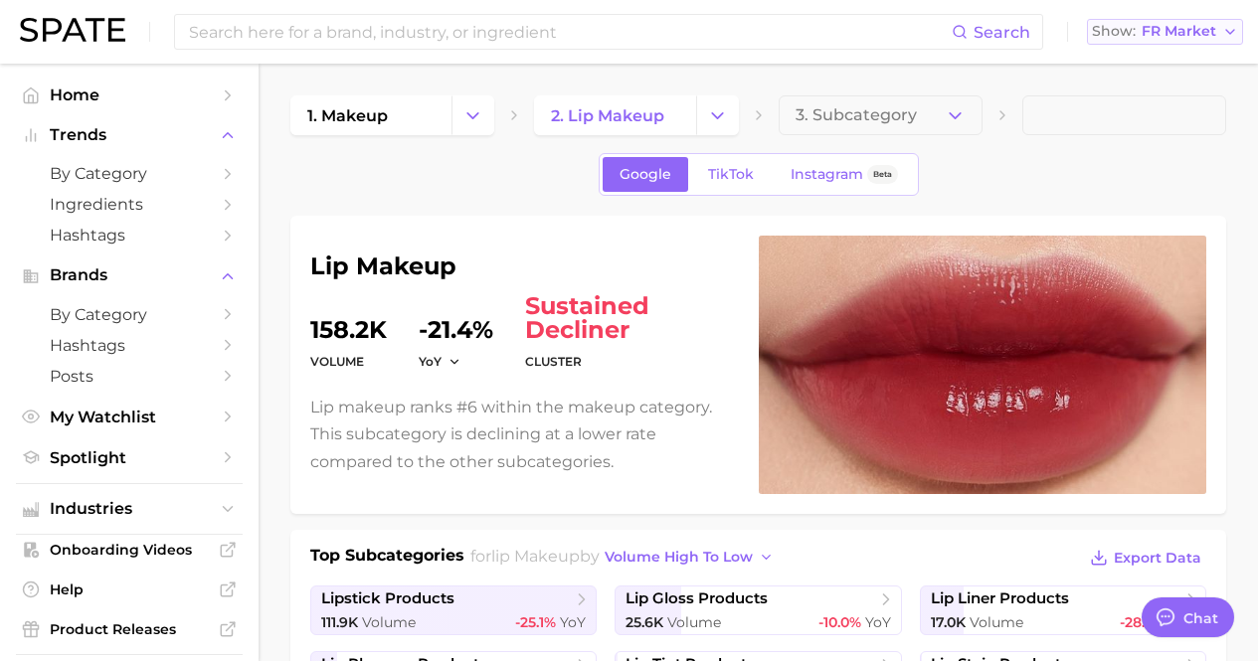
click at [1206, 26] on span "FR Market" at bounding box center [1179, 31] width 75 height 11
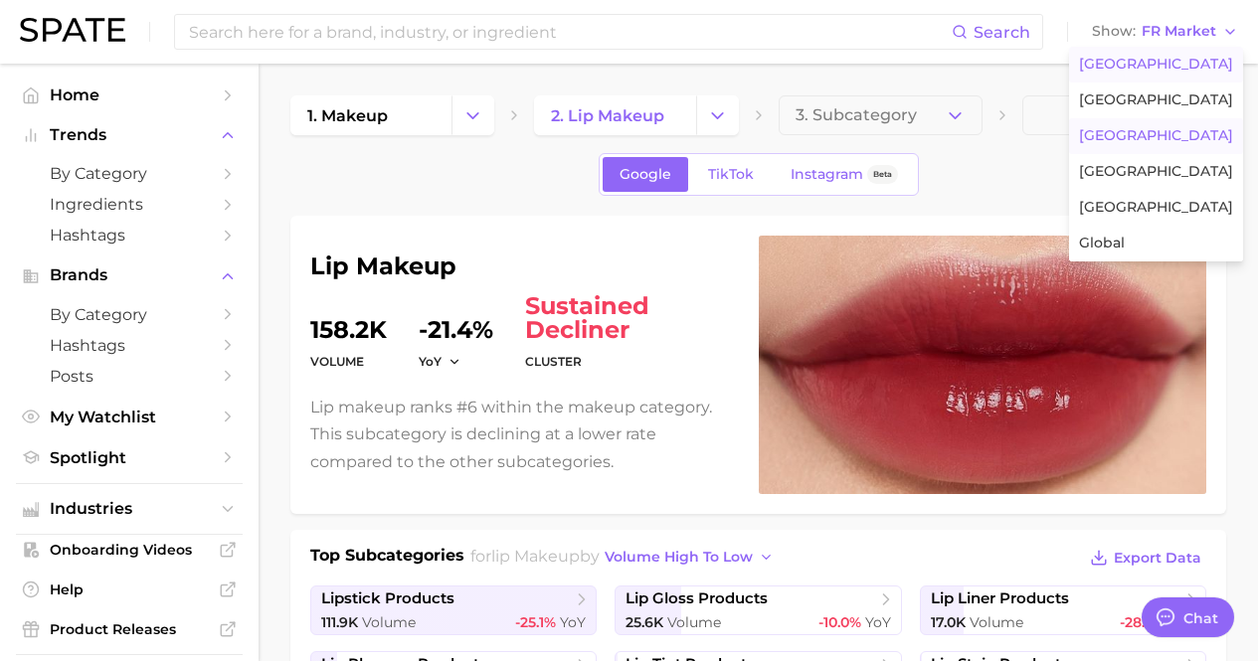
click at [1179, 68] on span "[GEOGRAPHIC_DATA]" at bounding box center [1156, 64] width 154 height 17
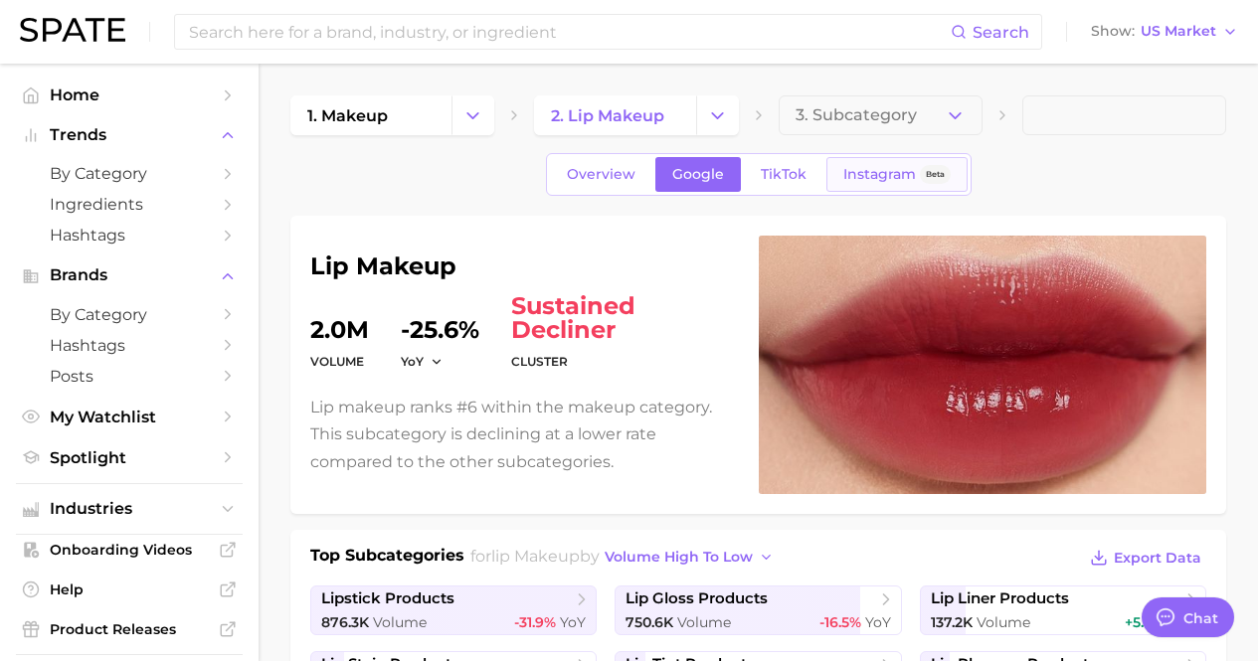
click at [872, 166] on span "Instagram" at bounding box center [879, 174] width 73 height 17
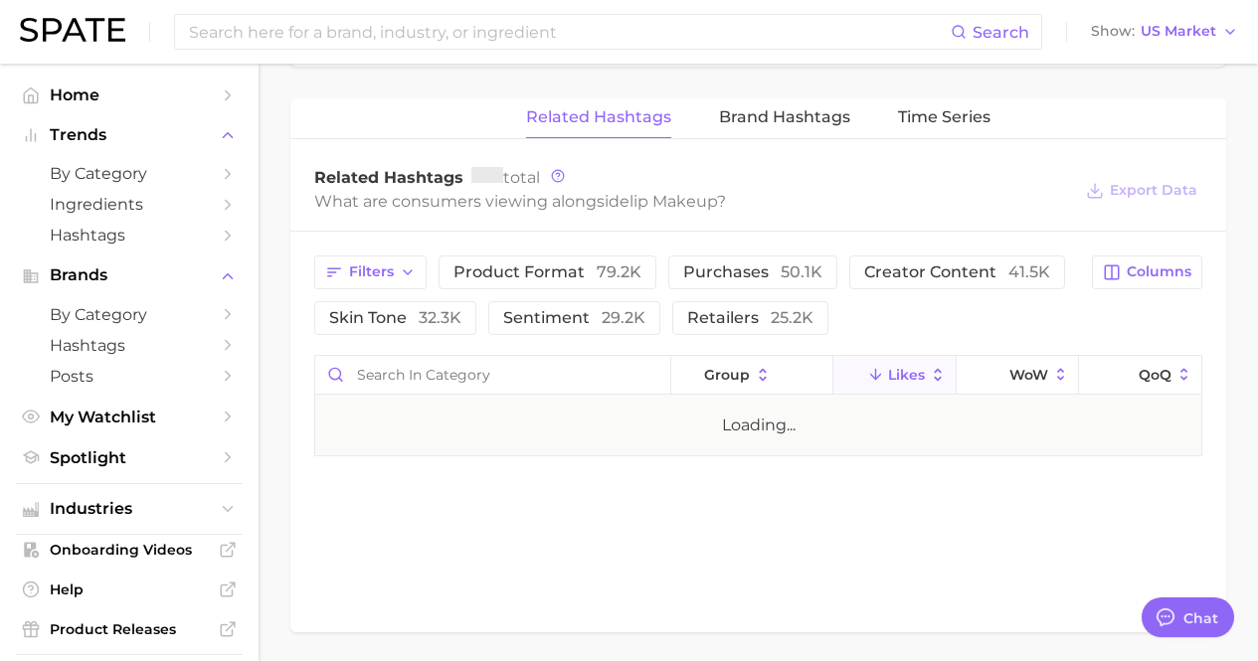
scroll to position [1502, 0]
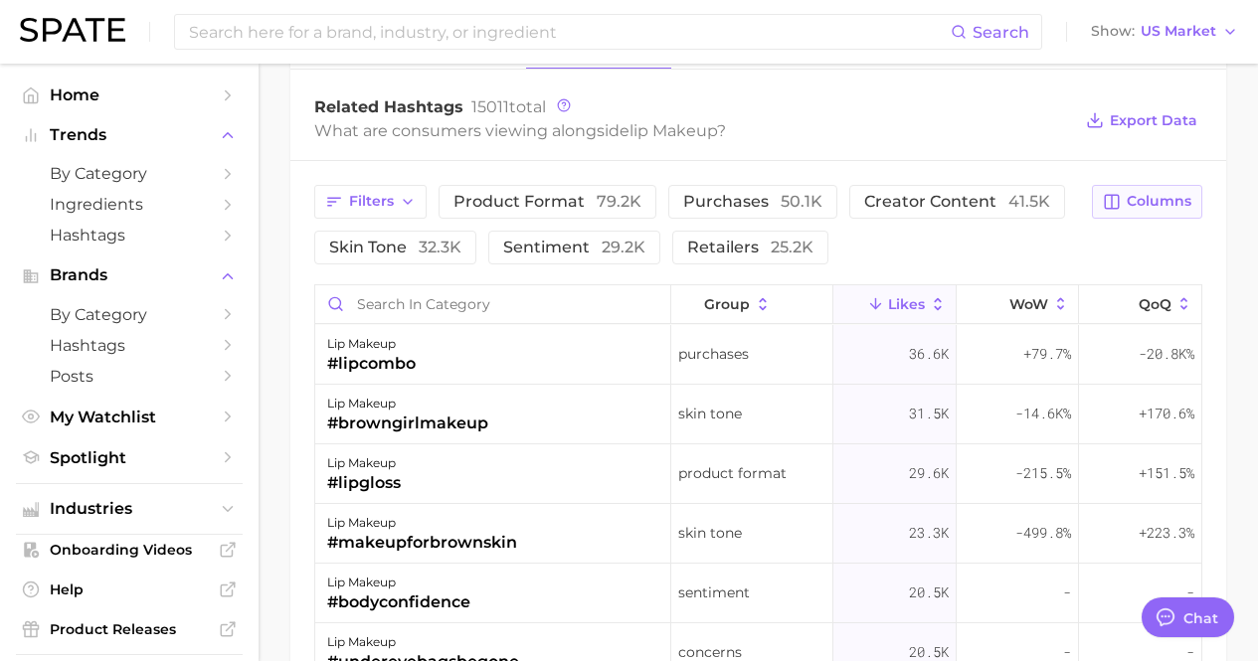
click at [1147, 204] on span "Columns" at bounding box center [1159, 201] width 65 height 17
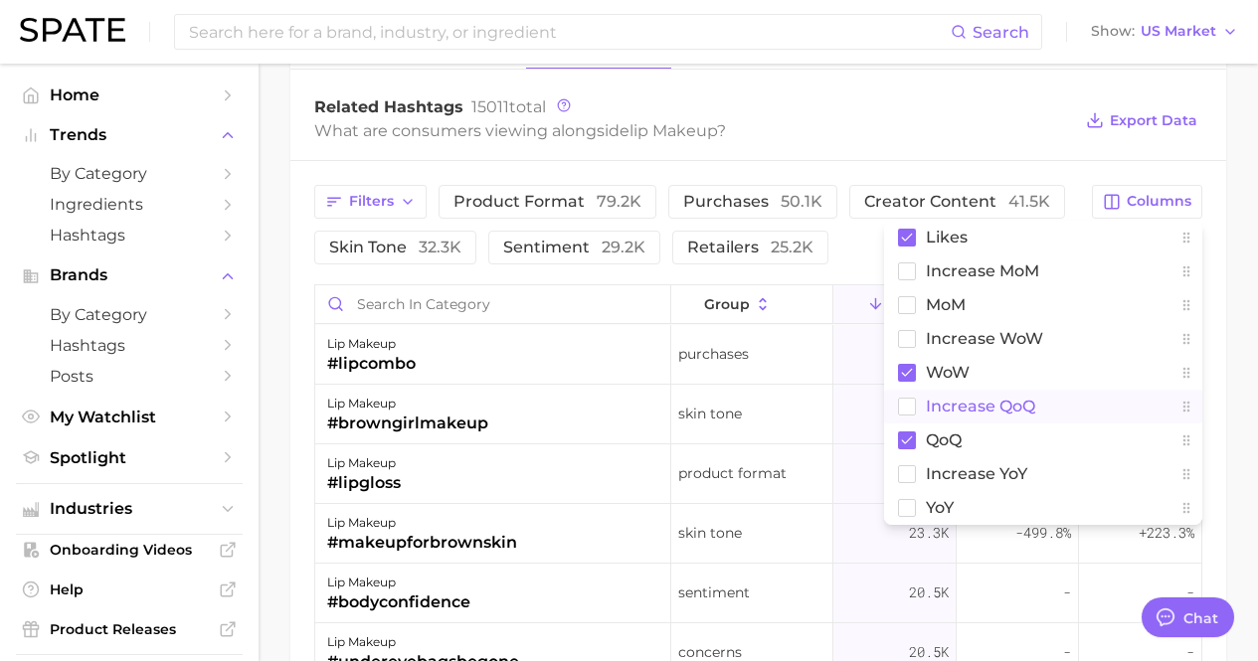
click at [904, 414] on rect at bounding box center [907, 406] width 17 height 17
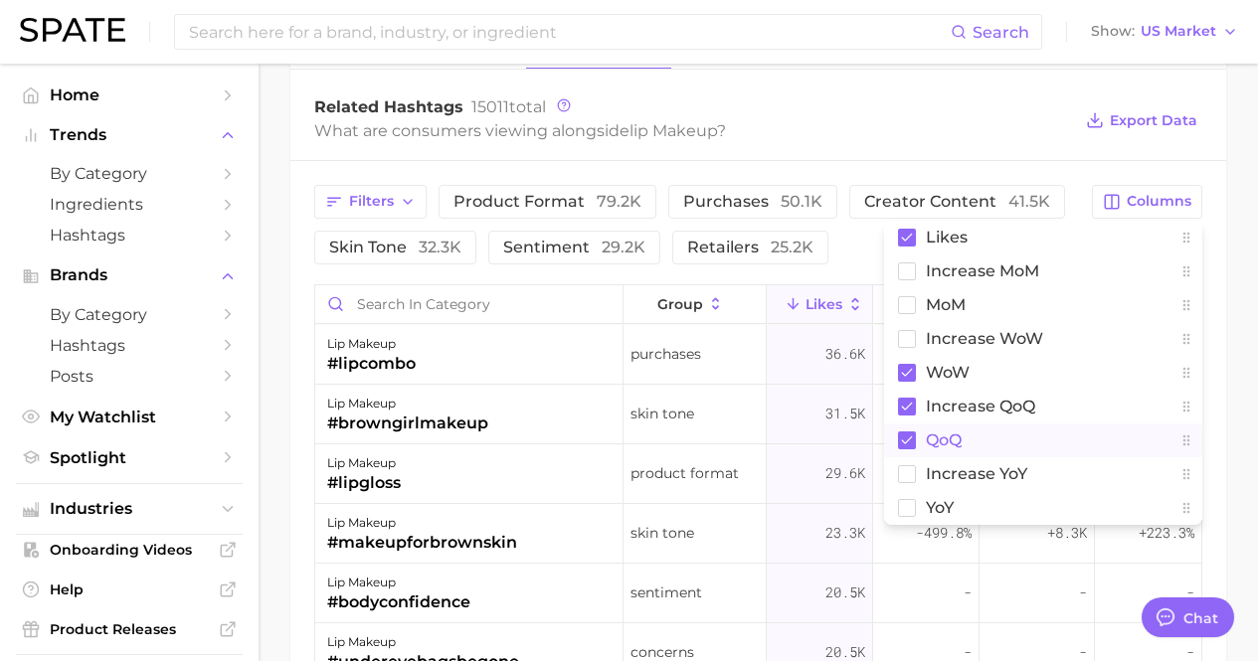
click at [913, 441] on rect at bounding box center [907, 441] width 18 height 18
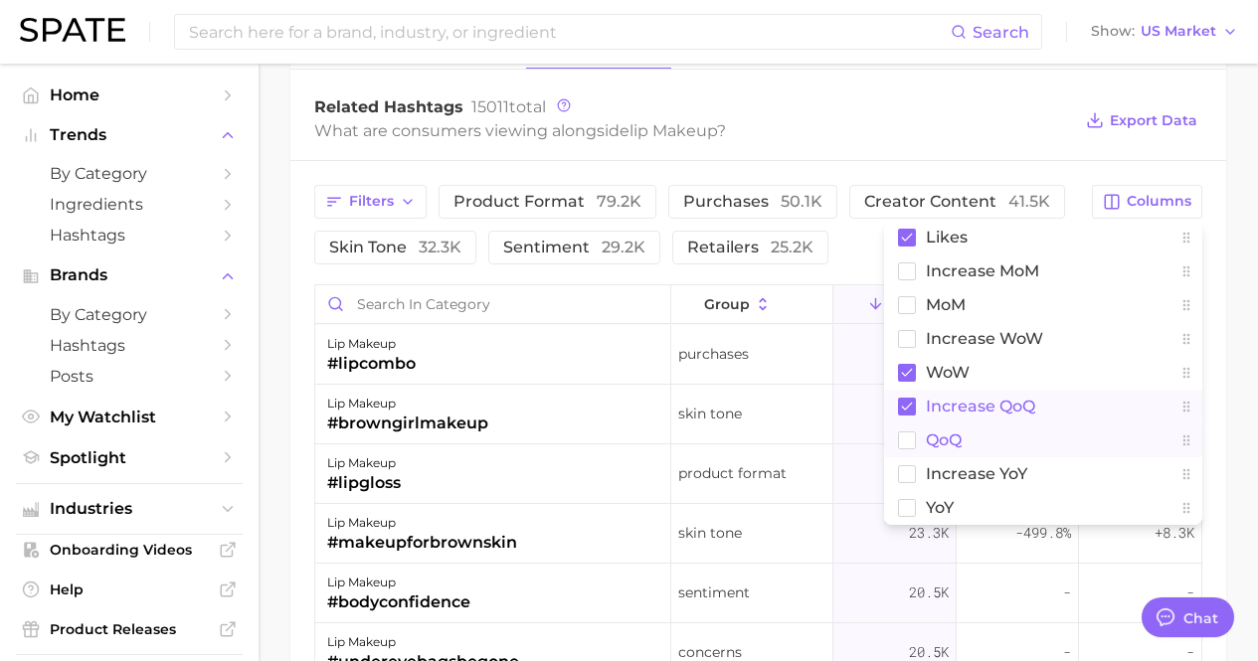
click at [905, 414] on rect at bounding box center [907, 407] width 18 height 18
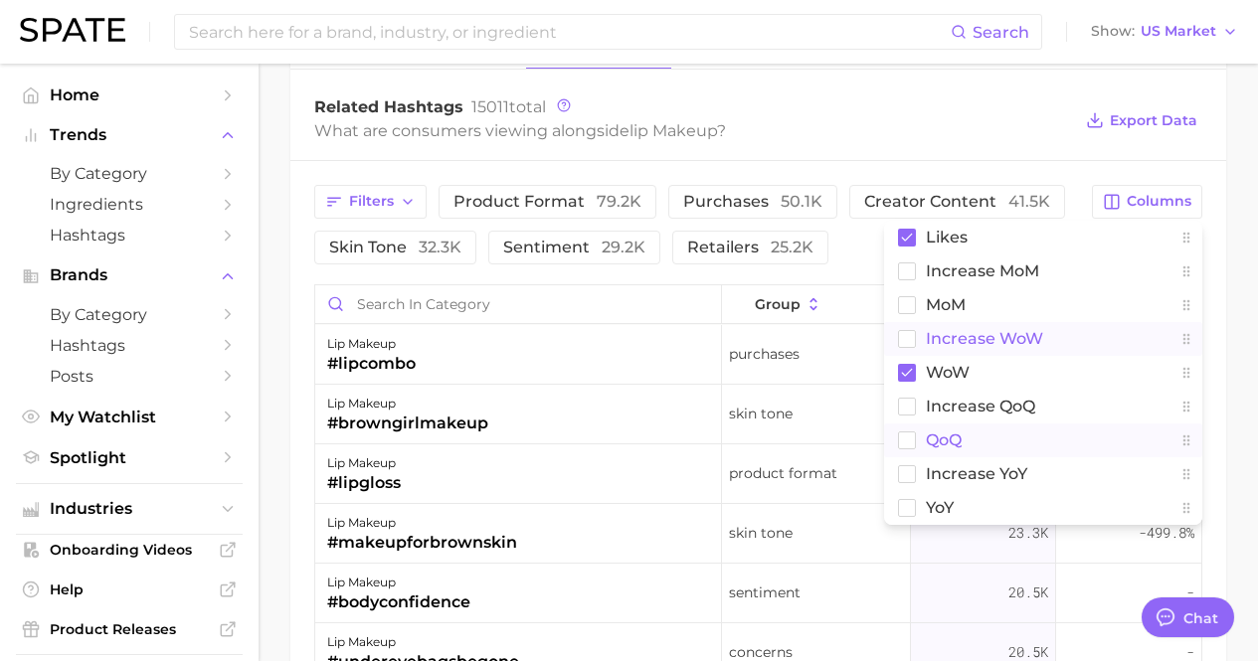
click at [909, 340] on rect at bounding box center [907, 338] width 17 height 17
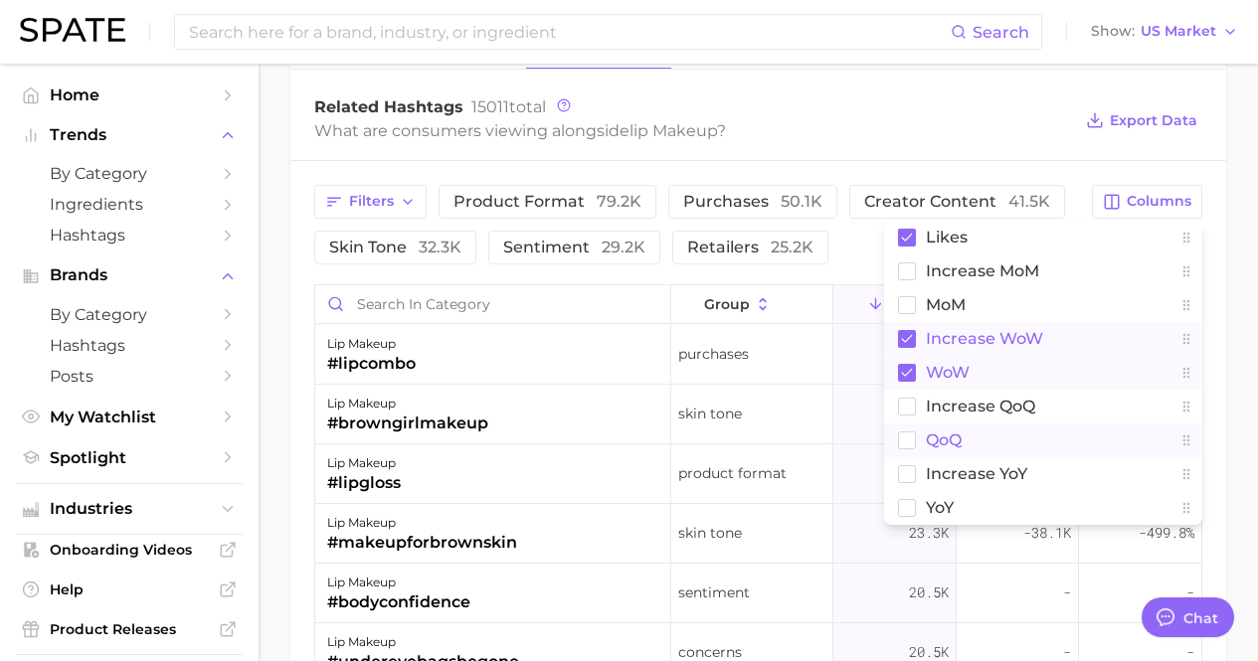
click at [908, 368] on rect at bounding box center [907, 373] width 18 height 18
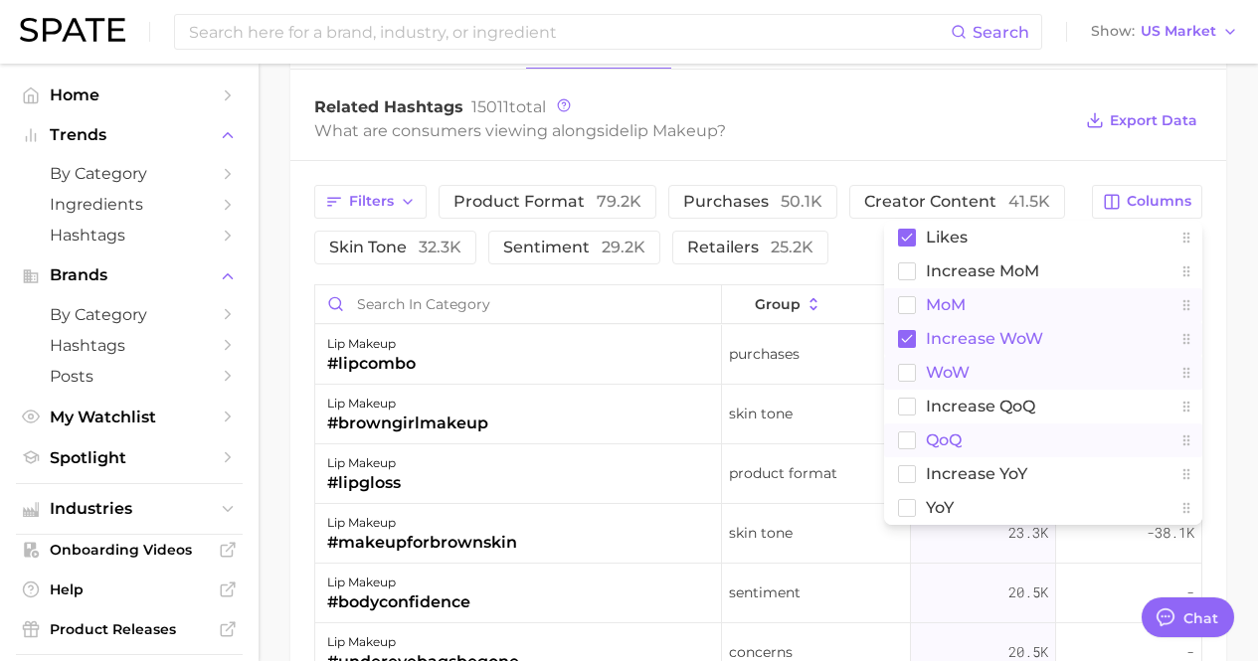
click at [907, 311] on rect at bounding box center [907, 304] width 17 height 17
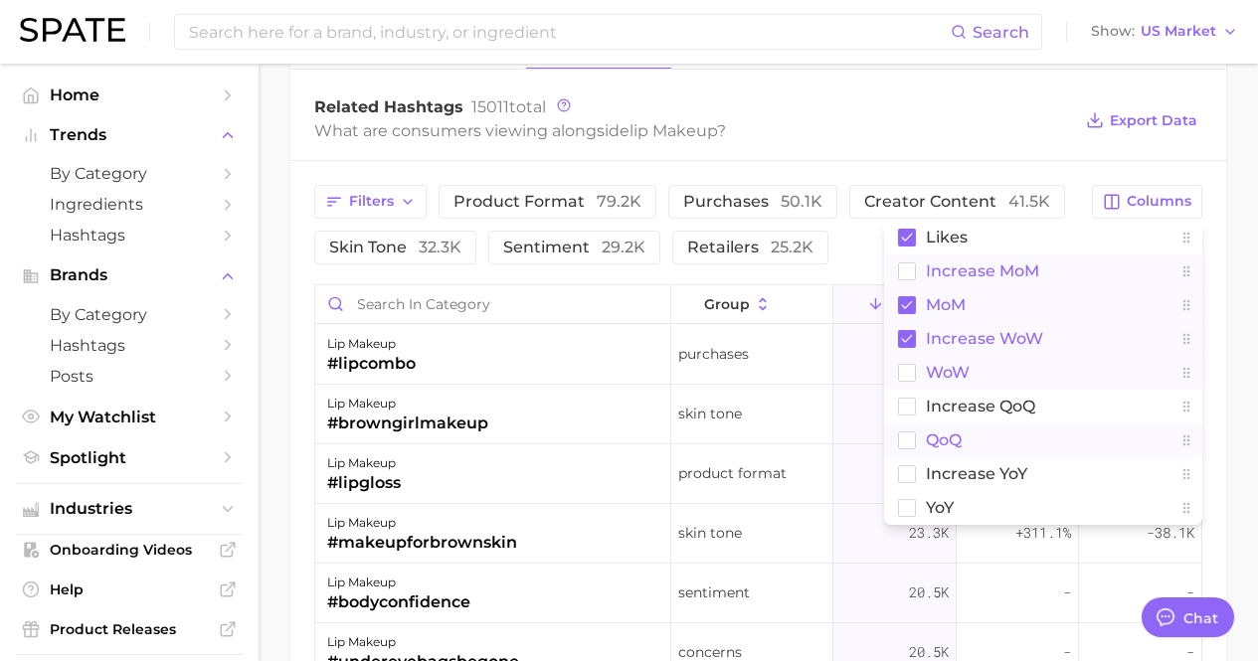
click at [909, 268] on rect at bounding box center [907, 271] width 17 height 17
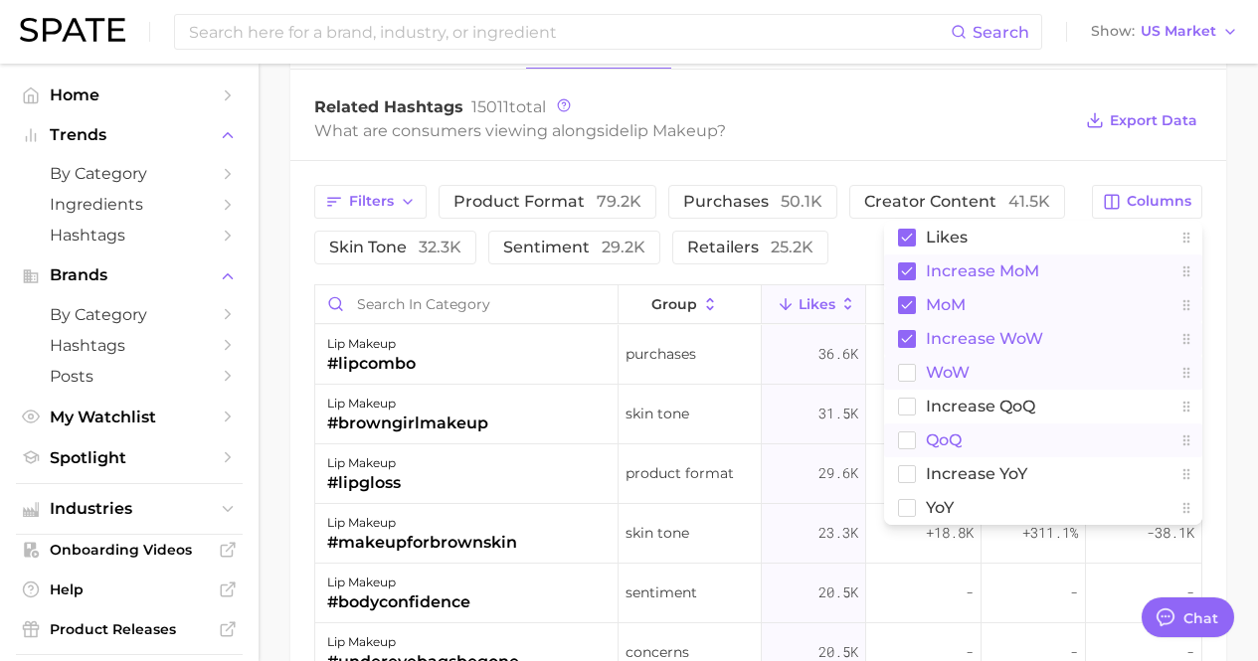
click at [905, 317] on button "MoM" at bounding box center [1043, 305] width 318 height 34
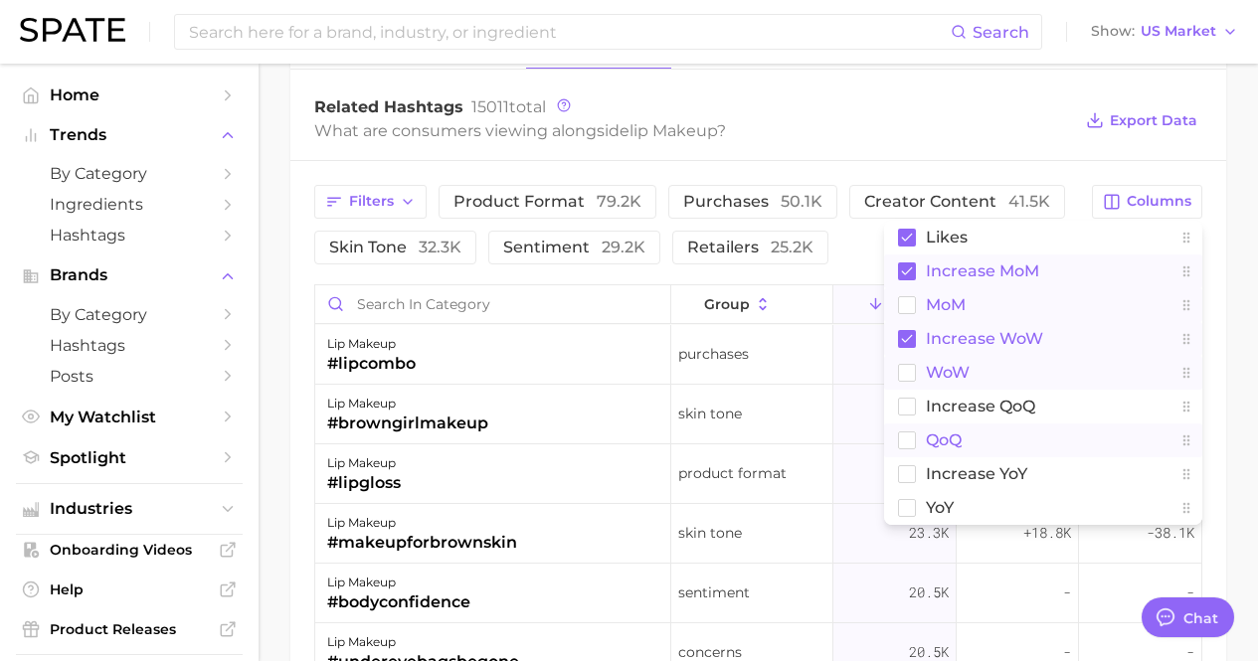
click at [906, 312] on button "MoM" at bounding box center [1043, 305] width 318 height 34
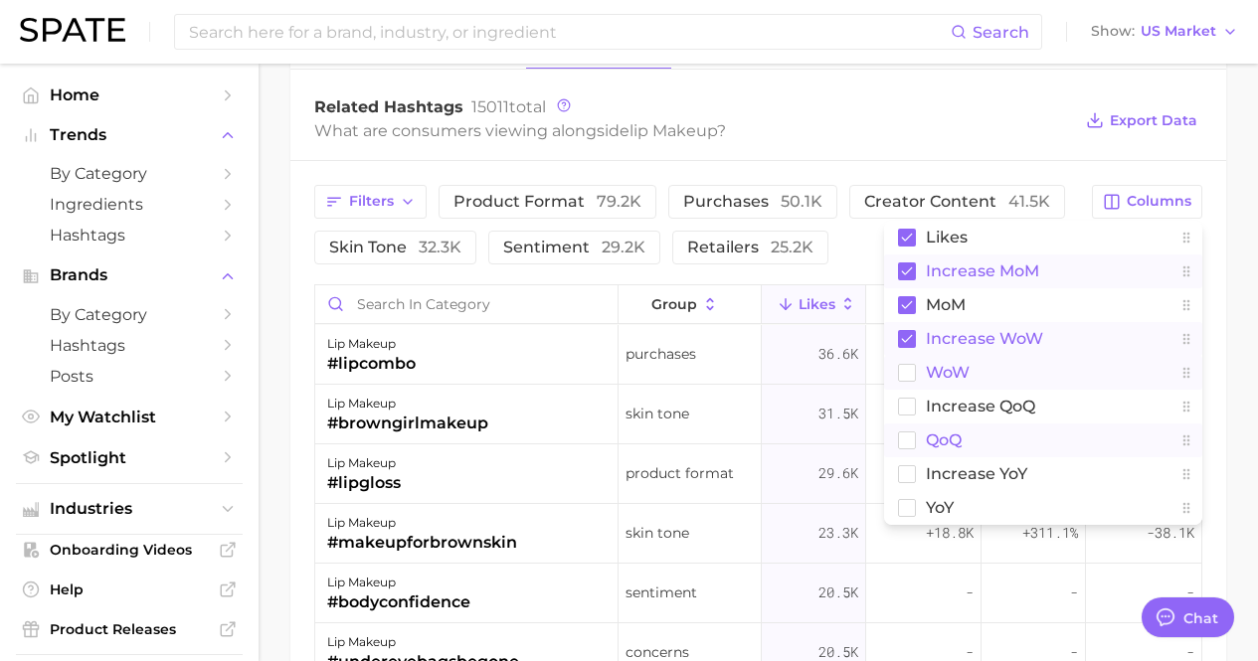
click at [906, 336] on rect at bounding box center [907, 339] width 18 height 18
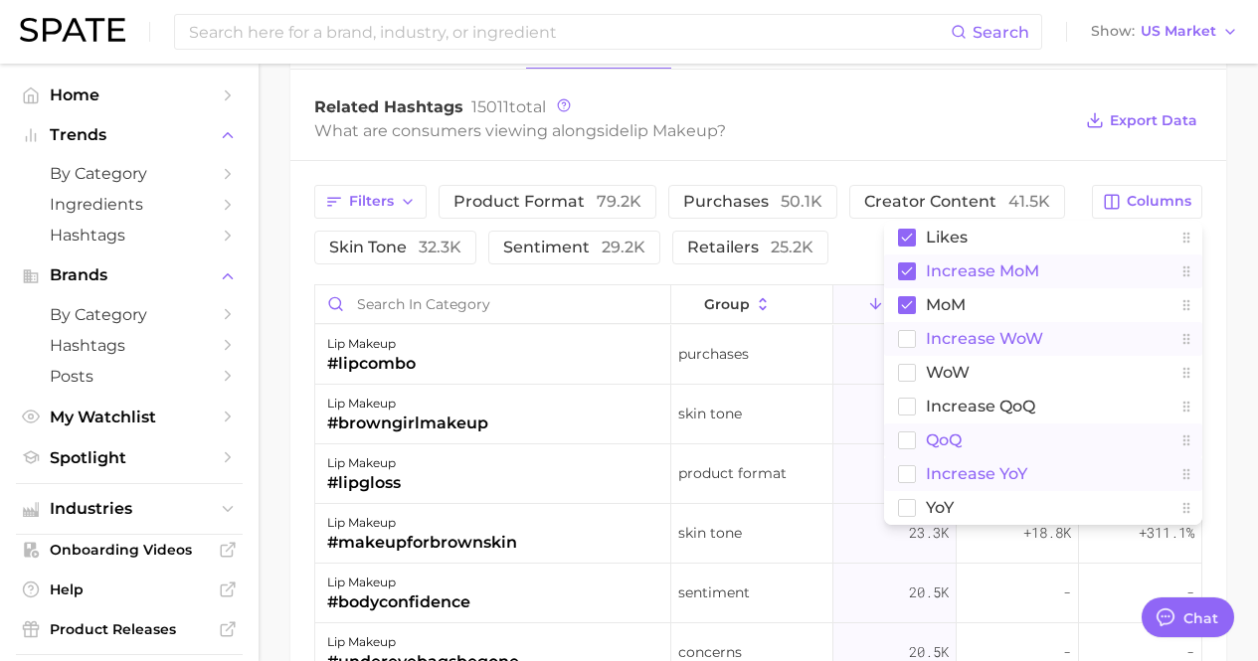
click at [905, 477] on rect at bounding box center [907, 473] width 17 height 17
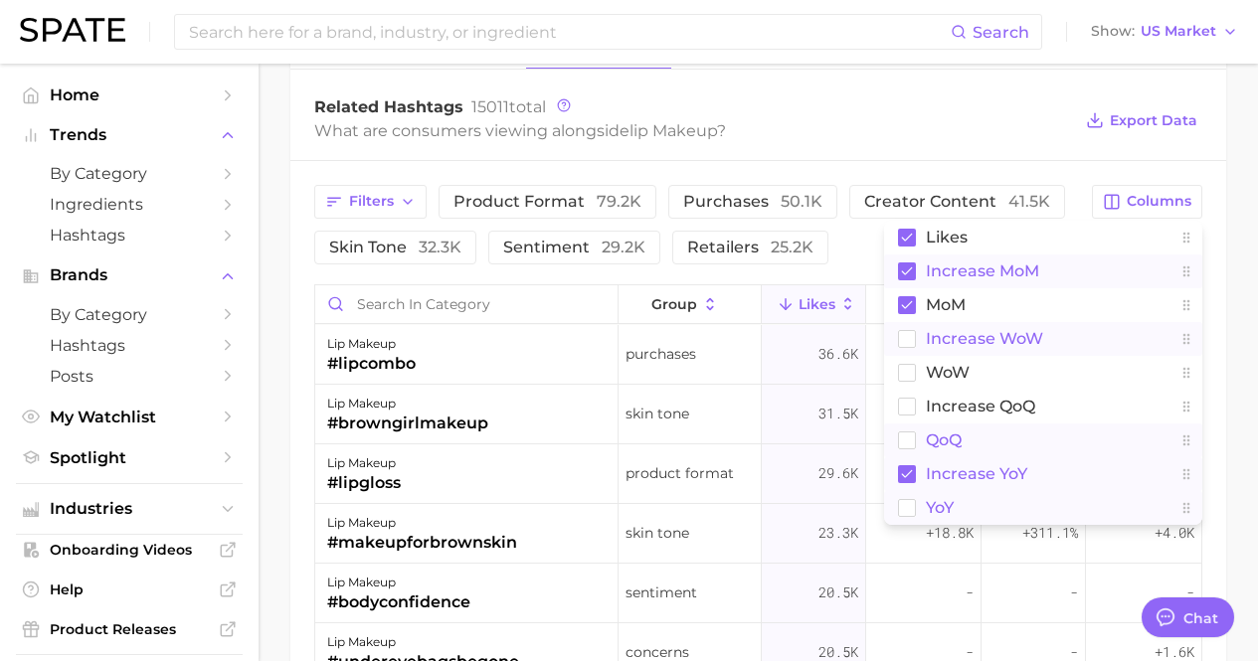
click at [903, 516] on button "YoY" at bounding box center [1043, 508] width 318 height 34
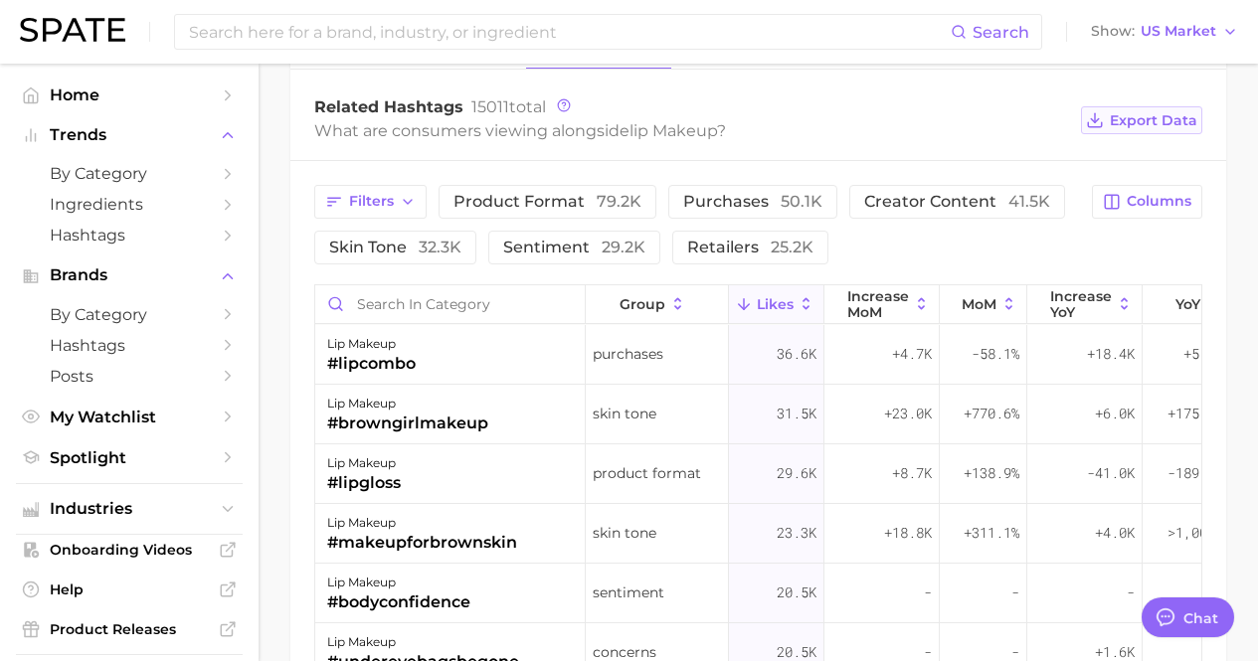
click at [1151, 119] on span "Export Data" at bounding box center [1154, 120] width 88 height 17
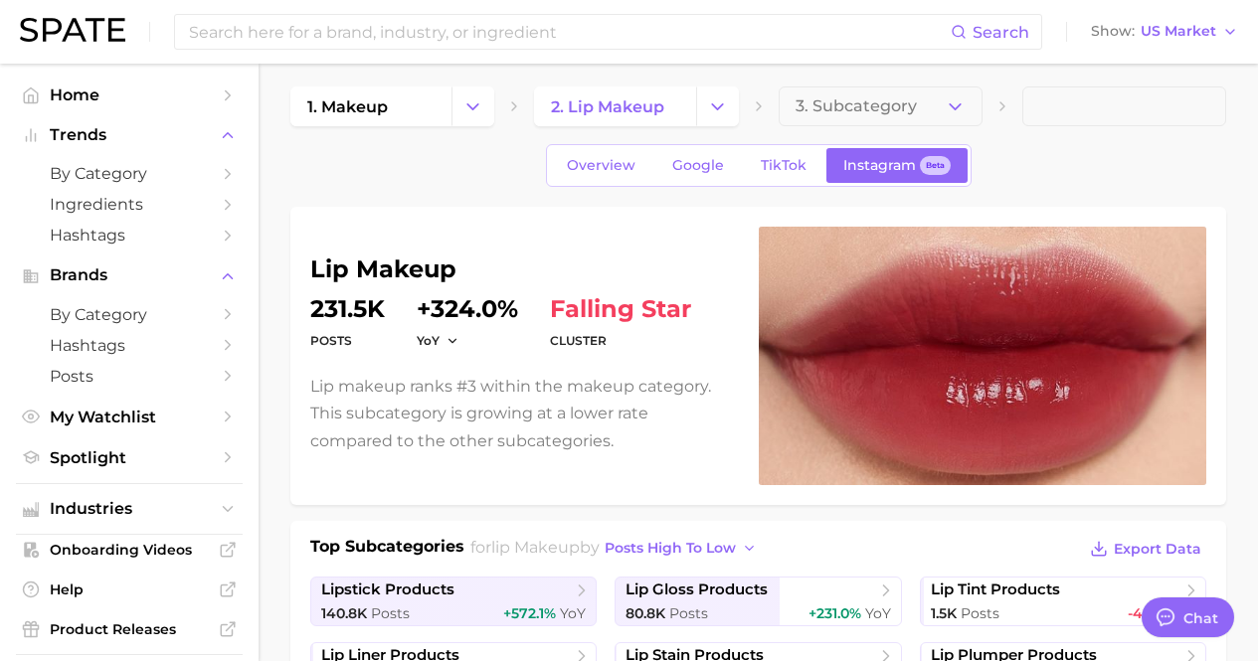
scroll to position [0, 0]
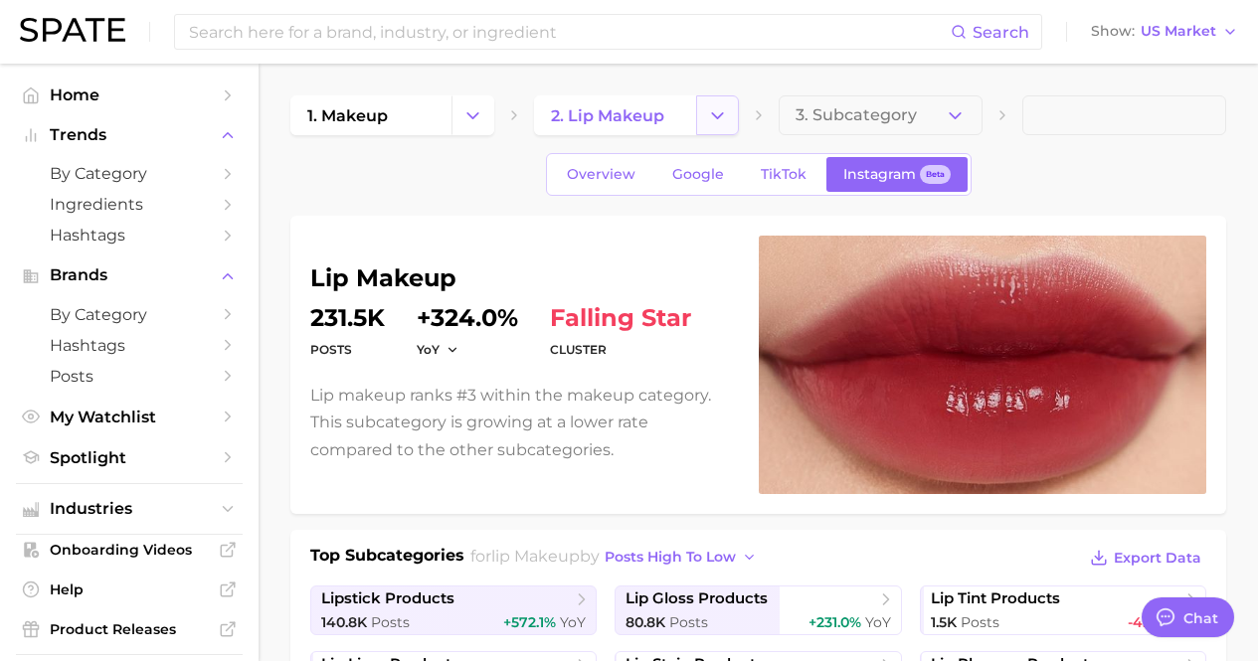
click at [723, 116] on icon "Change Category" at bounding box center [717, 115] width 21 height 21
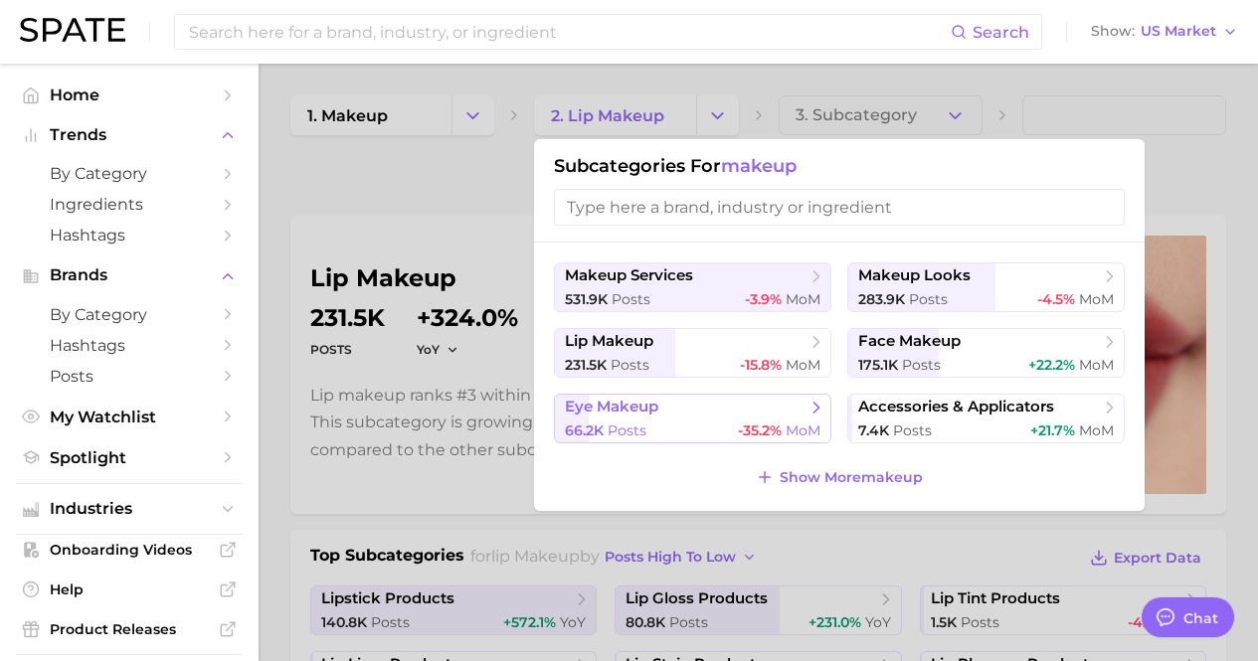
click at [671, 423] on div "66.2k Posts -35.2% MoM" at bounding box center [693, 431] width 256 height 19
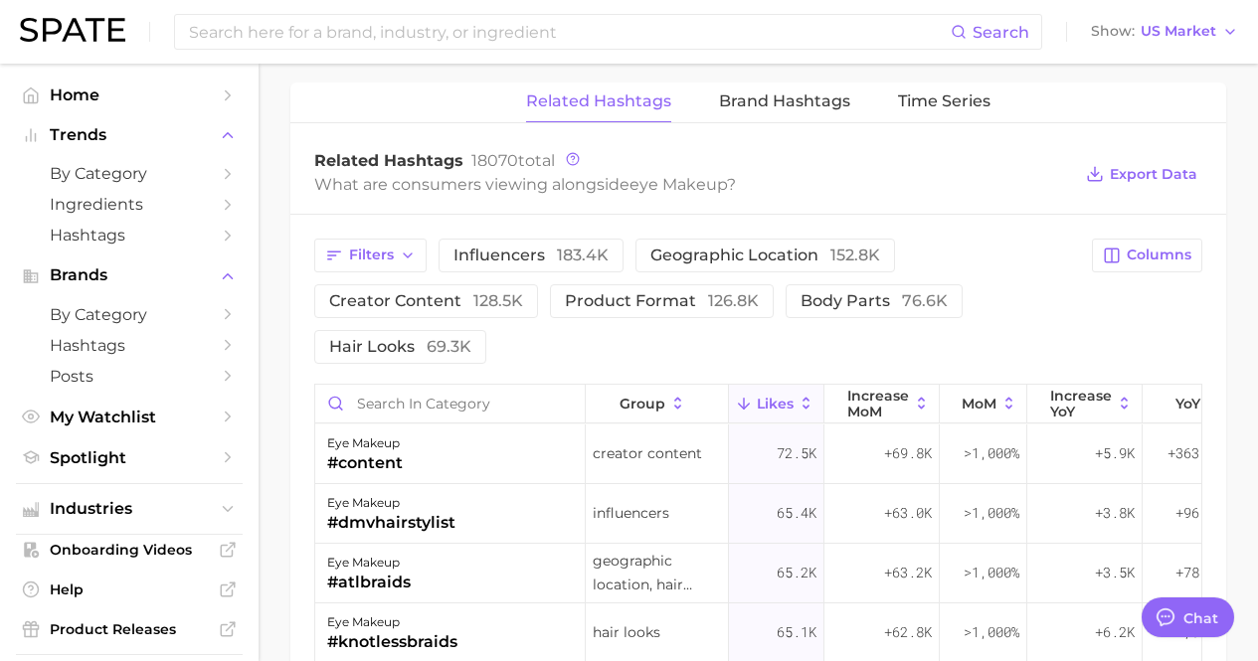
scroll to position [1436, 0]
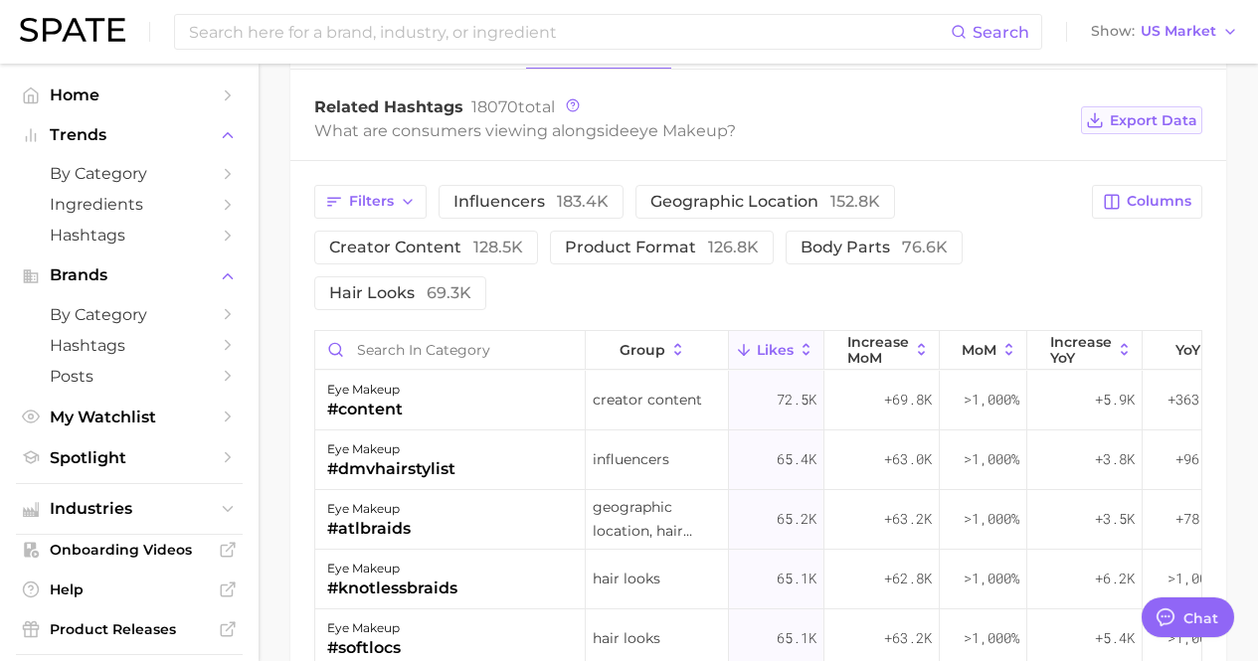
click at [1151, 120] on span "Export Data" at bounding box center [1154, 120] width 88 height 17
click at [792, 132] on div "What are consumers viewing alongside eye makeup ?" at bounding box center [692, 130] width 757 height 27
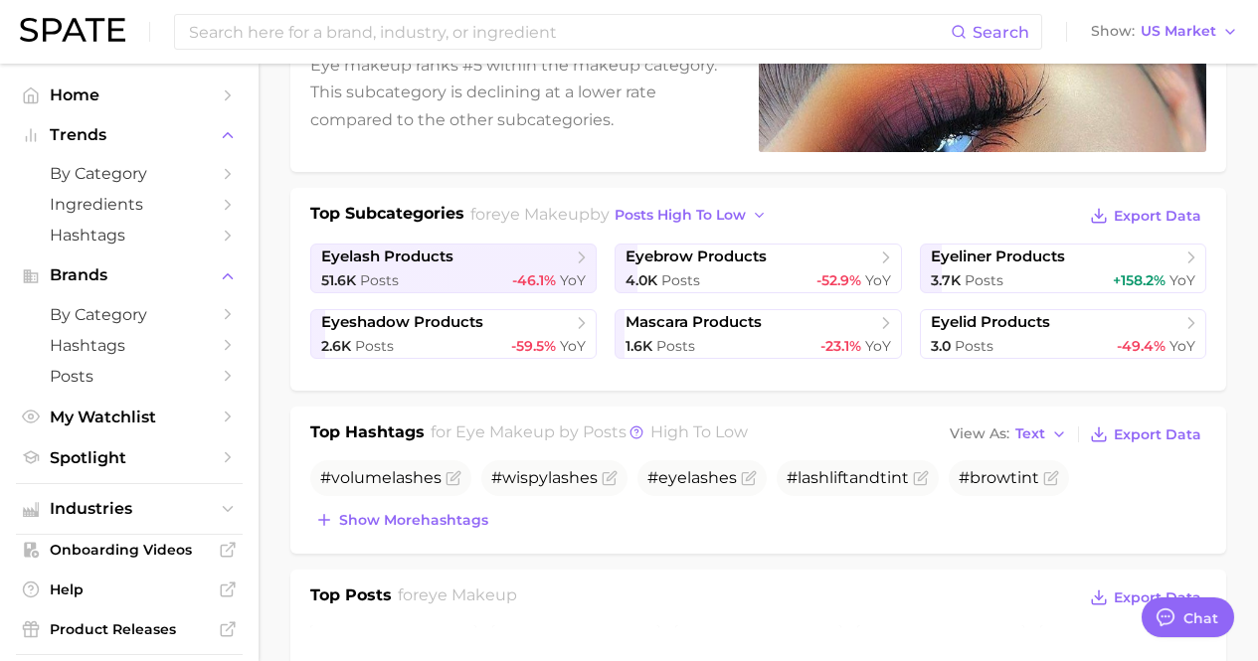
scroll to position [0, 0]
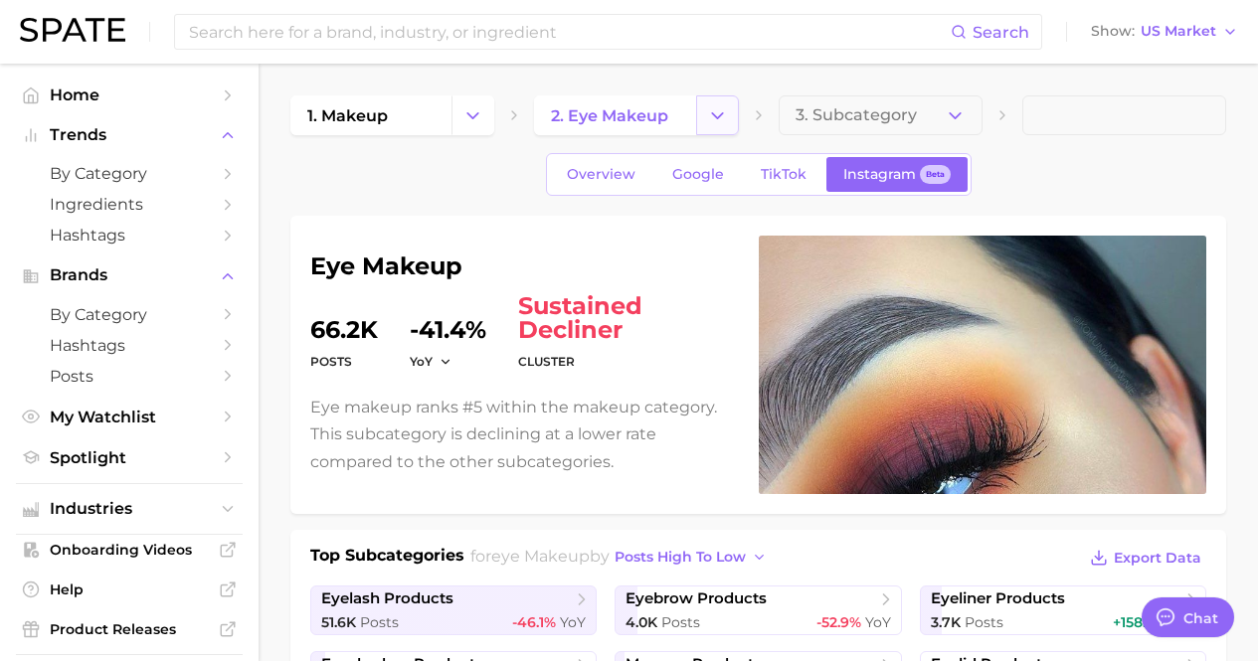
click at [700, 124] on button "Change Category" at bounding box center [717, 115] width 43 height 40
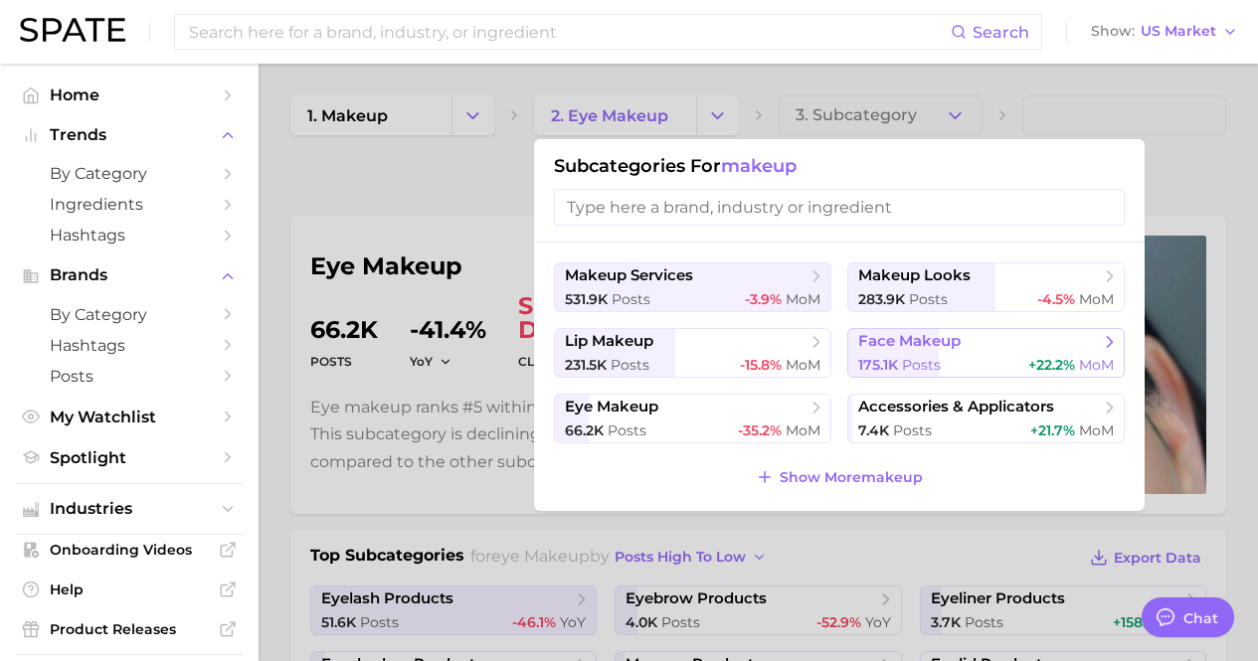
click at [904, 345] on span "face makeup" at bounding box center [909, 341] width 102 height 19
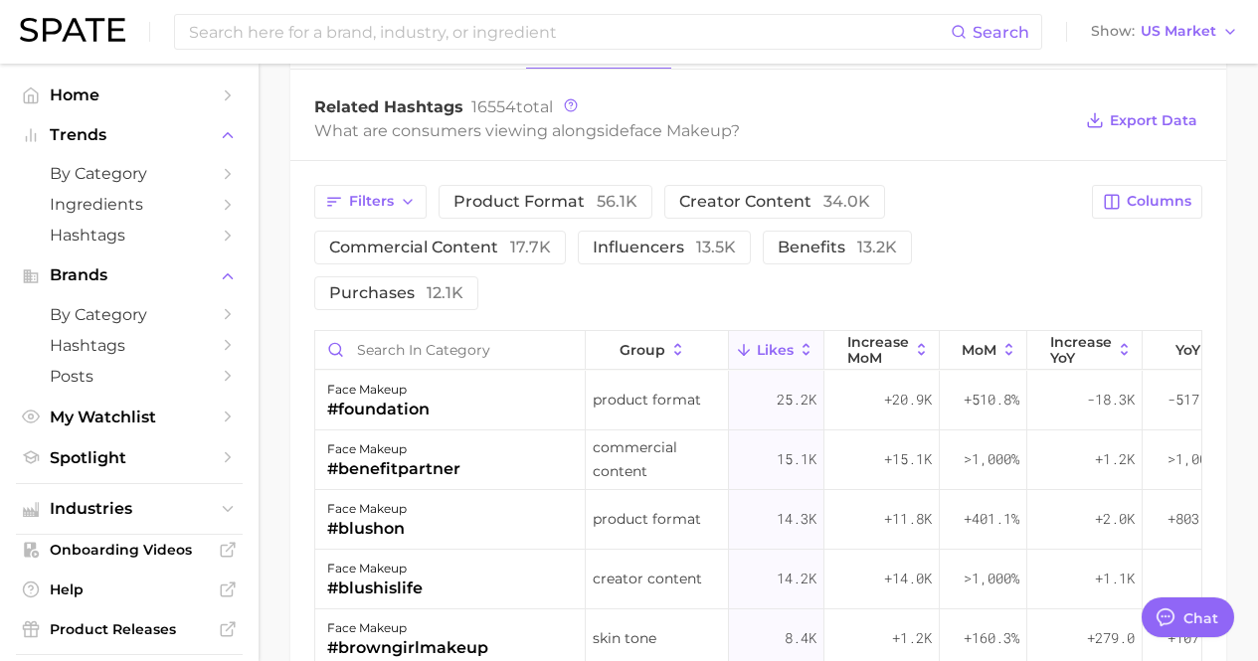
scroll to position [1530, 0]
click at [1124, 131] on button "Export Data" at bounding box center [1141, 120] width 121 height 28
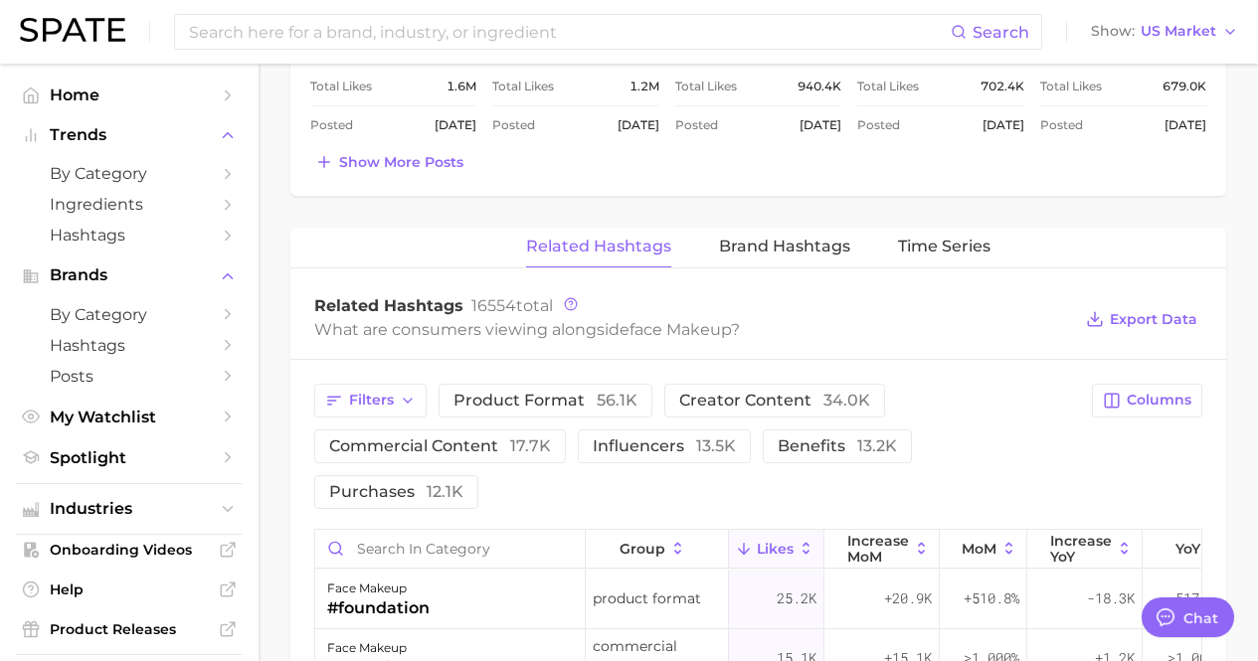
scroll to position [1032, 0]
